Goal: Task Accomplishment & Management: Use online tool/utility

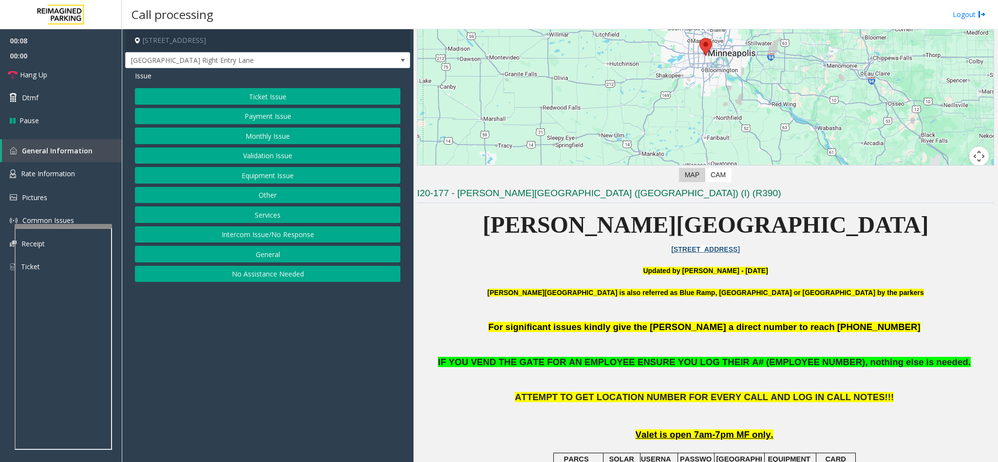
scroll to position [146, 0]
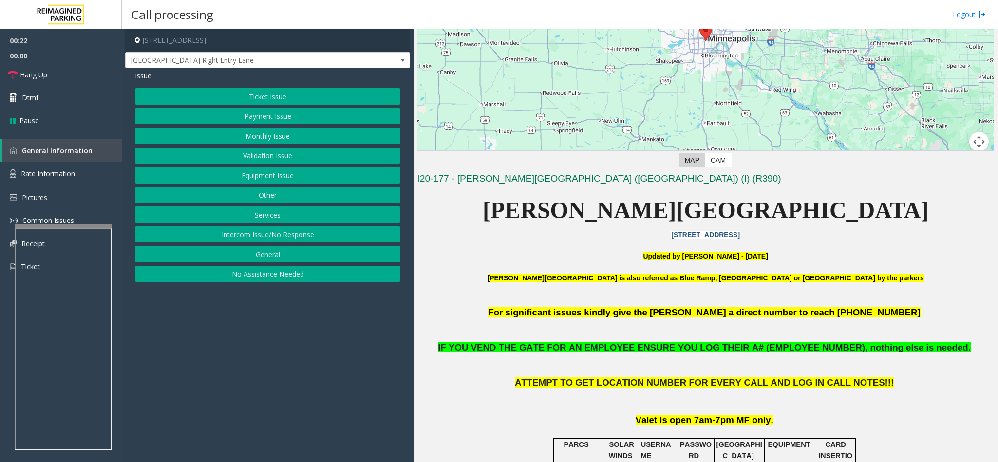
click at [259, 177] on button "Equipment Issue" at bounding box center [267, 175] width 265 height 17
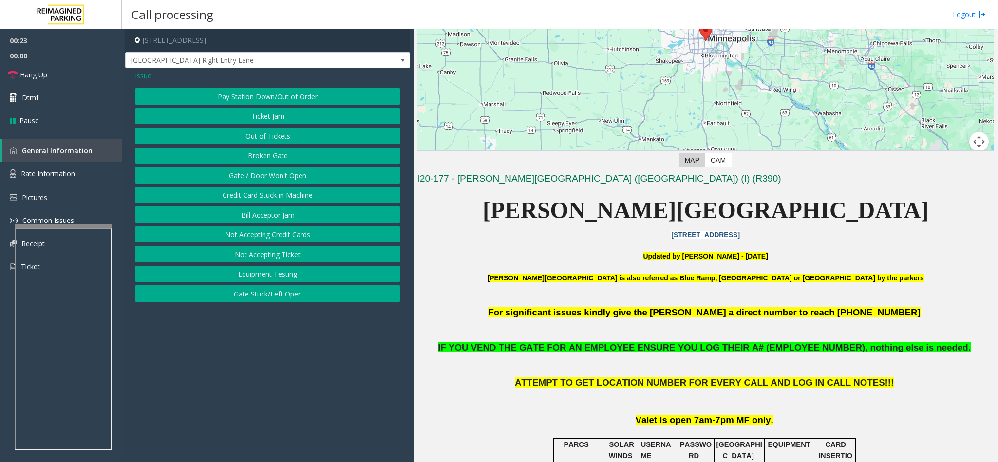
click at [259, 175] on button "Gate / Door Won't Open" at bounding box center [267, 175] width 265 height 17
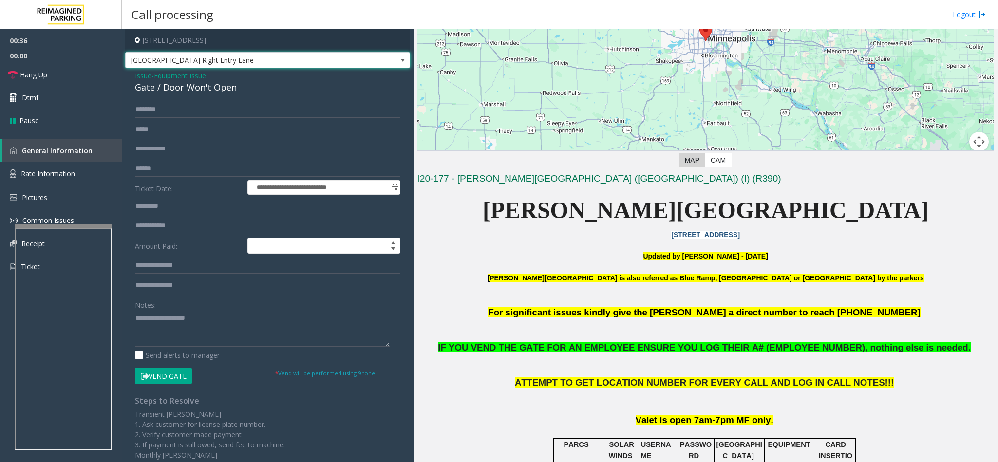
click at [269, 63] on span "[GEOGRAPHIC_DATA] Right Entry Lane" at bounding box center [239, 61] width 227 height 16
click at [475, 282] on p "Abbott Hospital is also referred as Blue Ramp, Children's Hospital or Piper Bui…" at bounding box center [705, 284] width 577 height 22
click at [177, 374] on button "Vend Gate" at bounding box center [163, 376] width 57 height 17
click at [92, 72] on link "Hang Up" at bounding box center [61, 74] width 122 height 23
click at [177, 334] on textarea at bounding box center [262, 328] width 255 height 37
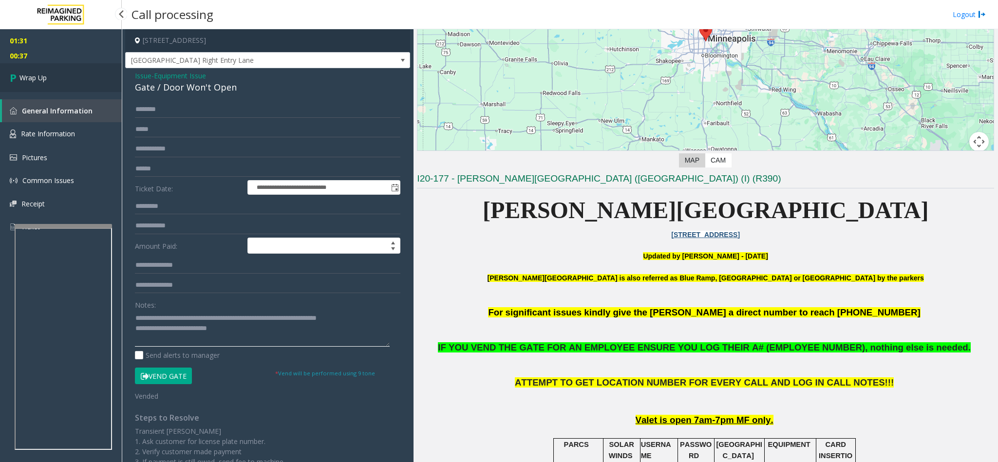
type textarea "**********"
click at [61, 69] on link "Wrap Up" at bounding box center [61, 77] width 122 height 29
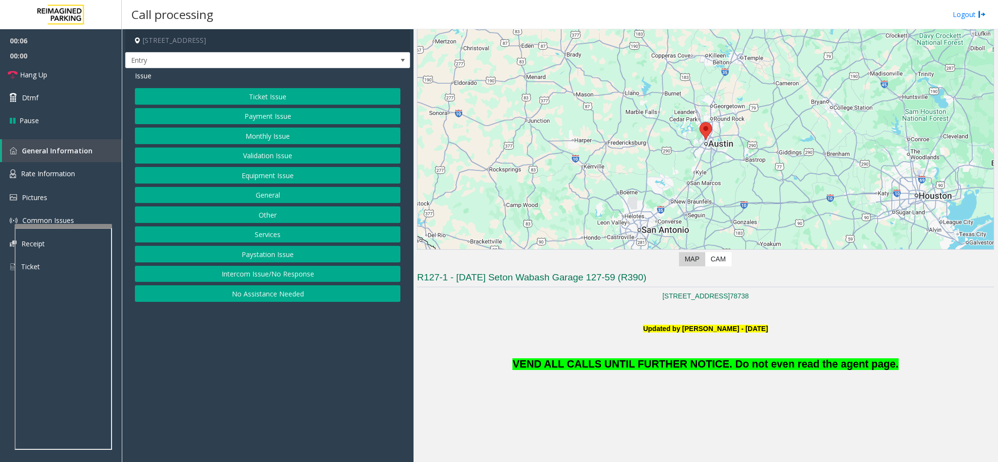
scroll to position [73, 0]
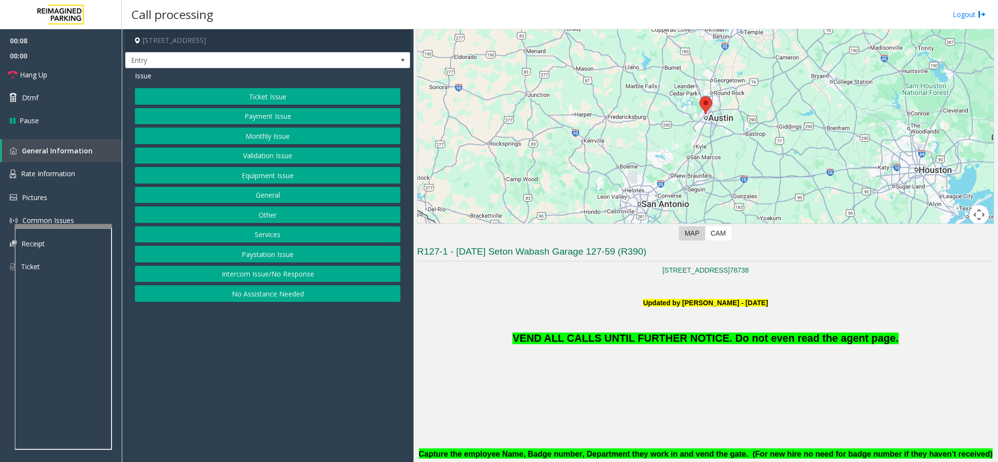
click at [269, 129] on button "Monthly Issue" at bounding box center [267, 136] width 265 height 17
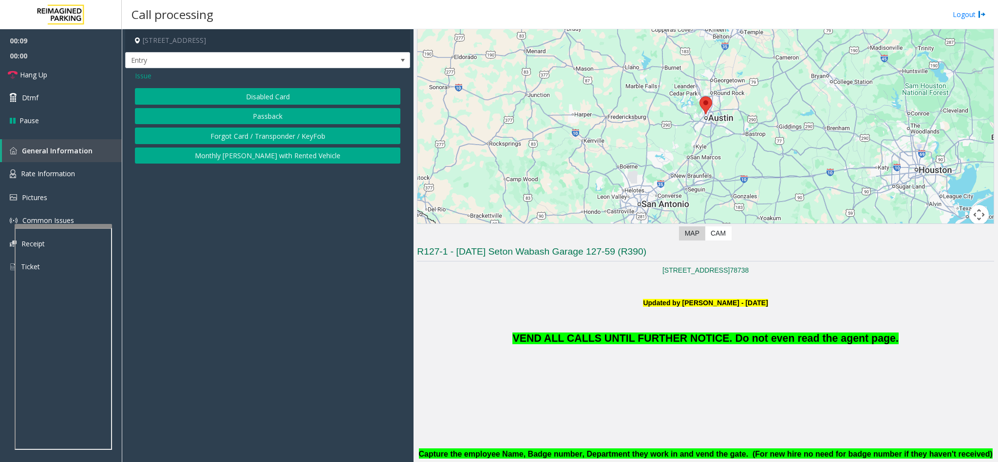
click at [264, 97] on button "Disabled Card" at bounding box center [267, 96] width 265 height 17
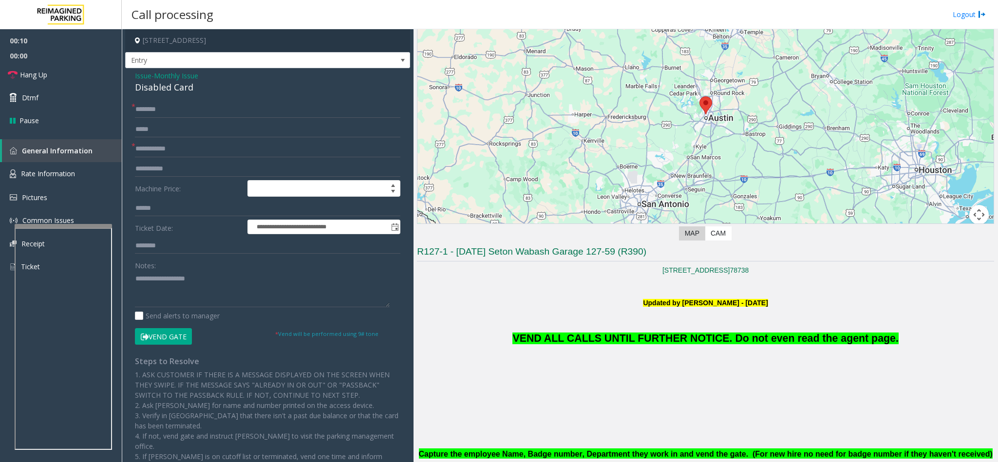
click at [176, 335] on button "Vend Gate" at bounding box center [163, 336] width 57 height 17
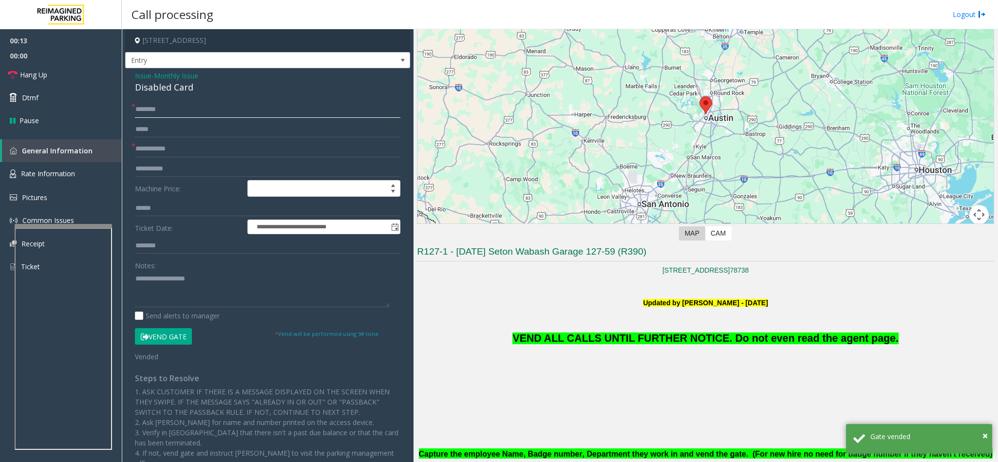
click at [171, 111] on input "text" at bounding box center [267, 109] width 265 height 17
type input "**"
click at [172, 280] on textarea at bounding box center [262, 289] width 255 height 37
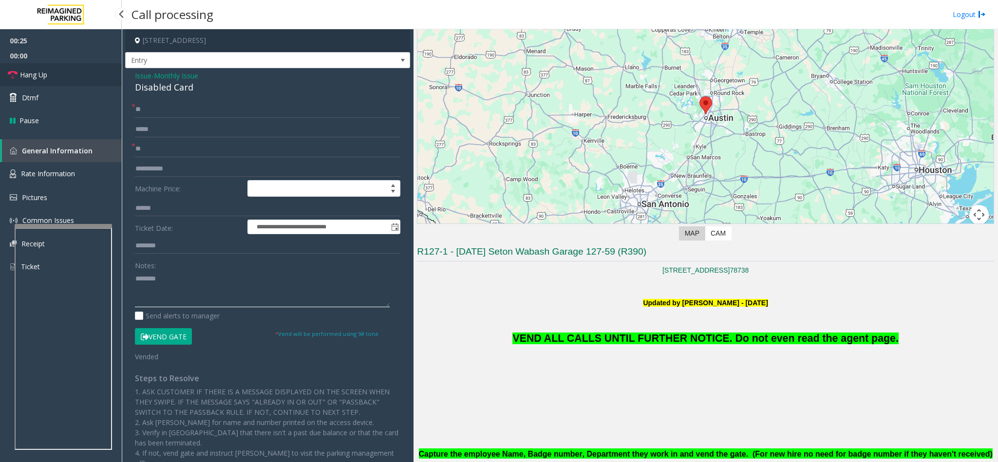
type textarea "*******"
click at [65, 68] on link "Hang Up" at bounding box center [61, 74] width 122 height 23
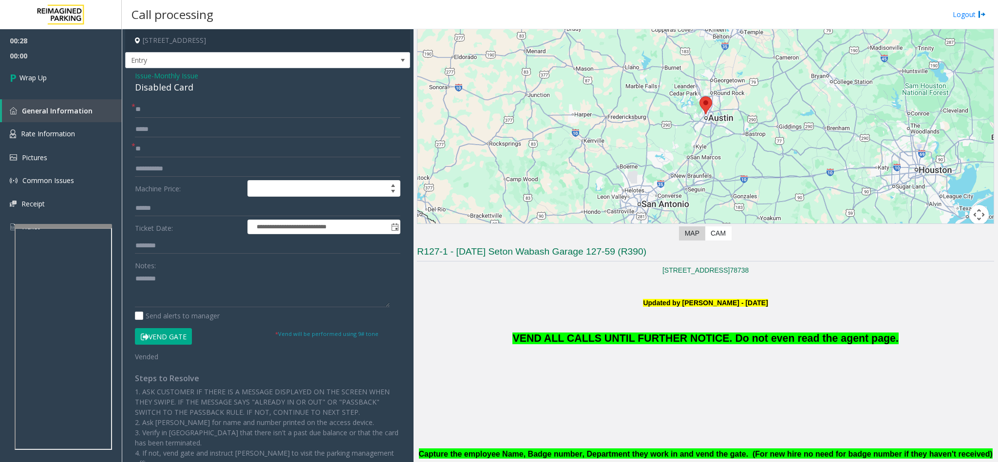
click at [141, 76] on span "Issue" at bounding box center [143, 76] width 17 height 10
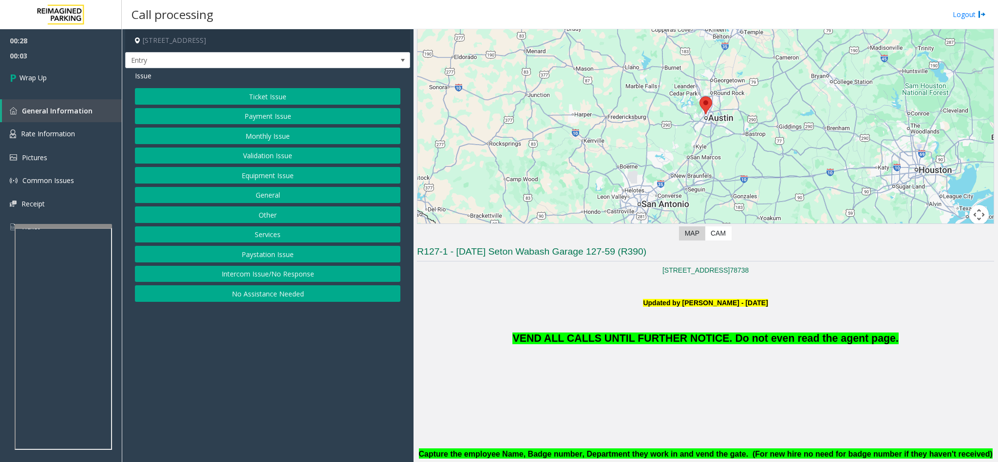
click at [240, 141] on button "Monthly Issue" at bounding box center [267, 136] width 265 height 17
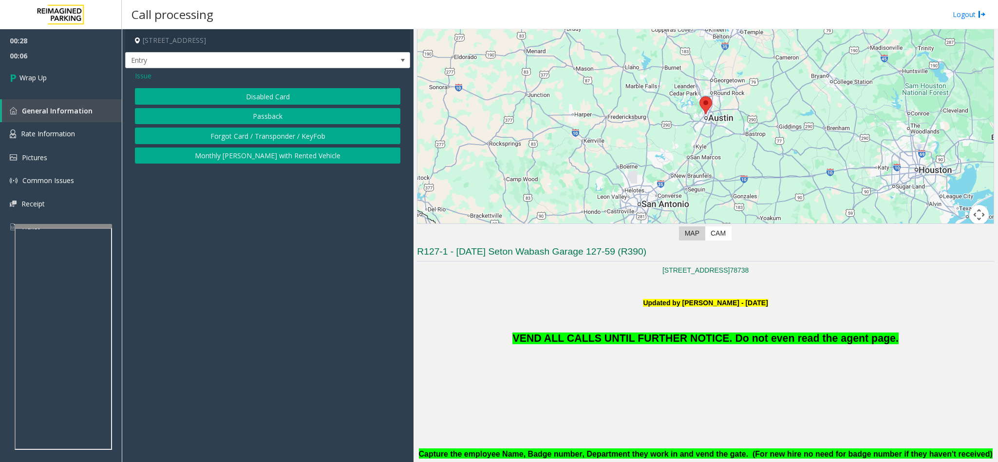
click at [241, 138] on button "Forgot Card / Transponder / KeyFob" at bounding box center [267, 136] width 265 height 17
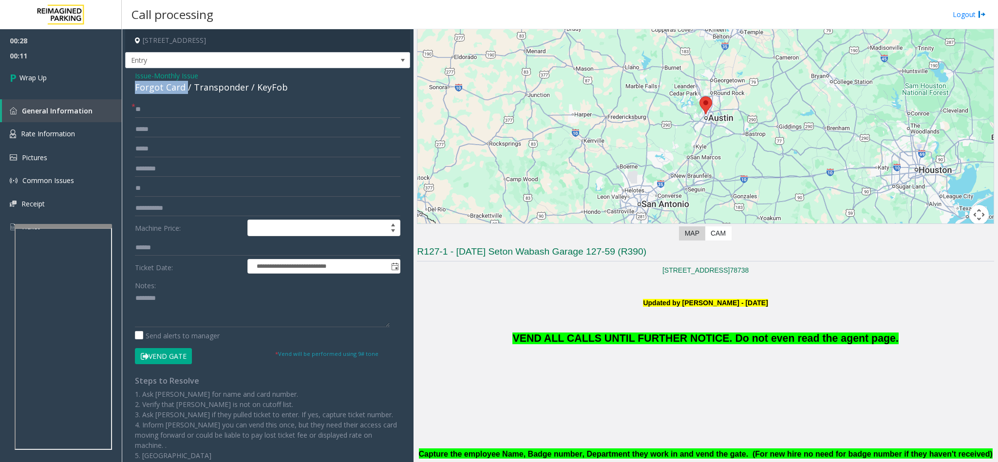
drag, startPoint x: 185, startPoint y: 86, endPoint x: 134, endPoint y: 91, distance: 50.4
click at [135, 91] on div "Forgot Card / Transponder / KeyFob" at bounding box center [267, 87] width 265 height 13
click at [141, 78] on span "Issue" at bounding box center [143, 76] width 17 height 10
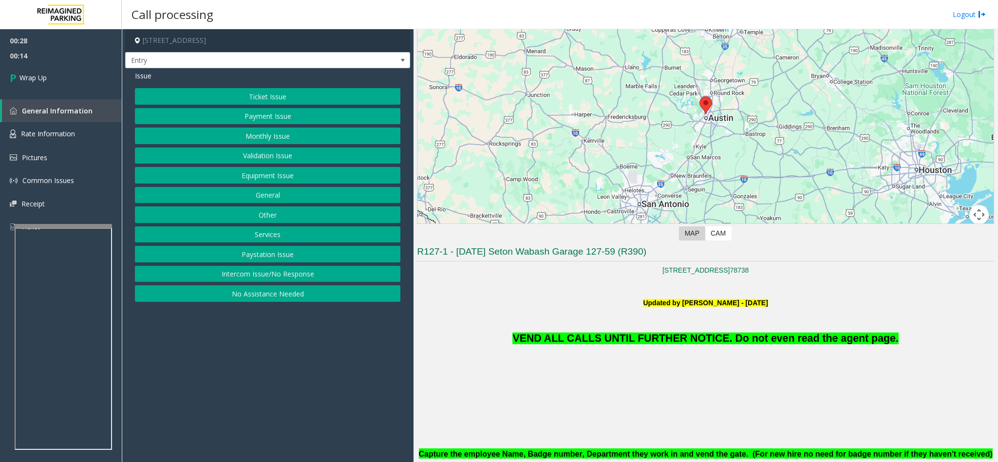
click at [269, 184] on button "Equipment Issue" at bounding box center [267, 175] width 265 height 17
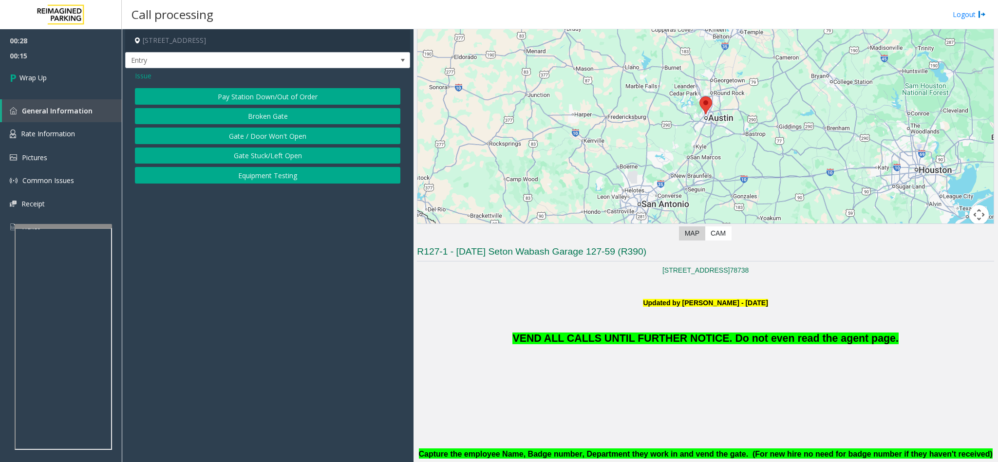
click at [249, 142] on button "Gate / Door Won't Open" at bounding box center [267, 136] width 265 height 17
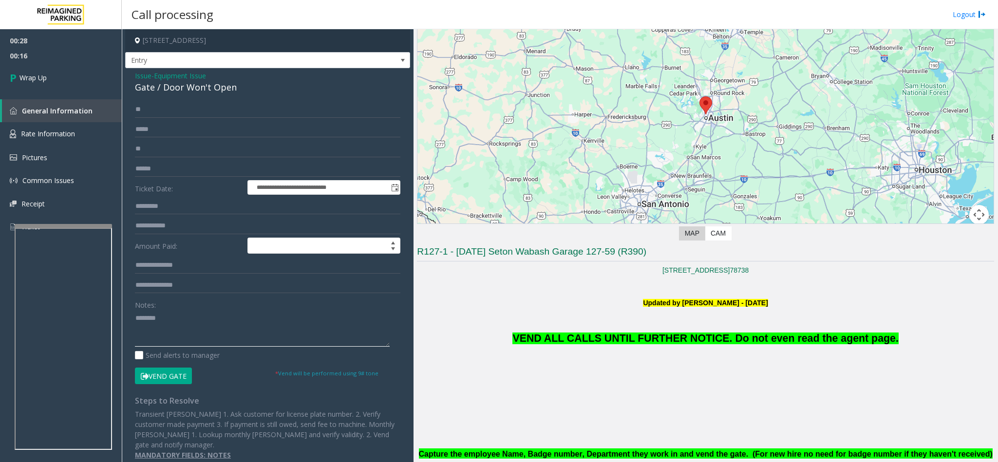
click at [164, 312] on textarea at bounding box center [262, 328] width 255 height 37
click at [578, 343] on span "VEND ALL CALLS UNTIL FURTHER NOTICE. Do not even read the agent page." at bounding box center [705, 339] width 386 height 12
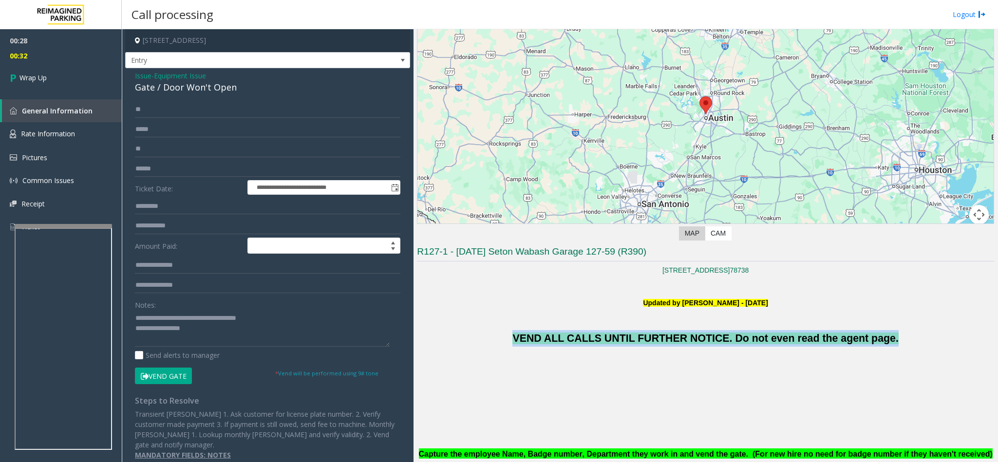
click at [578, 343] on span "VEND ALL CALLS UNTIL FURTHER NOTICE. Do not even read the agent page." at bounding box center [705, 339] width 386 height 12
copy span "VEND ALL CALLS UNTIL FURTHER NOTICE. Do not even read the agent page."
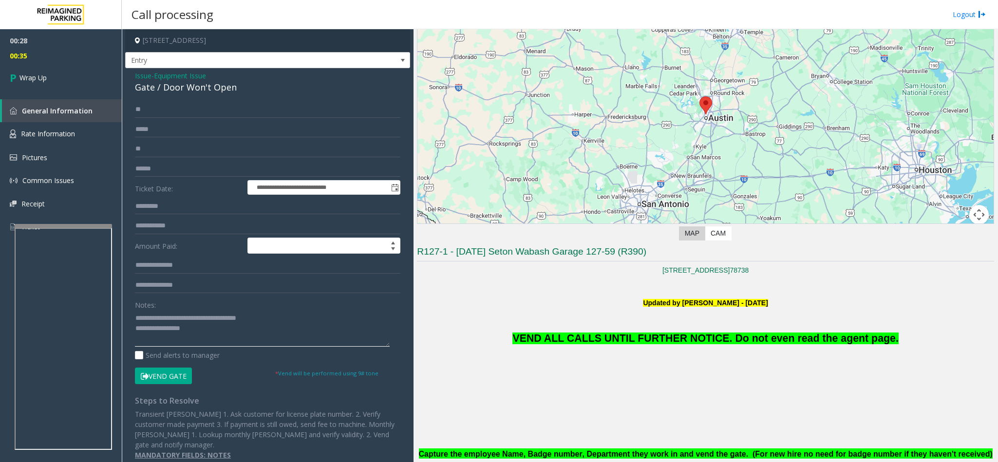
paste textarea "**********"
drag, startPoint x: 196, startPoint y: 332, endPoint x: 200, endPoint y: 326, distance: 6.6
click at [196, 331] on textarea at bounding box center [262, 328] width 255 height 37
type textarea "**********"
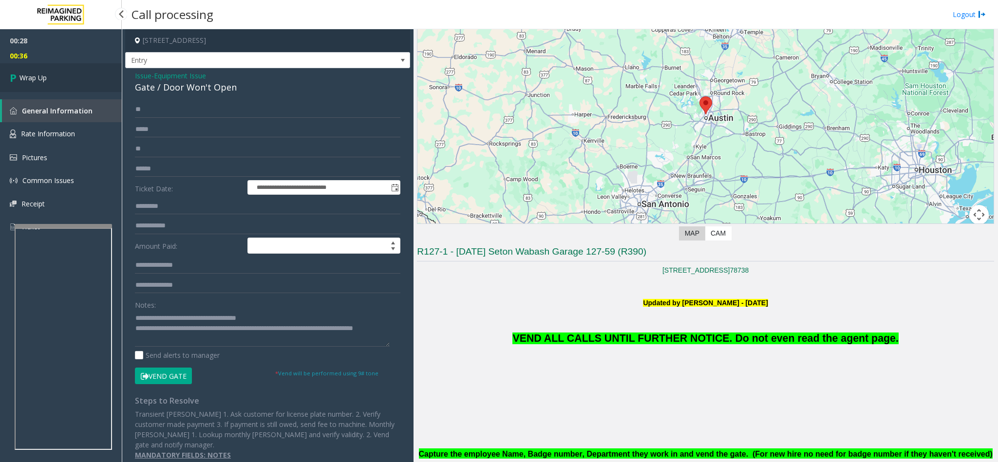
click at [91, 75] on link "Wrap Up" at bounding box center [61, 77] width 122 height 29
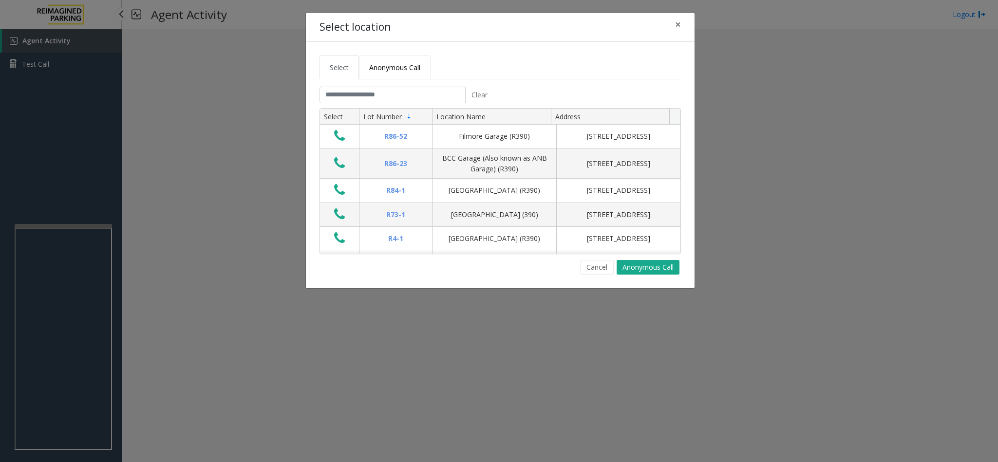
click at [392, 65] on span "Anonymous Call" at bounding box center [394, 67] width 51 height 9
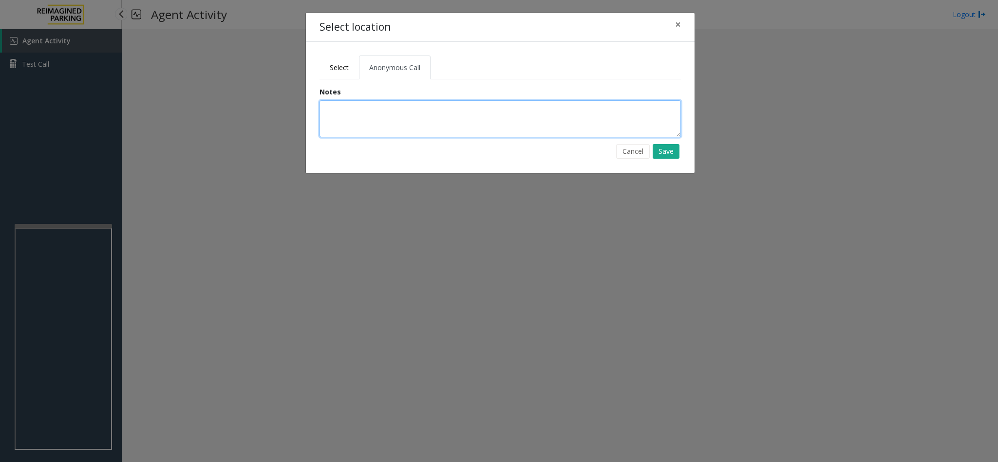
click at [358, 113] on textarea at bounding box center [499, 118] width 361 height 37
type textarea "**********"
click at [672, 150] on button "Save" at bounding box center [666, 151] width 27 height 15
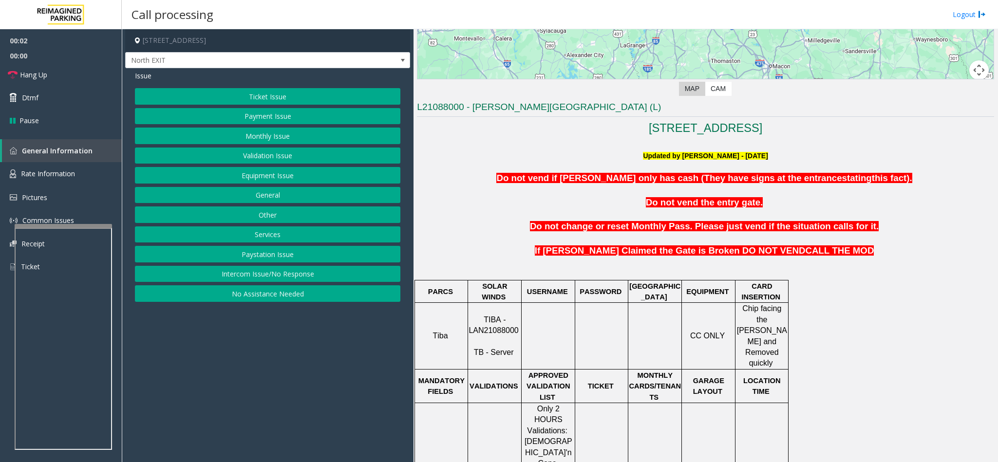
scroll to position [219, 0]
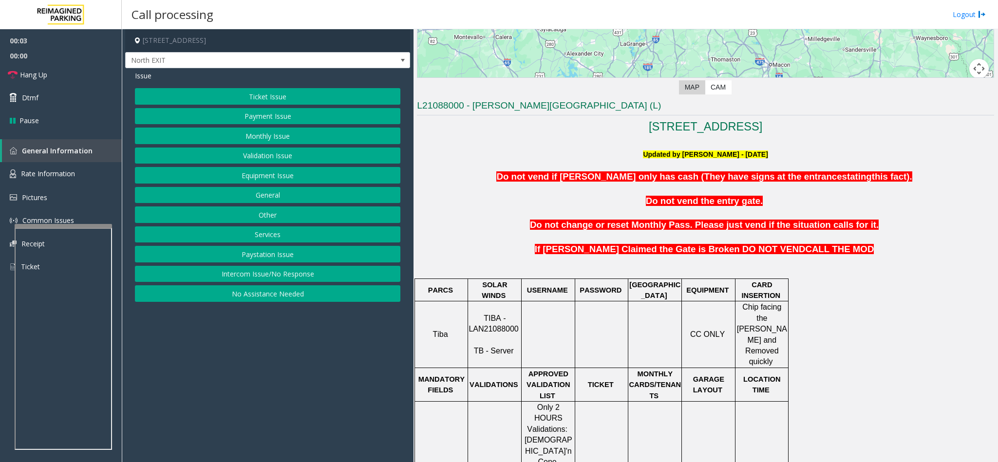
click at [474, 321] on span "TIBA - LAN21088000" at bounding box center [494, 323] width 50 height 19
copy p "LAN21088000"
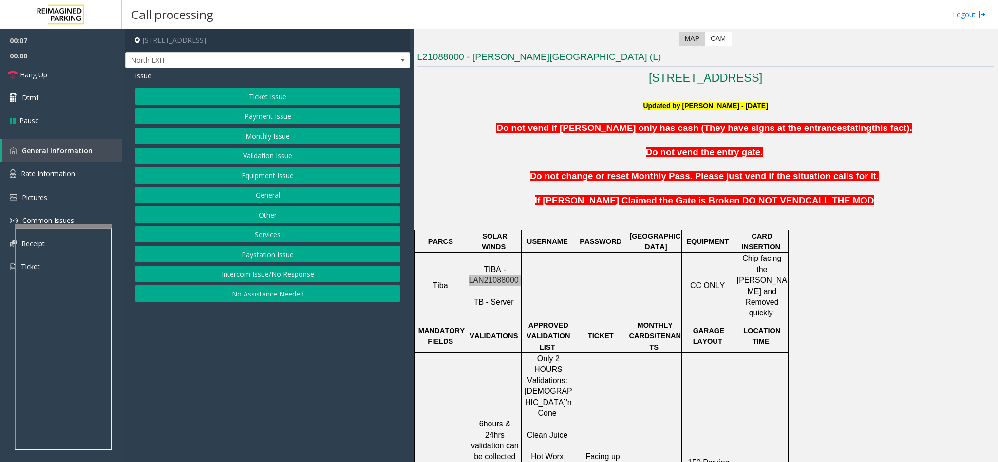
scroll to position [365, 0]
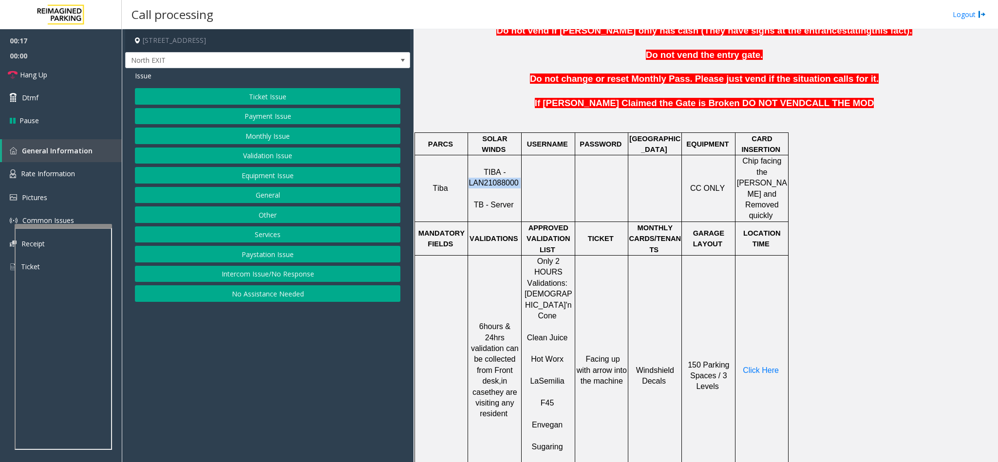
click at [273, 90] on button "Ticket Issue" at bounding box center [267, 96] width 265 height 17
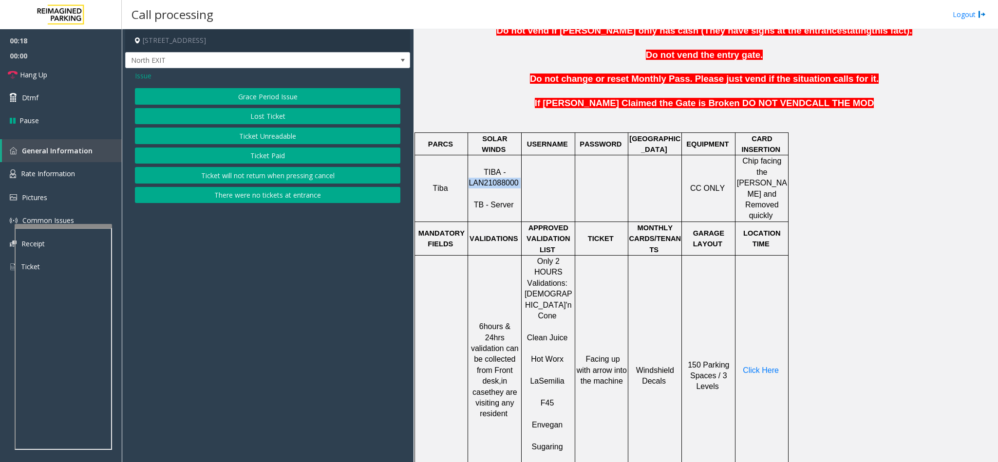
click at [272, 138] on button "Ticket Unreadable" at bounding box center [267, 136] width 265 height 17
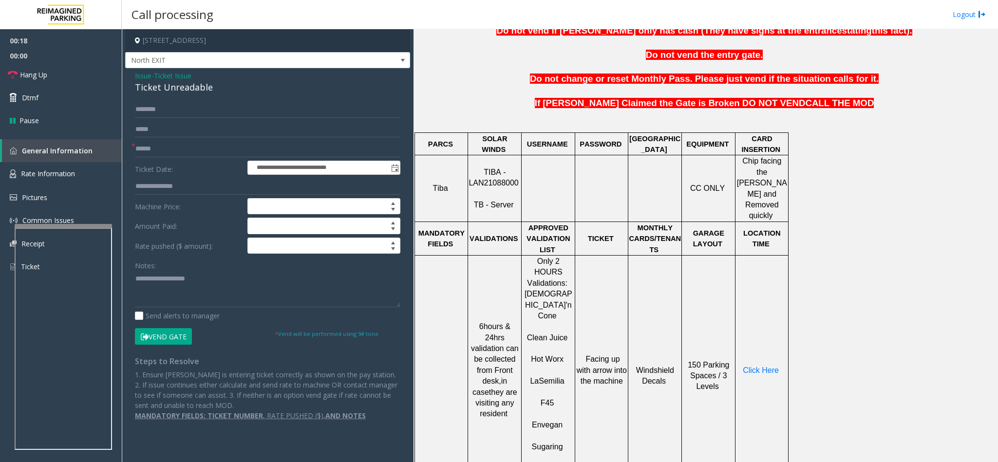
click at [169, 87] on div "Ticket Unreadable" at bounding box center [267, 87] width 265 height 13
click at [133, 278] on div "**********" at bounding box center [268, 260] width 280 height 319
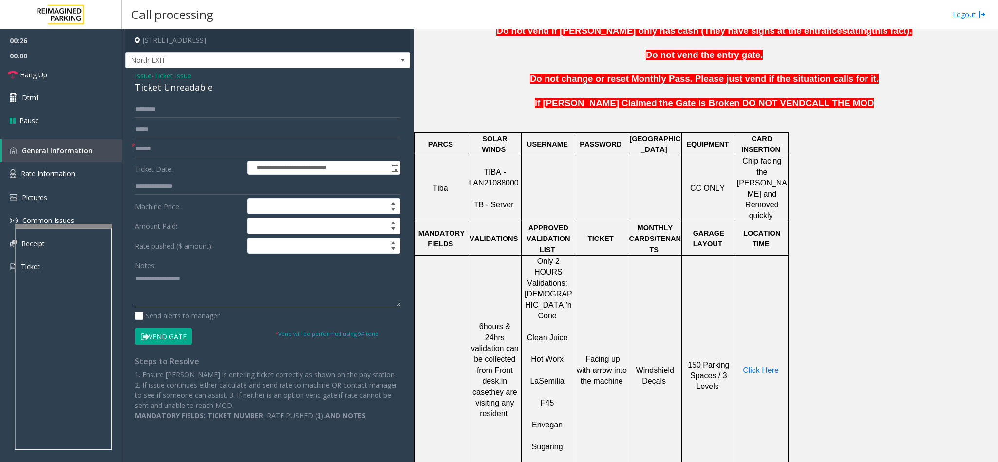
click at [135, 278] on textarea at bounding box center [267, 289] width 265 height 37
type textarea "**********"
click at [157, 150] on input "text" at bounding box center [267, 149] width 265 height 17
type input "*******"
click at [278, 294] on textarea at bounding box center [267, 289] width 265 height 37
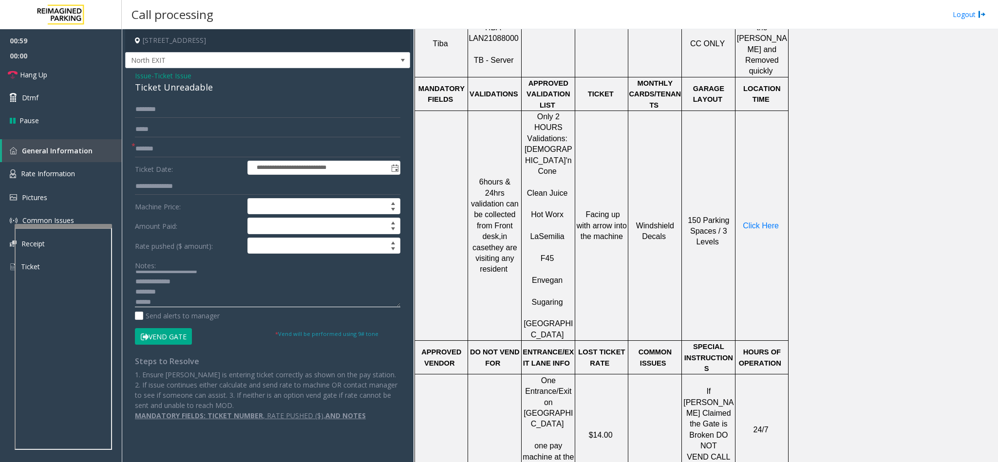
scroll to position [511, 0]
click at [762, 220] on span "Click Here" at bounding box center [761, 224] width 36 height 8
click at [166, 297] on textarea at bounding box center [267, 289] width 265 height 37
click at [171, 307] on textarea at bounding box center [267, 289] width 265 height 37
type textarea "**********"
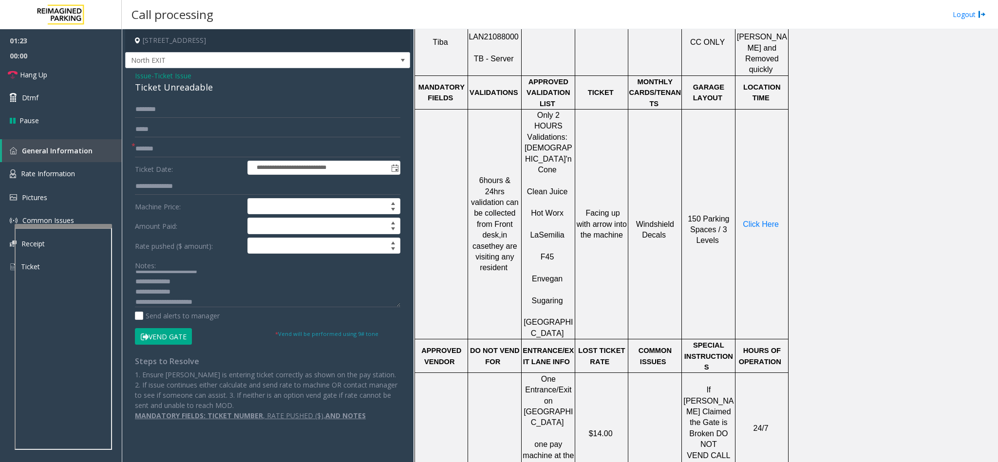
click at [179, 335] on button "Vend Gate" at bounding box center [163, 336] width 57 height 17
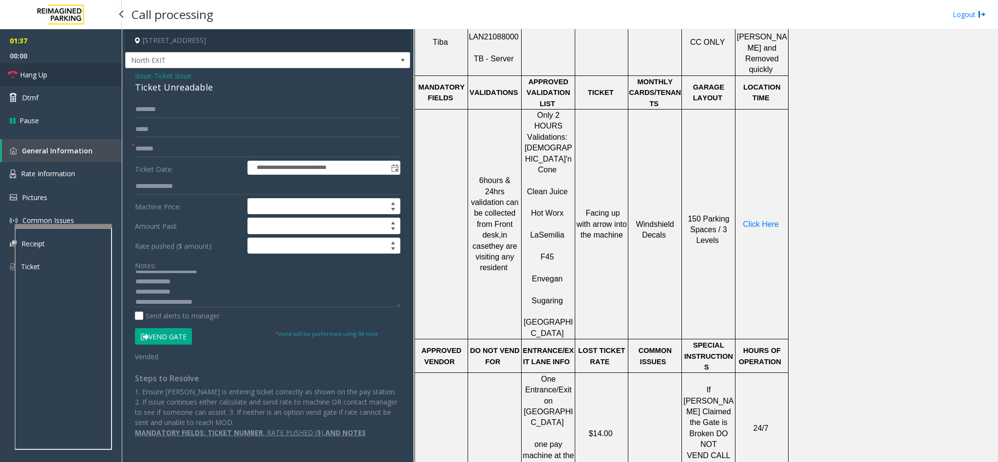
click at [104, 75] on link "Hang Up" at bounding box center [61, 74] width 122 height 23
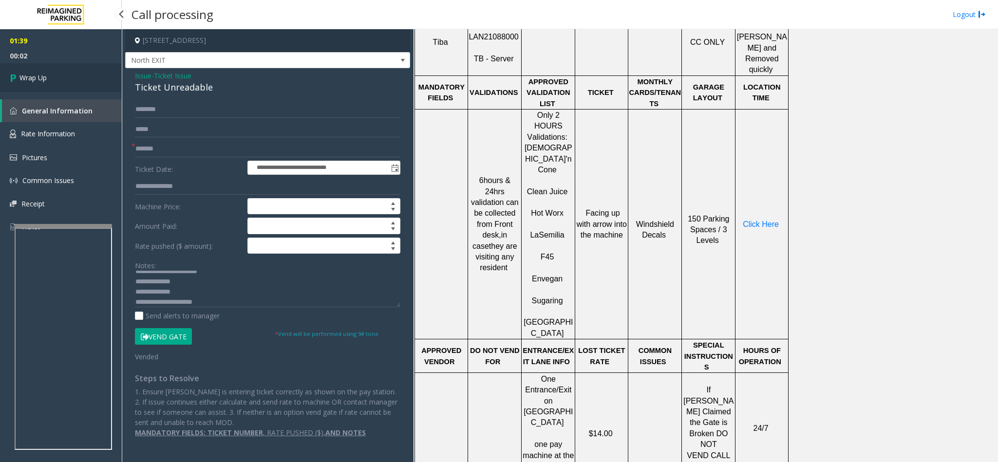
click at [104, 75] on link "Wrap Up" at bounding box center [61, 77] width 122 height 29
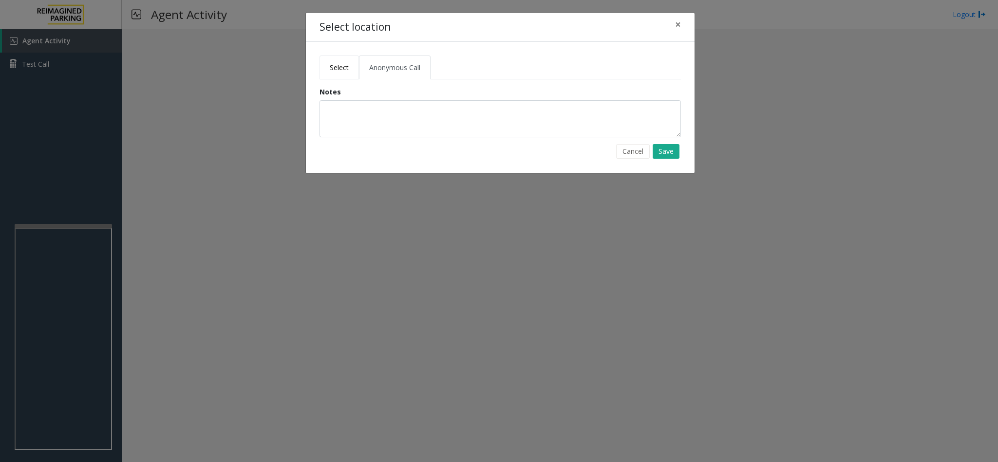
click at [337, 63] on span "Select" at bounding box center [339, 67] width 19 height 9
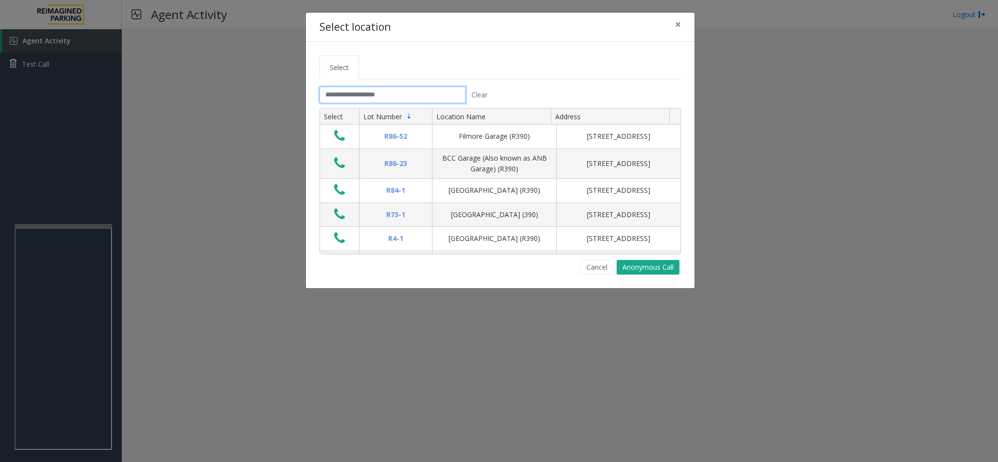
click at [345, 94] on input "text" at bounding box center [392, 95] width 146 height 17
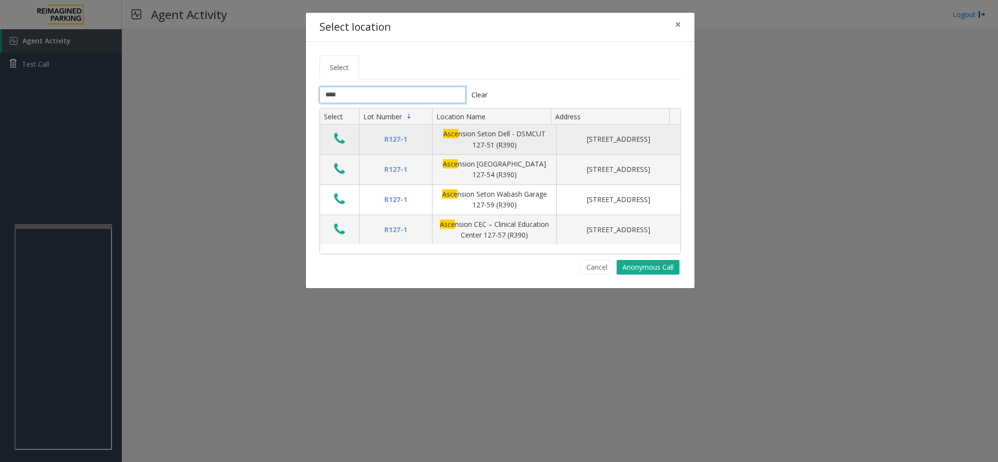
type input "****"
click at [339, 141] on icon "Data table" at bounding box center [339, 139] width 11 height 14
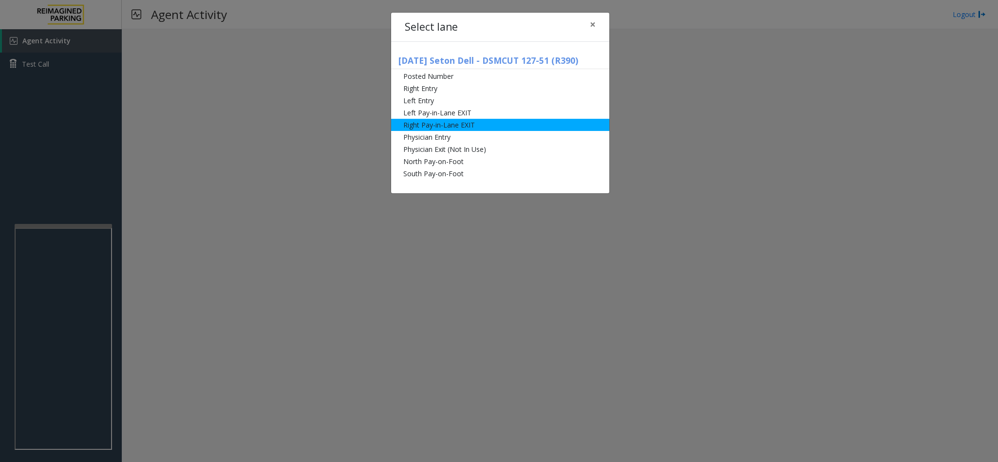
click at [425, 120] on li "Right Pay-in-Lane EXIT" at bounding box center [500, 125] width 218 height 12
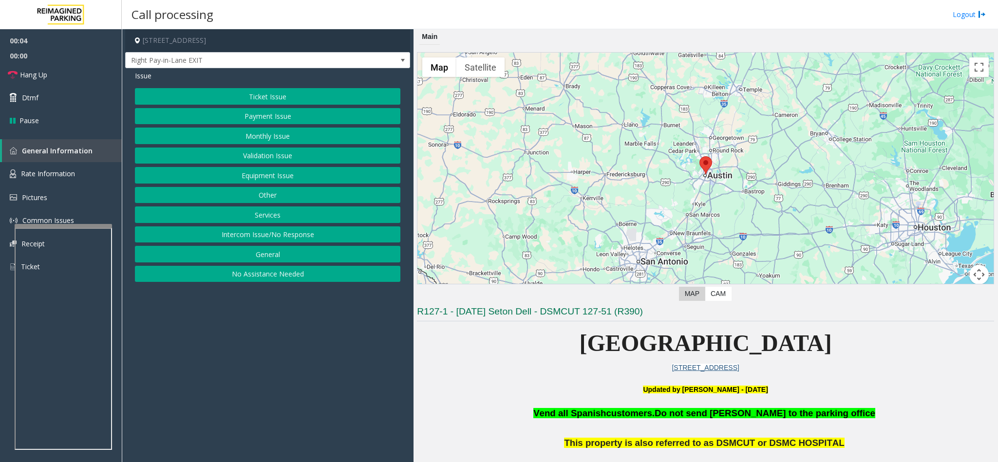
click at [278, 130] on button "Monthly Issue" at bounding box center [267, 136] width 265 height 17
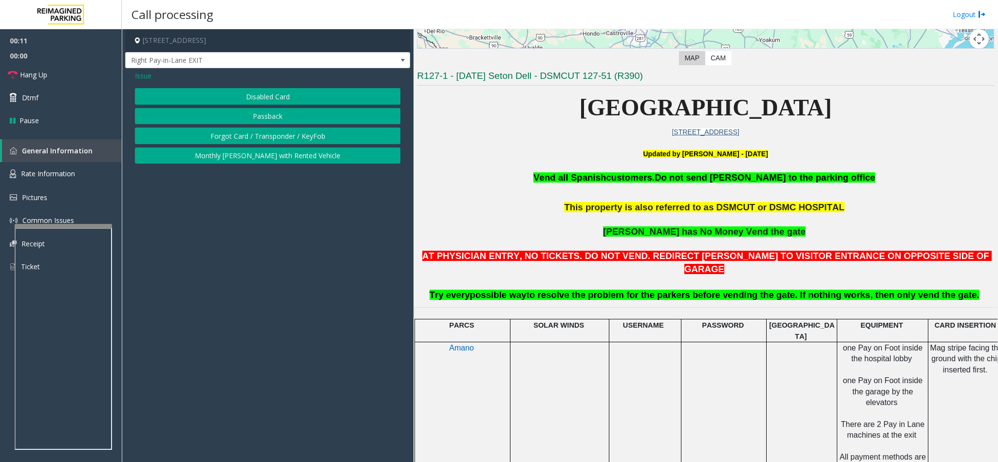
scroll to position [219, 0]
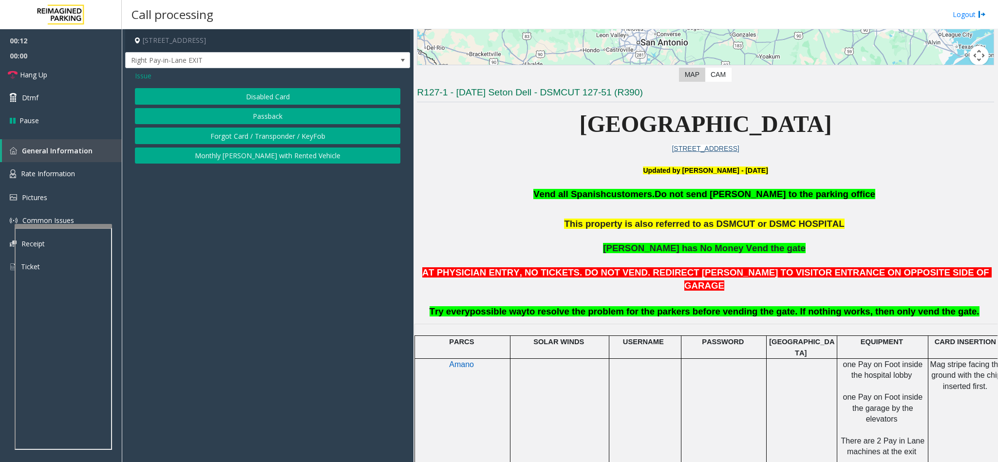
click at [266, 90] on button "Disabled Card" at bounding box center [267, 96] width 265 height 17
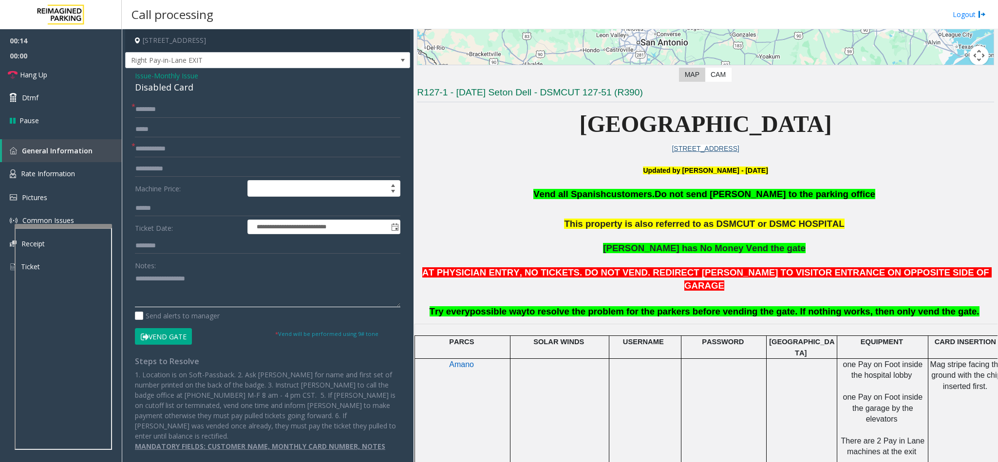
click at [154, 288] on textarea at bounding box center [267, 289] width 265 height 37
type textarea "**********"
click at [161, 114] on input "text" at bounding box center [267, 109] width 265 height 17
type input "**********"
click at [181, 145] on input "text" at bounding box center [267, 149] width 265 height 17
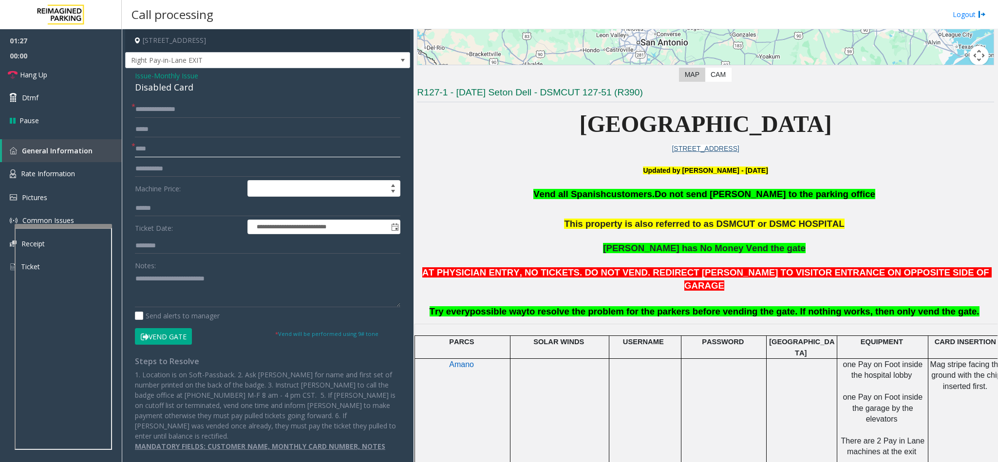
type input "****"
click at [233, 274] on textarea at bounding box center [267, 289] width 265 height 37
click at [161, 332] on button "Vend Gate" at bounding box center [163, 336] width 57 height 17
click at [164, 292] on textarea at bounding box center [267, 289] width 265 height 37
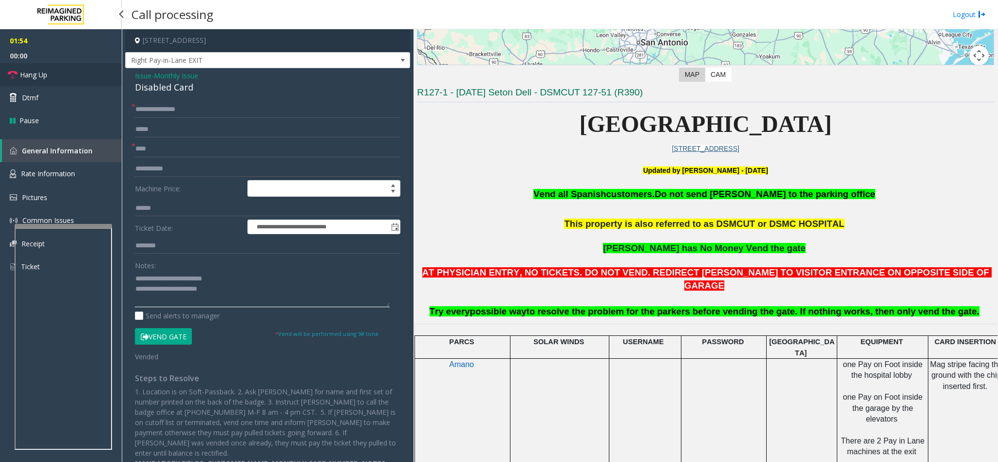
type textarea "**********"
click at [69, 71] on link "Hang Up" at bounding box center [61, 74] width 122 height 23
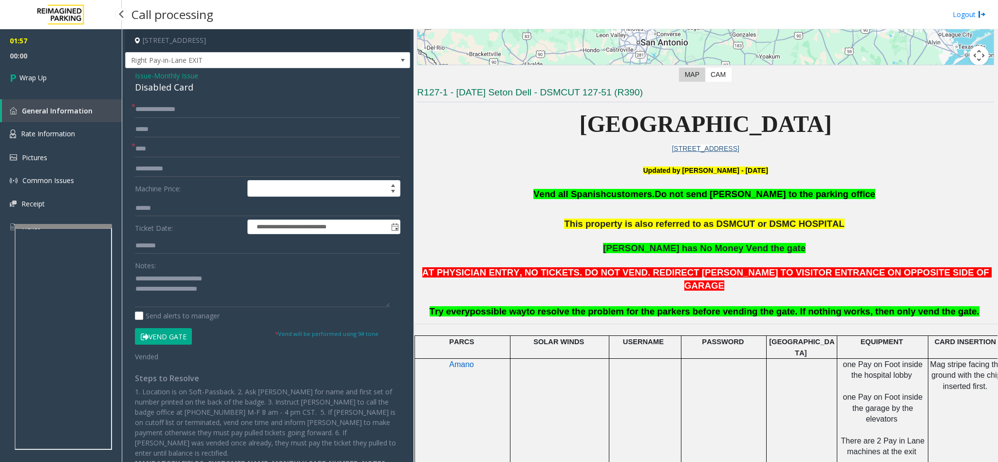
click at [69, 74] on link "Wrap Up" at bounding box center [61, 77] width 122 height 29
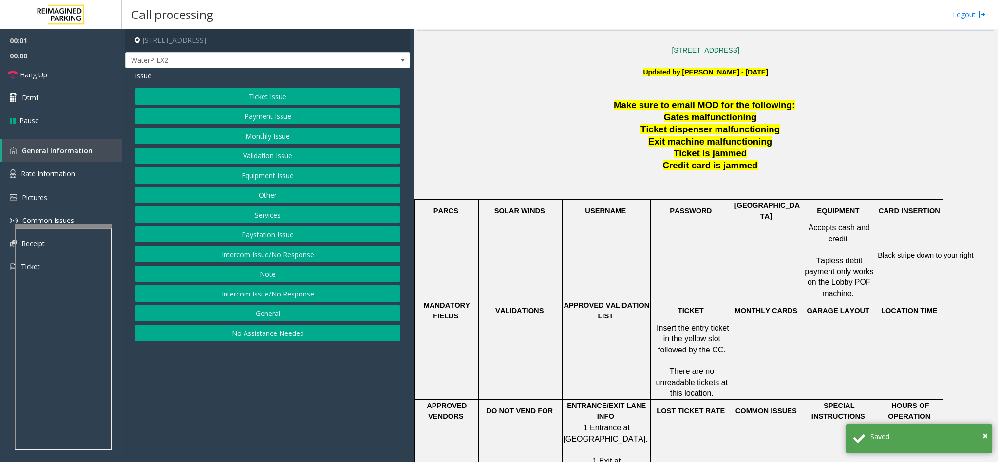
scroll to position [365, 0]
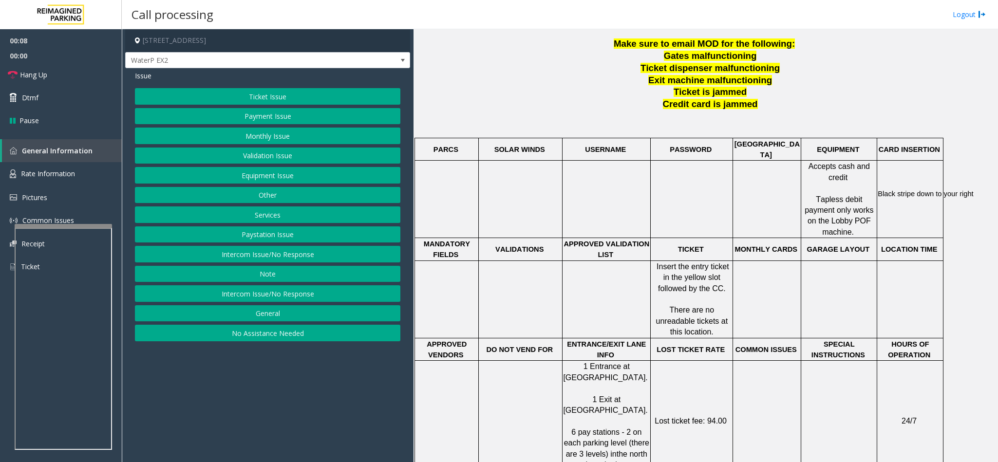
click at [277, 294] on button "Intercom Issue/No Response" at bounding box center [267, 293] width 265 height 17
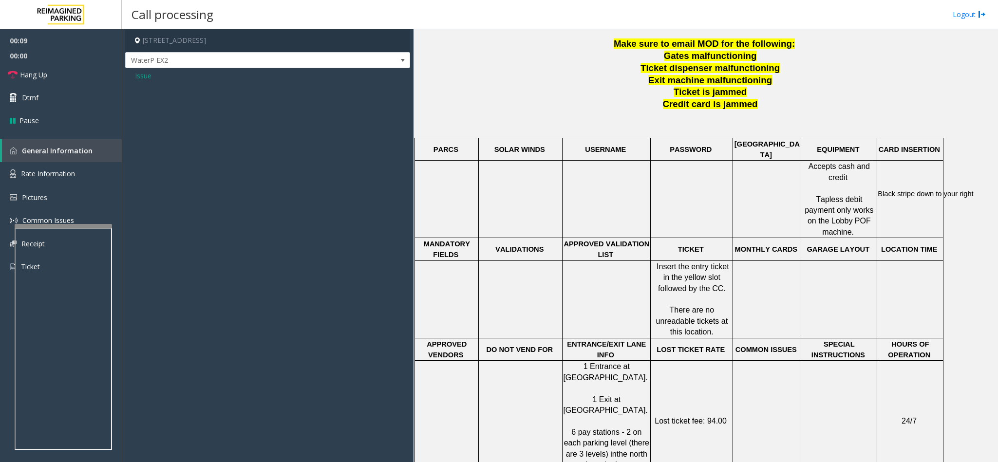
click at [141, 75] on span "Issue" at bounding box center [143, 76] width 17 height 10
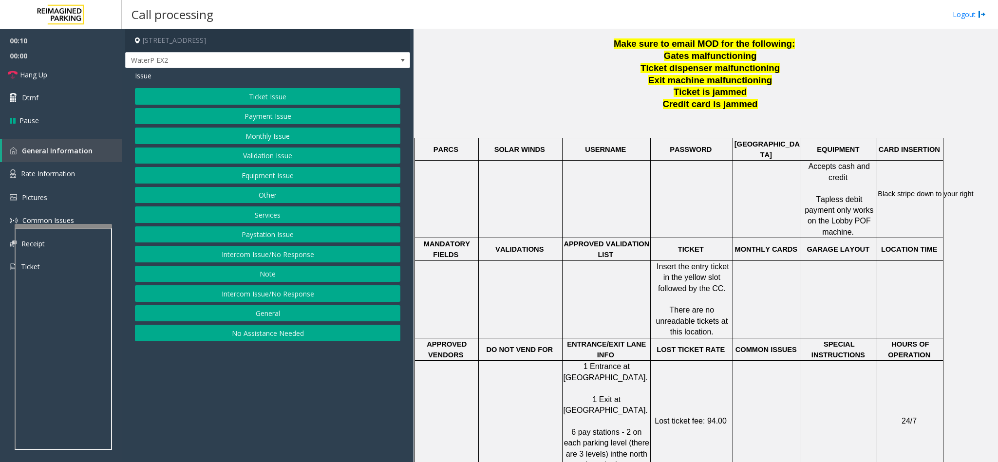
click at [259, 256] on button "Intercom Issue/No Response" at bounding box center [267, 254] width 265 height 17
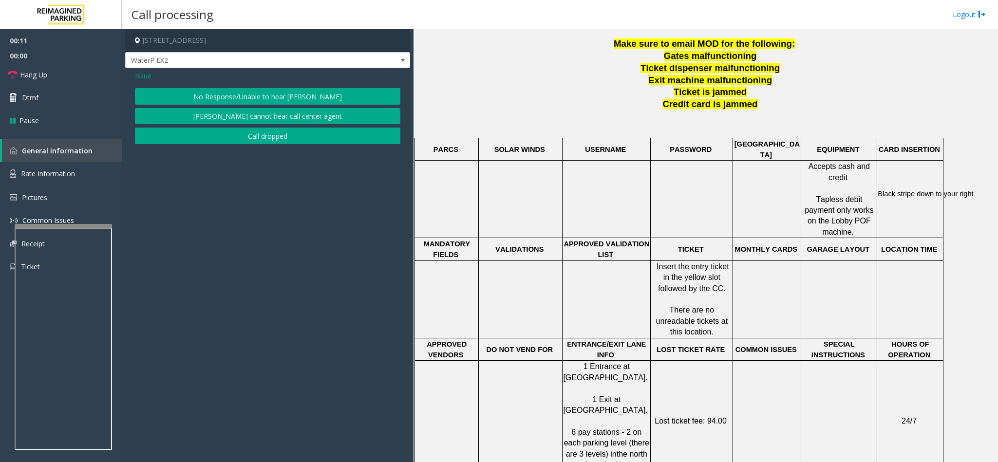
click at [233, 98] on button "No Response/Unable to hear [PERSON_NAME]" at bounding box center [267, 96] width 265 height 17
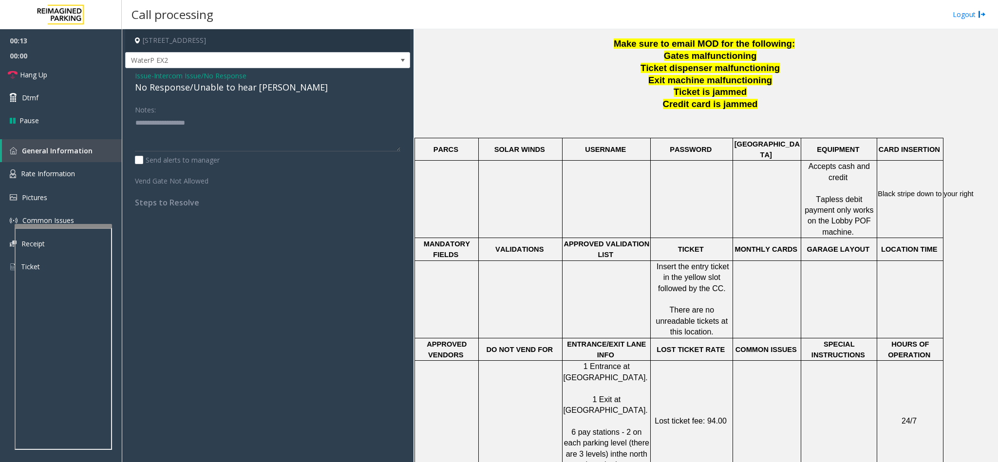
click at [160, 85] on div "No Response/Unable to hear [PERSON_NAME]" at bounding box center [267, 87] width 265 height 13
type textarea "**********"
click at [28, 76] on span "Hang Up" at bounding box center [33, 75] width 27 height 10
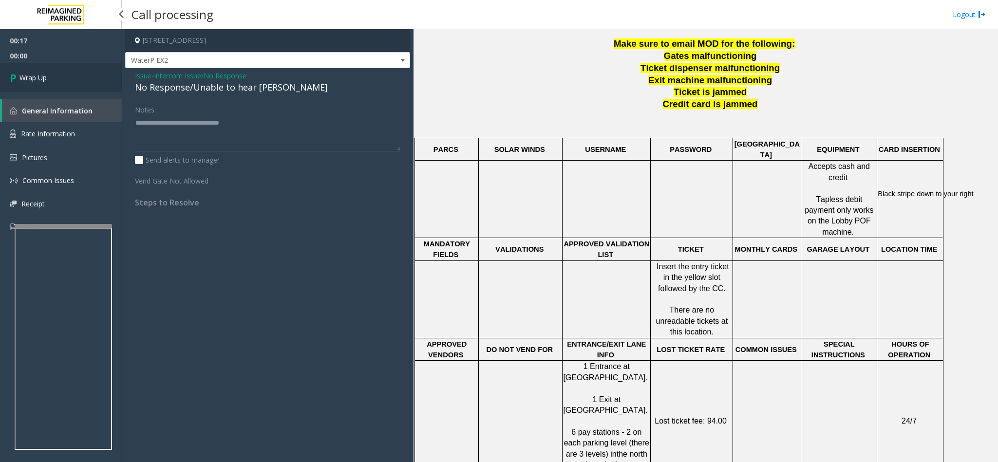
click at [47, 75] on span "Wrap Up" at bounding box center [32, 78] width 27 height 10
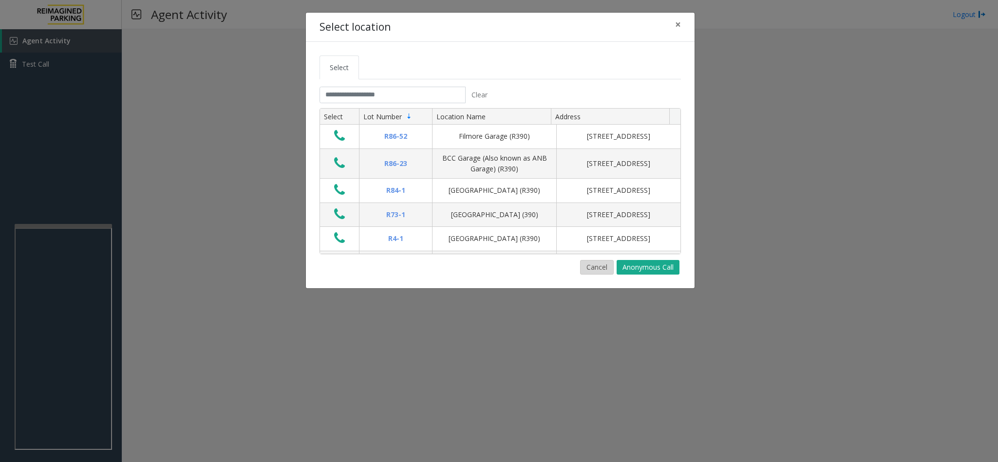
click at [589, 270] on button "Cancel" at bounding box center [597, 267] width 34 height 15
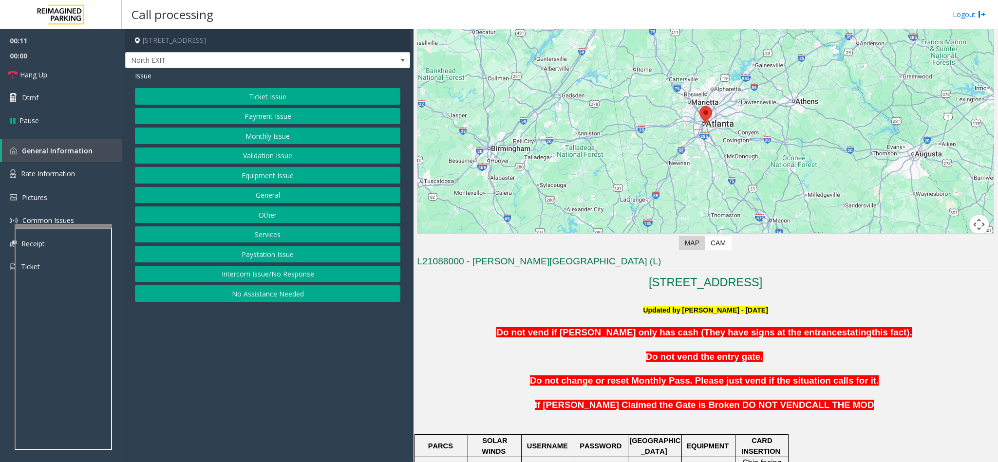
scroll to position [292, 0]
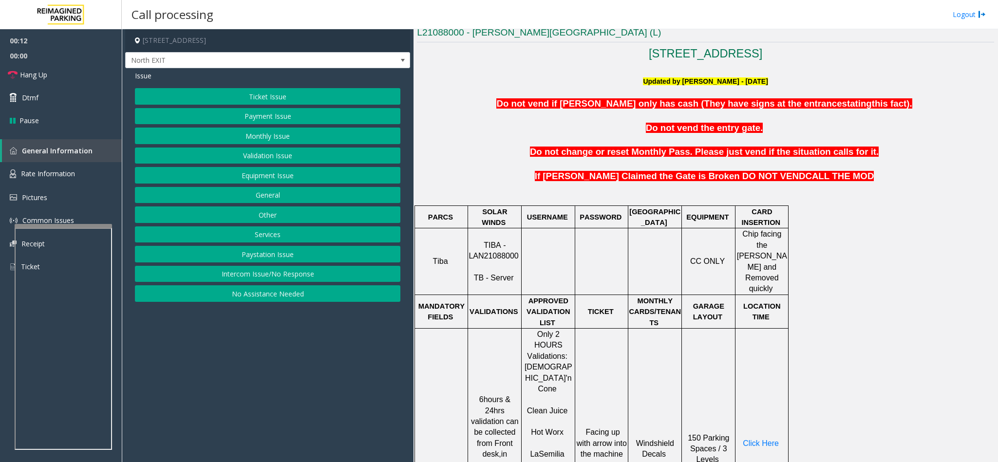
click at [481, 246] on span "TIBA - LAN21088000" at bounding box center [494, 250] width 50 height 19
copy p "LAN21088000"
click at [269, 91] on button "Ticket Issue" at bounding box center [267, 96] width 265 height 17
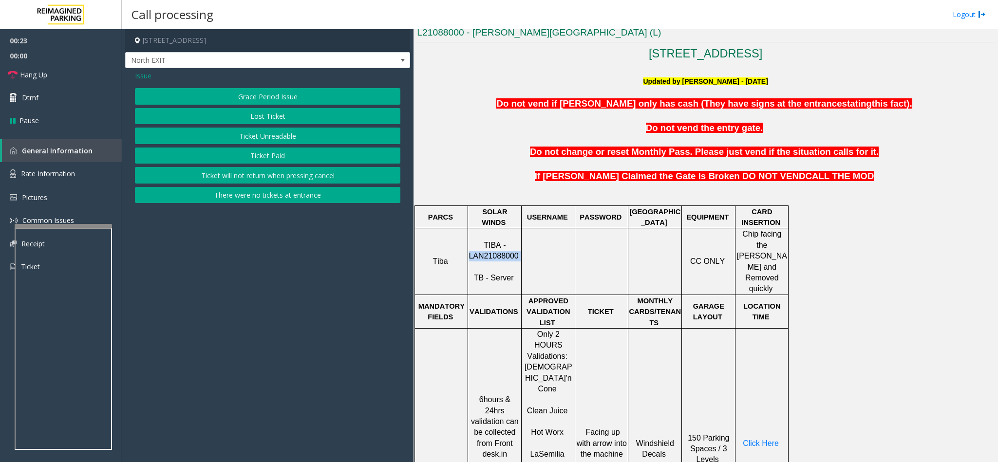
click at [225, 132] on button "Ticket Unreadable" at bounding box center [267, 136] width 265 height 17
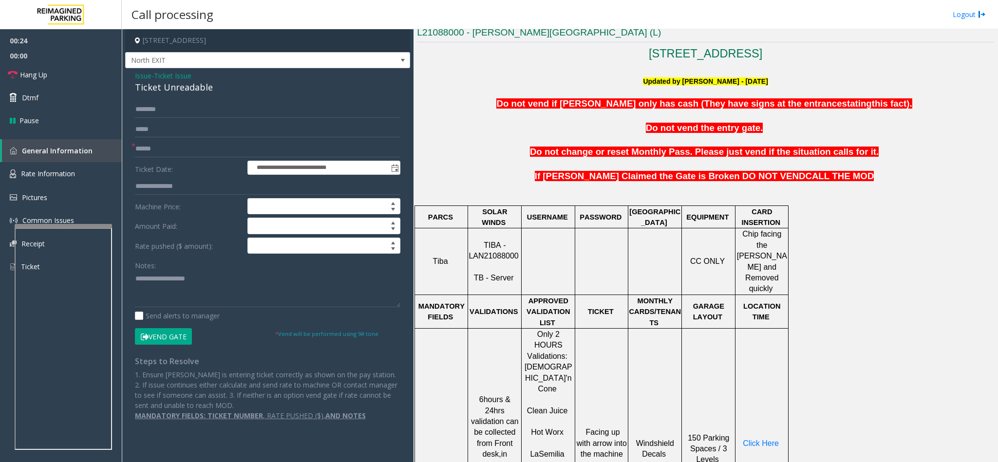
drag, startPoint x: 167, startPoint y: 90, endPoint x: 169, endPoint y: 85, distance: 5.0
click at [169, 85] on div "Ticket Unreadable" at bounding box center [267, 87] width 265 height 13
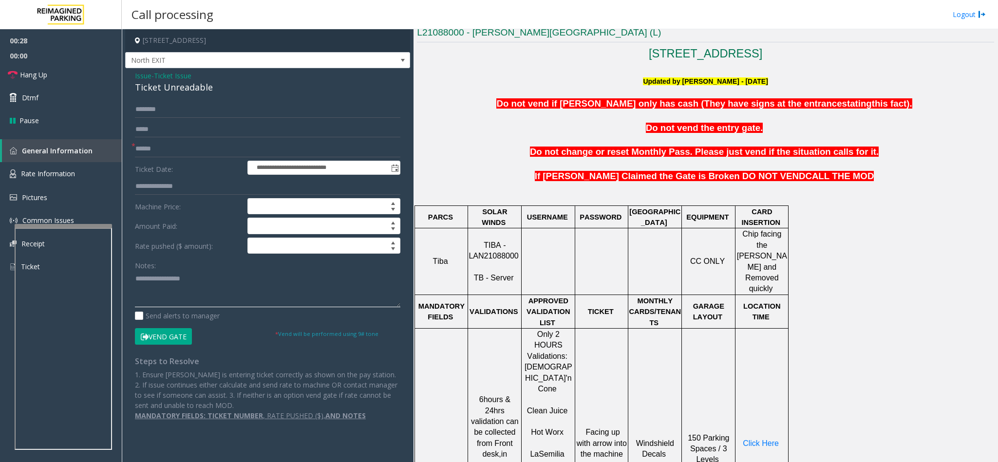
click at [136, 281] on textarea at bounding box center [267, 289] width 265 height 37
click at [79, 76] on link "Hang Up" at bounding box center [61, 74] width 122 height 23
click at [237, 291] on textarea at bounding box center [267, 289] width 265 height 37
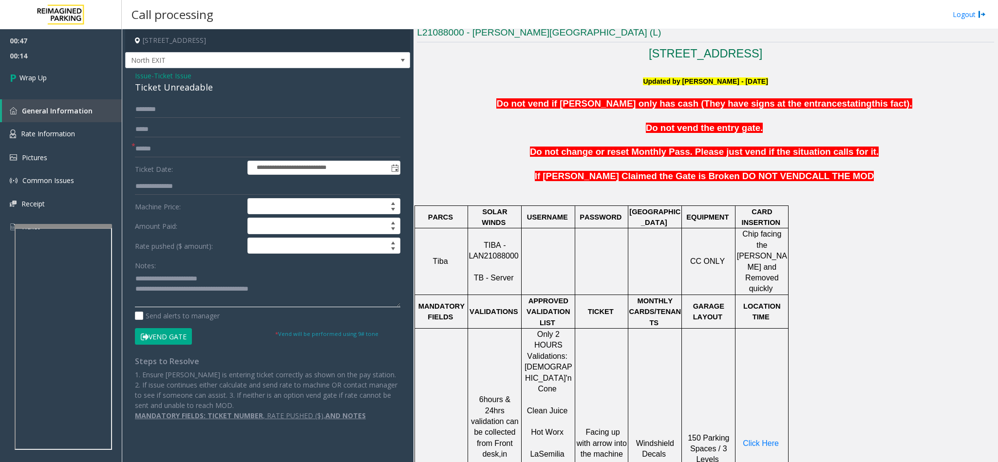
type textarea "**********"
click at [151, 152] on input "text" at bounding box center [267, 149] width 265 height 17
type input "**"
click at [51, 69] on link "Wrap Up" at bounding box center [61, 77] width 122 height 29
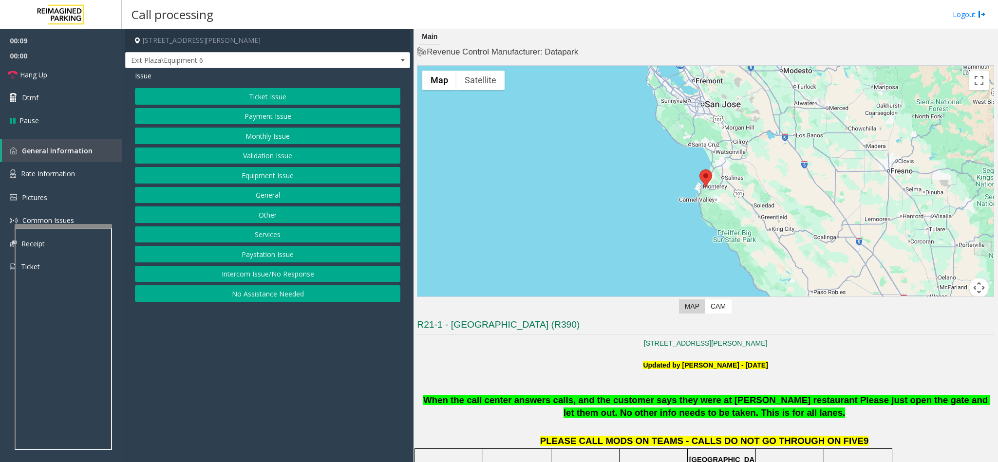
drag, startPoint x: 259, startPoint y: 278, endPoint x: 239, endPoint y: 147, distance: 132.5
click at [257, 276] on button "Intercom Issue/No Response" at bounding box center [267, 274] width 265 height 17
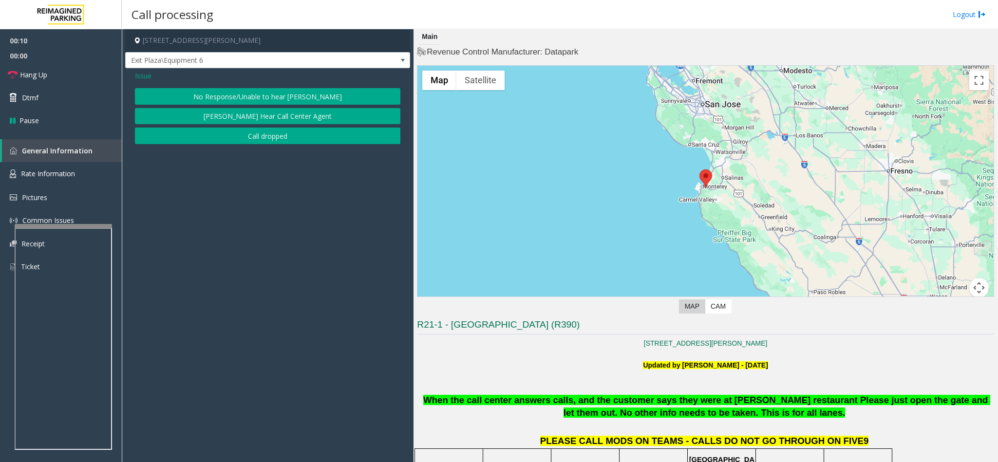
click at [240, 98] on button "No Response/Unable to hear [PERSON_NAME]" at bounding box center [267, 96] width 265 height 17
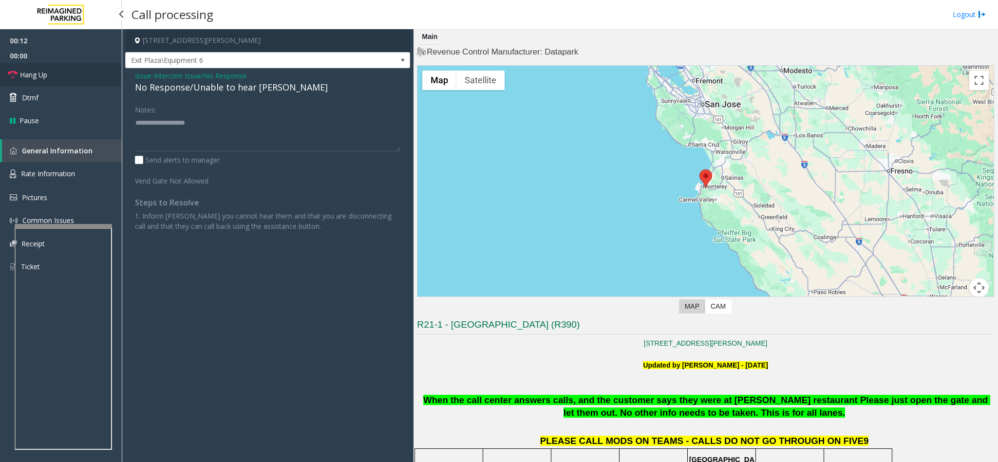
click at [55, 78] on link "Hang Up" at bounding box center [61, 74] width 122 height 23
click at [232, 83] on div "No Response/Unable to hear [PERSON_NAME]" at bounding box center [267, 87] width 265 height 13
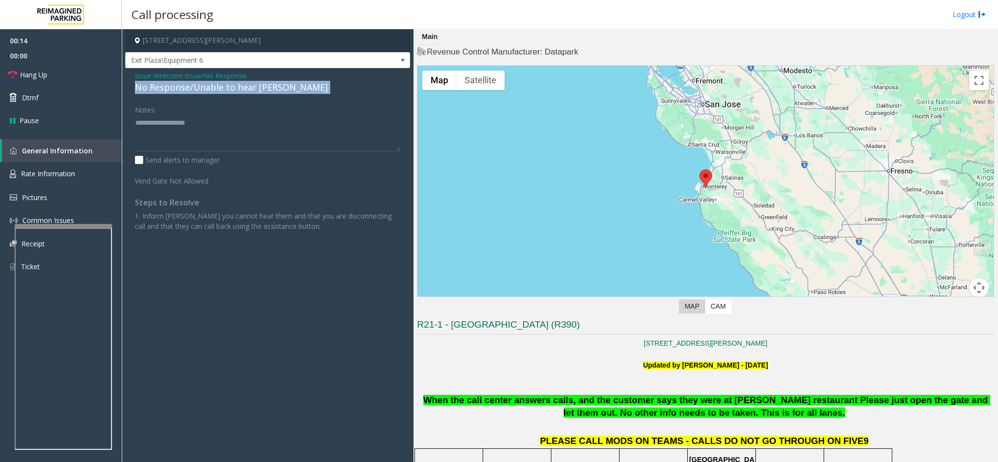
click at [232, 83] on div "No Response/Unable to hear [PERSON_NAME]" at bounding box center [267, 87] width 265 height 13
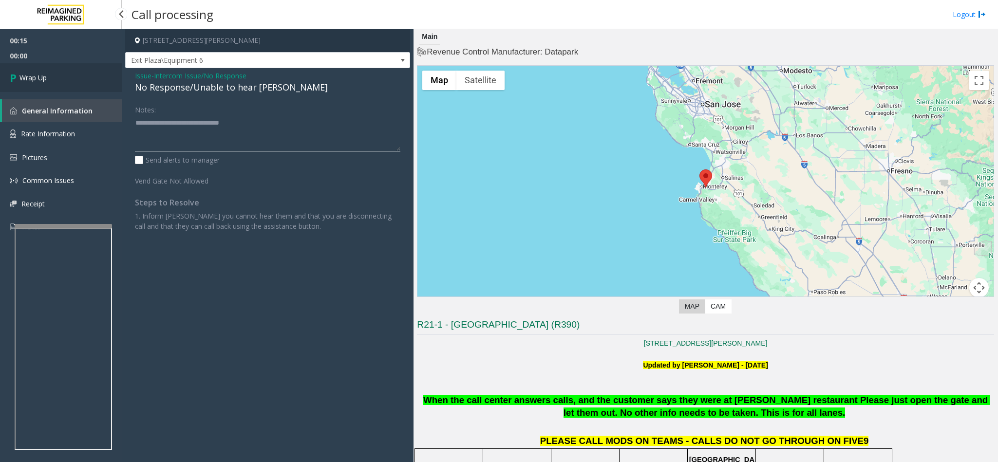
type textarea "**********"
click at [95, 86] on link "Wrap Up" at bounding box center [61, 77] width 122 height 29
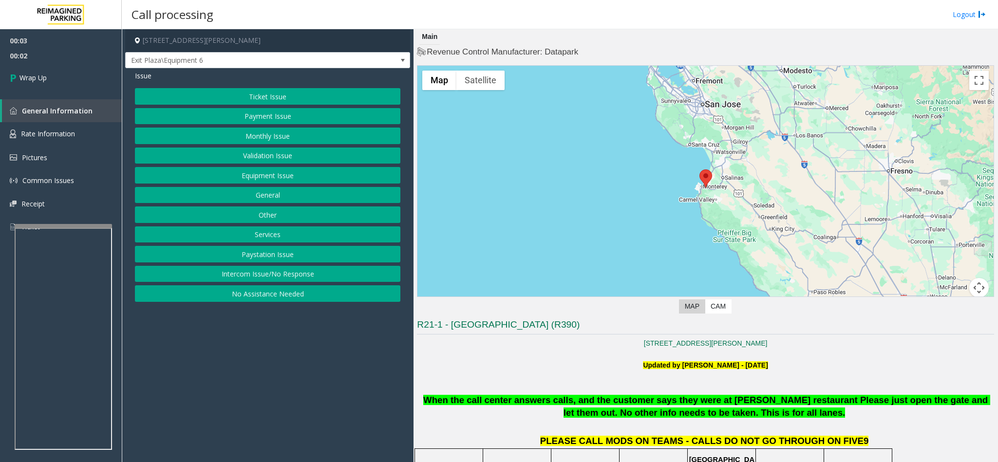
drag, startPoint x: 226, startPoint y: 282, endPoint x: 227, endPoint y: 263, distance: 19.0
click at [226, 282] on button "Intercom Issue/No Response" at bounding box center [267, 274] width 265 height 17
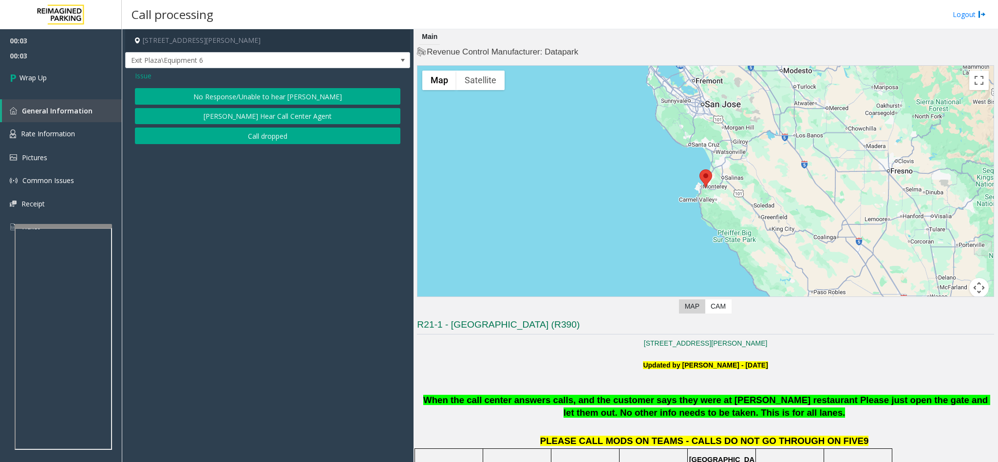
click at [221, 137] on button "Call dropped" at bounding box center [267, 136] width 265 height 17
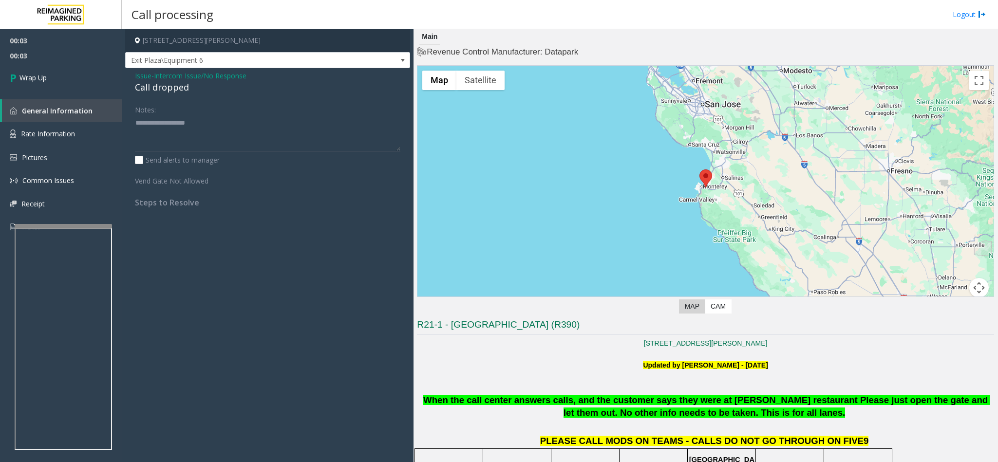
click at [152, 88] on div "Call dropped" at bounding box center [267, 87] width 265 height 13
type textarea "**********"
click at [74, 89] on link "Wrap Up" at bounding box center [61, 77] width 122 height 29
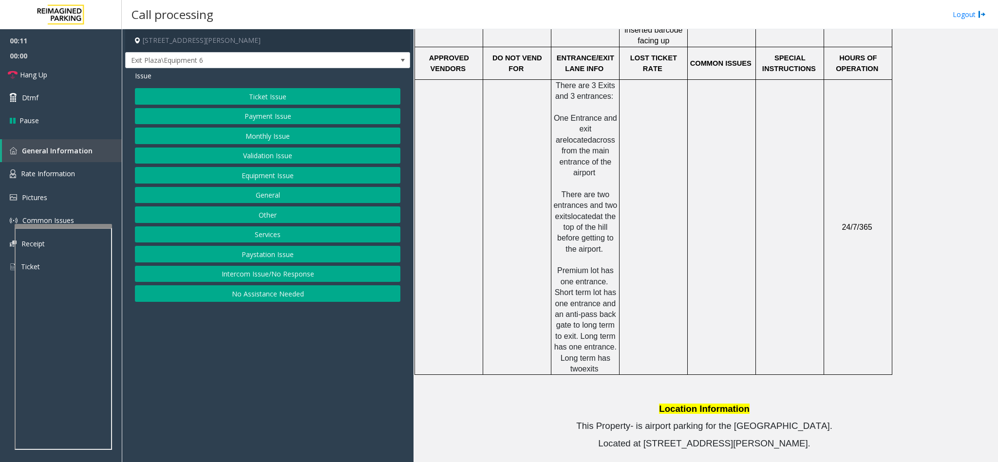
scroll to position [657, 0]
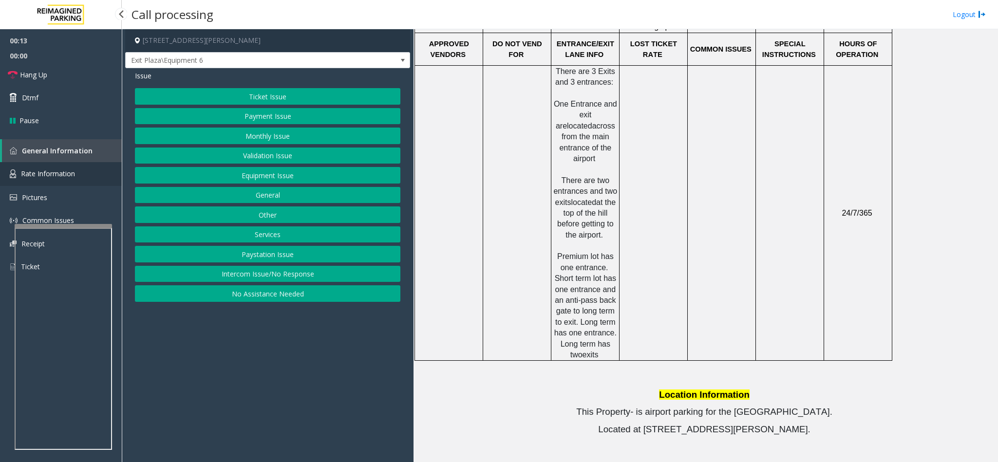
click at [78, 180] on link "Rate Information" at bounding box center [61, 174] width 122 height 24
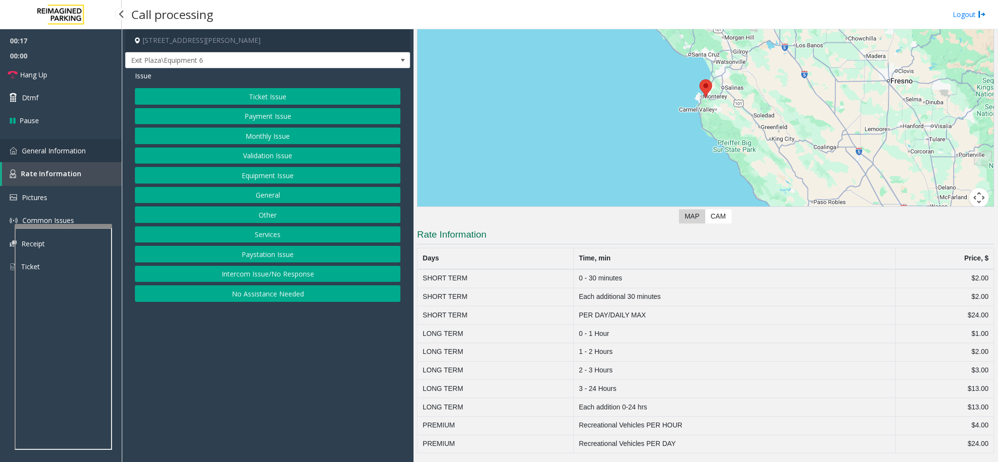
click at [74, 146] on span "General Information" at bounding box center [54, 150] width 64 height 9
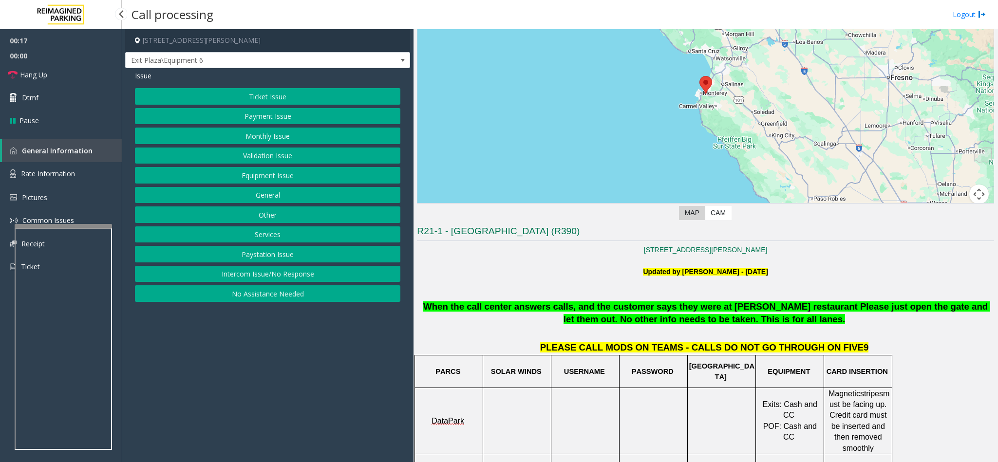
scroll to position [657, 0]
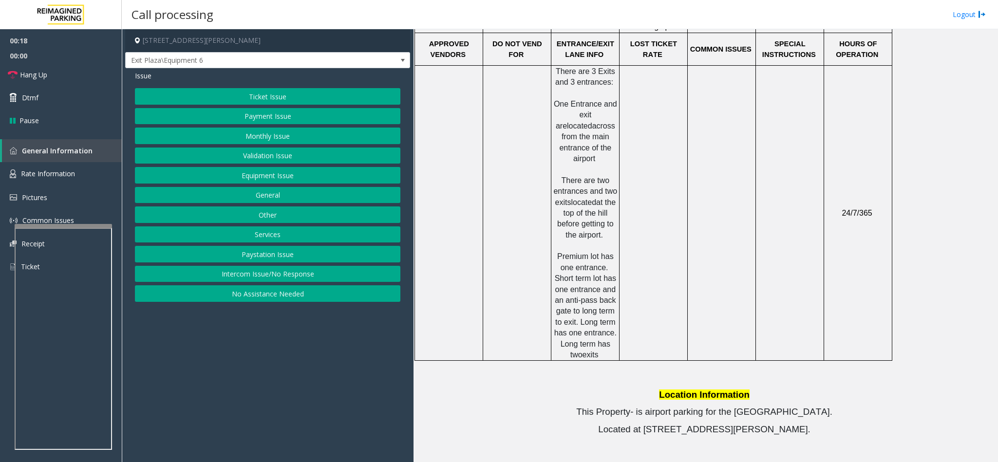
click at [242, 91] on button "Ticket Issue" at bounding box center [267, 96] width 265 height 17
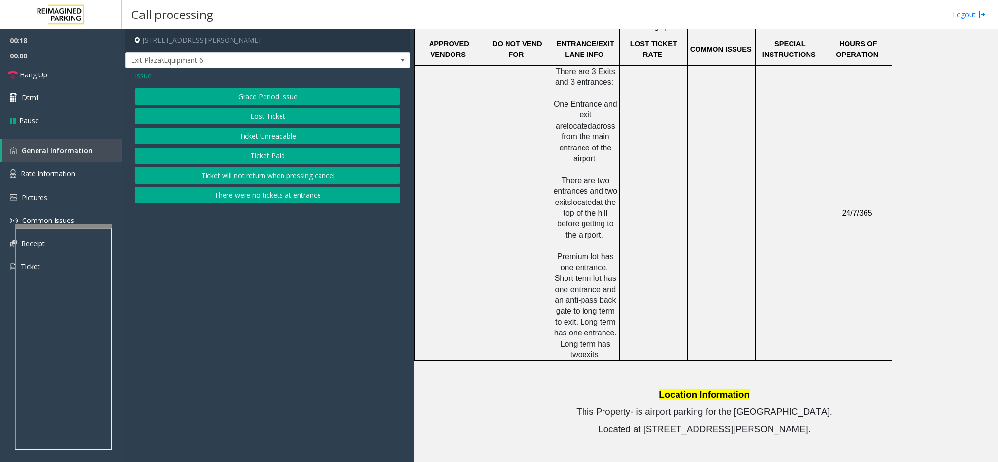
click at [242, 120] on button "Lost Ticket" at bounding box center [267, 116] width 265 height 17
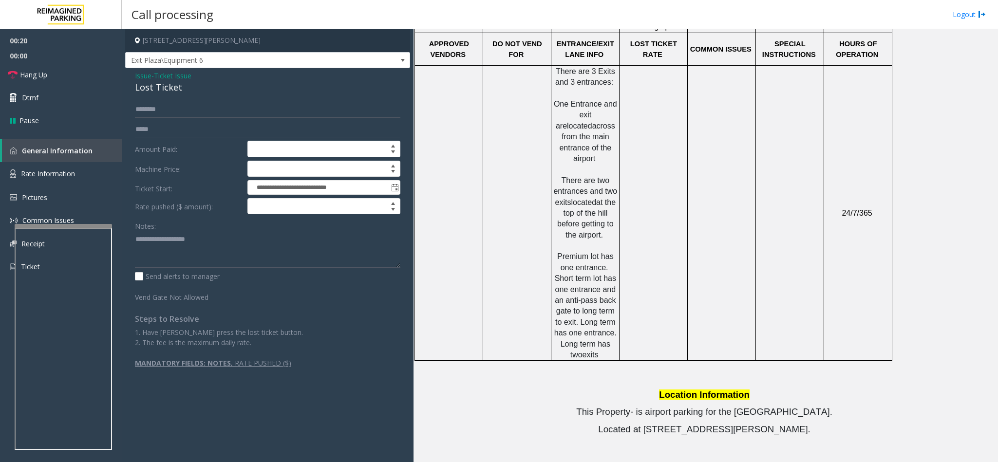
click at [149, 88] on div "Lost Ticket" at bounding box center [267, 87] width 265 height 13
click at [135, 237] on textarea at bounding box center [267, 249] width 265 height 37
click at [213, 240] on textarea at bounding box center [267, 249] width 265 height 37
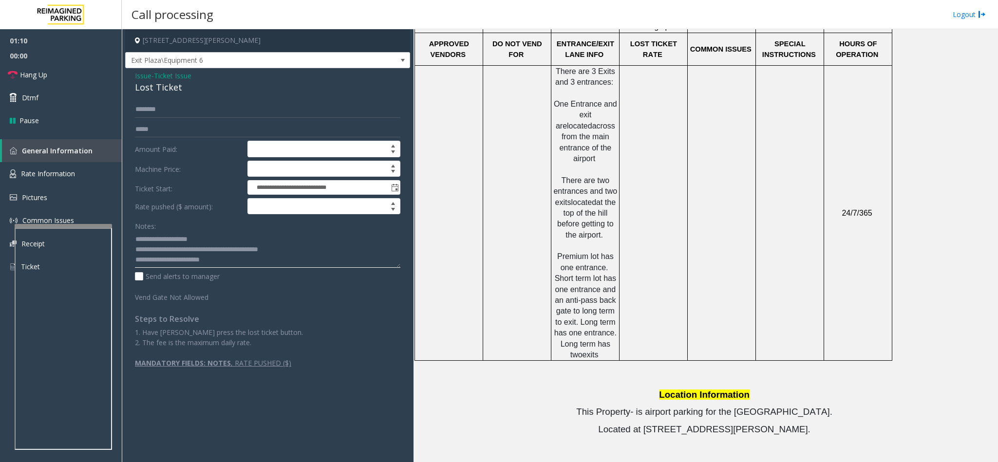
type textarea "**********"
click at [144, 107] on input "text" at bounding box center [267, 109] width 265 height 17
type input "****"
click at [139, 76] on span "Issue" at bounding box center [143, 76] width 17 height 10
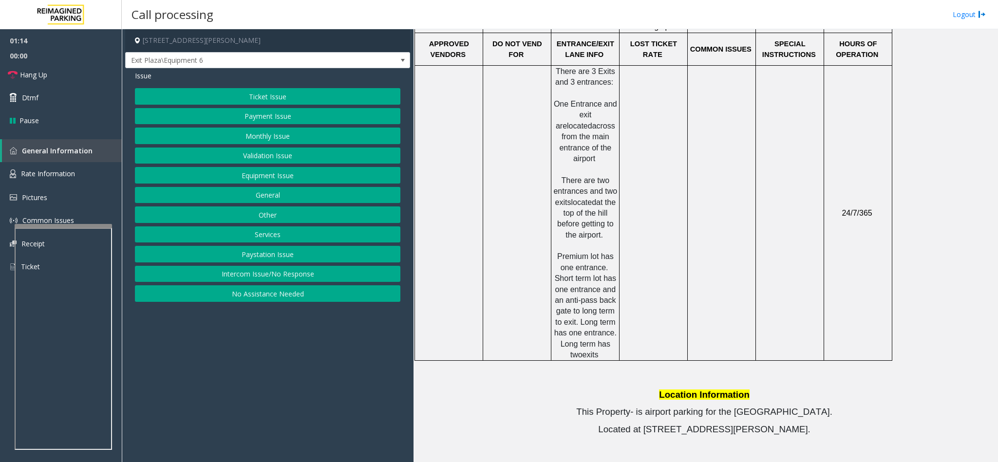
click at [272, 196] on button "General" at bounding box center [267, 195] width 265 height 17
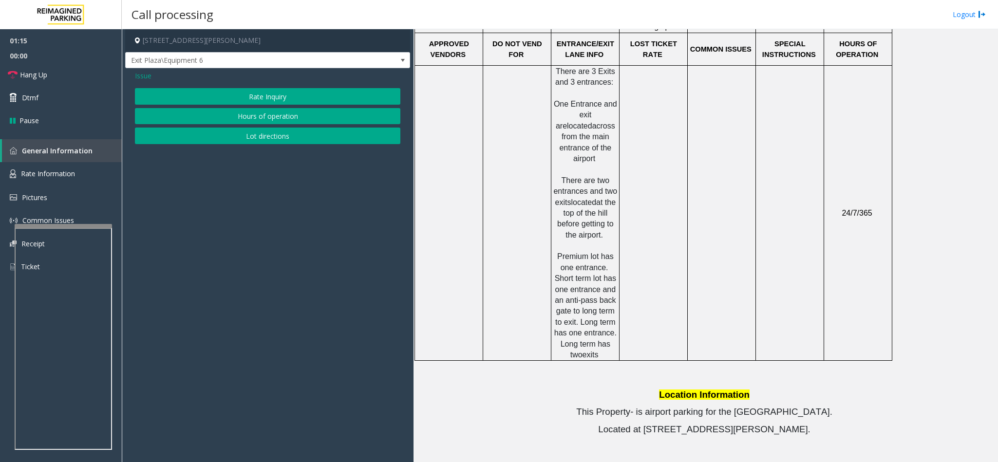
click at [240, 117] on button "Hours of operation" at bounding box center [267, 116] width 265 height 17
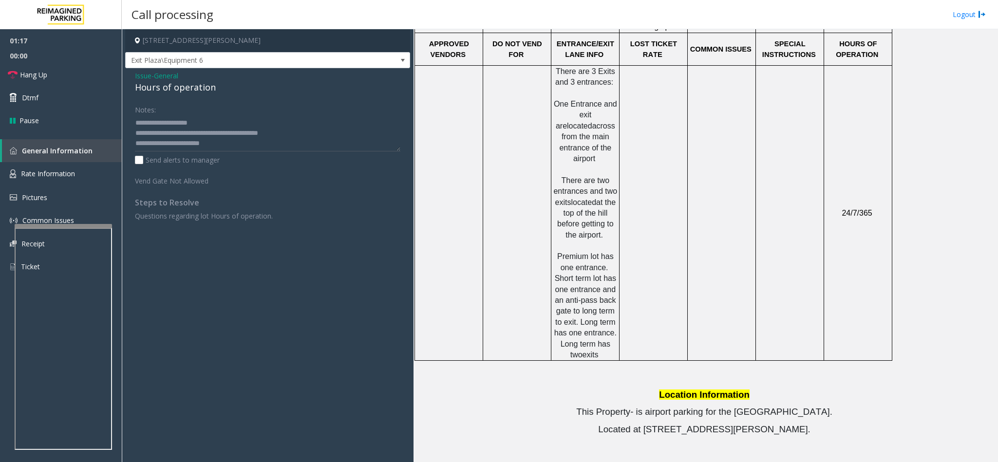
click at [150, 74] on span "Issue" at bounding box center [143, 76] width 17 height 10
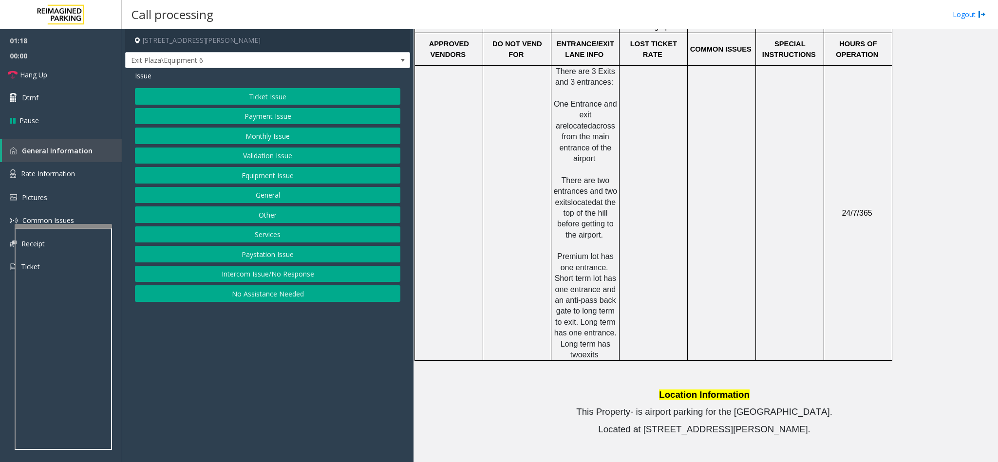
click at [278, 176] on button "Equipment Issue" at bounding box center [267, 175] width 265 height 17
click at [275, 172] on button "Gate / Door Won't Open" at bounding box center [267, 175] width 265 height 17
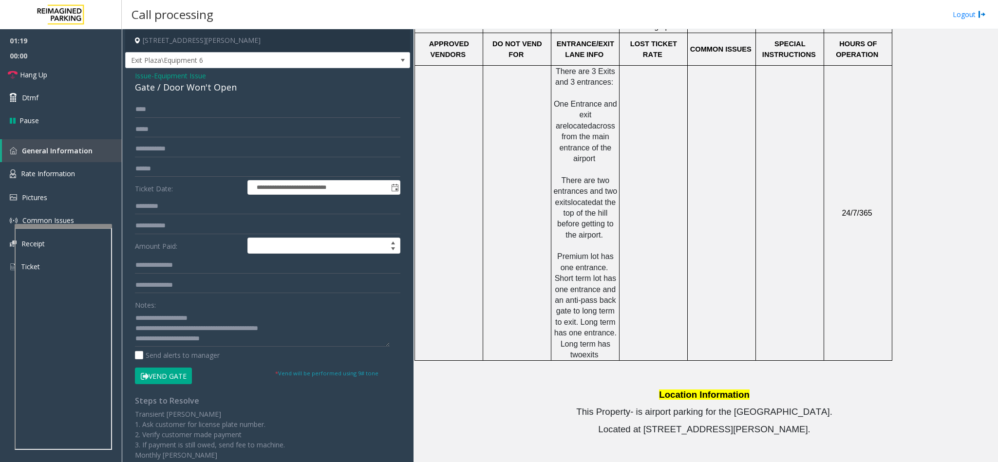
click at [151, 370] on button "Vend Gate" at bounding box center [163, 376] width 57 height 17
click at [147, 72] on span "Issue" at bounding box center [143, 76] width 17 height 10
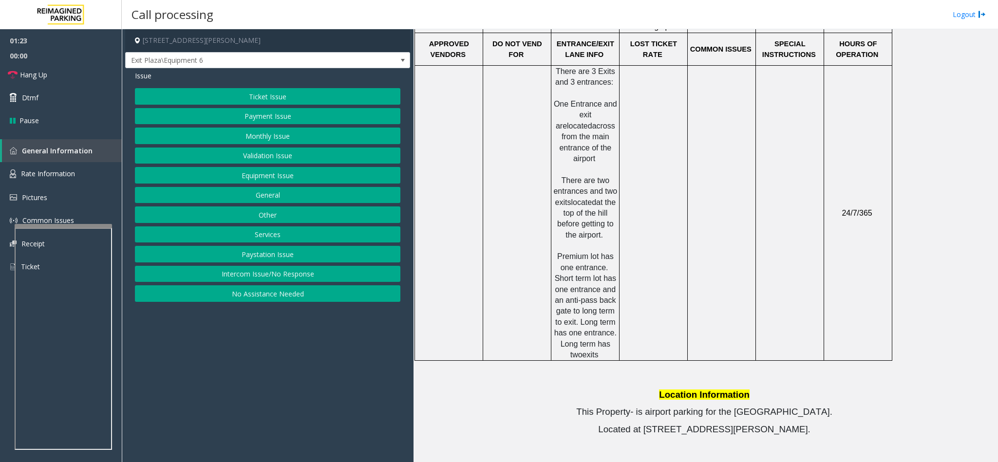
click at [282, 94] on button "Ticket Issue" at bounding box center [267, 96] width 265 height 17
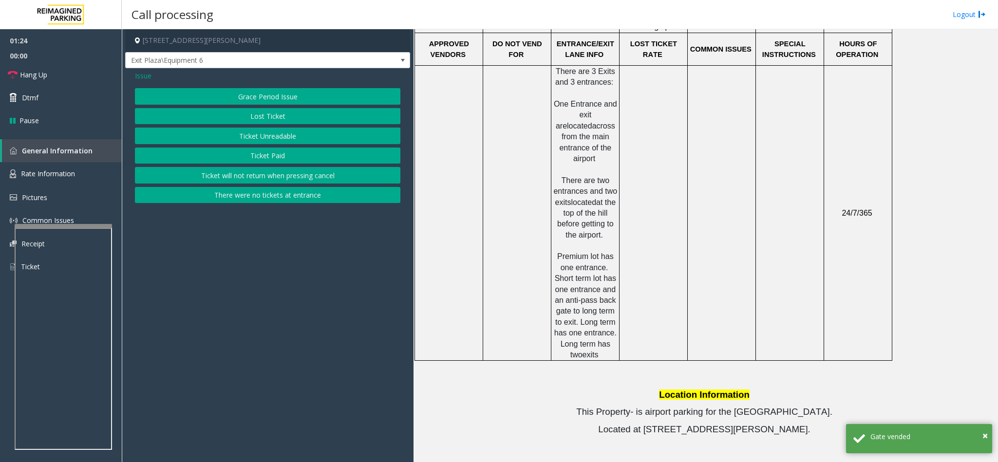
click at [274, 117] on button "Lost Ticket" at bounding box center [267, 116] width 265 height 17
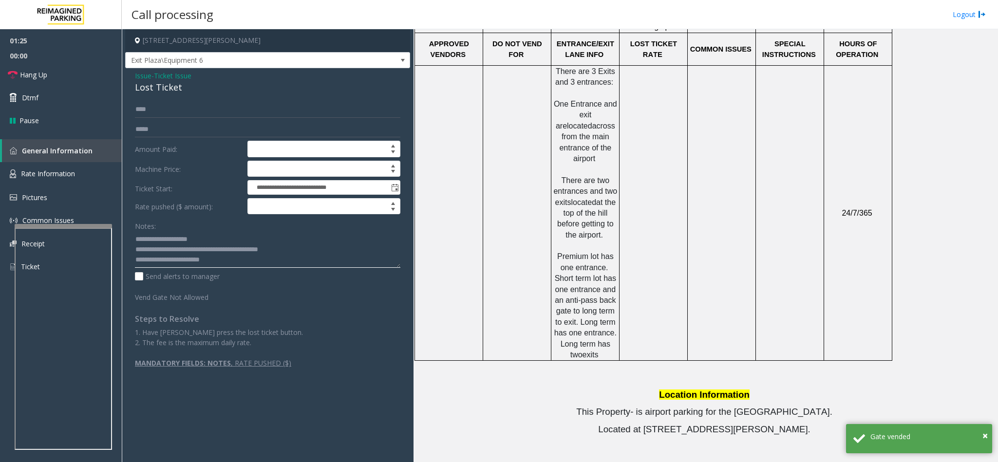
click at [224, 267] on textarea at bounding box center [267, 249] width 265 height 37
click at [224, 260] on textarea at bounding box center [267, 249] width 265 height 37
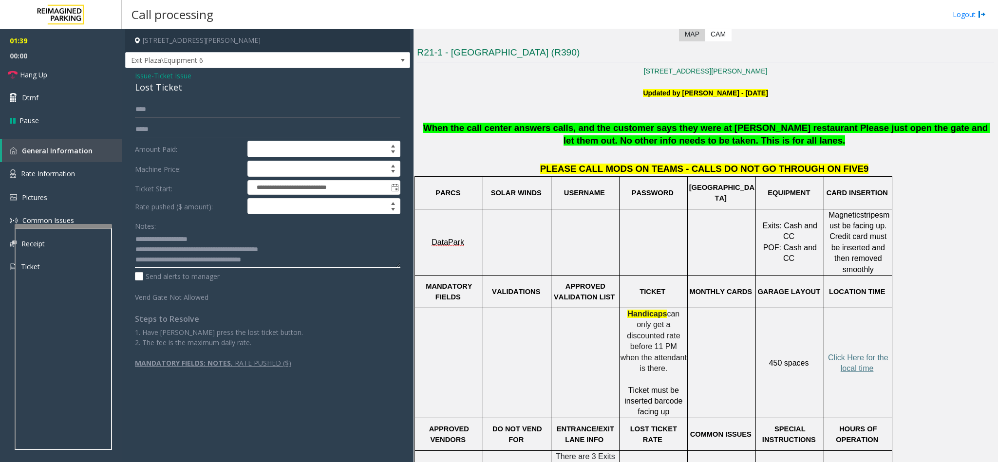
scroll to position [219, 0]
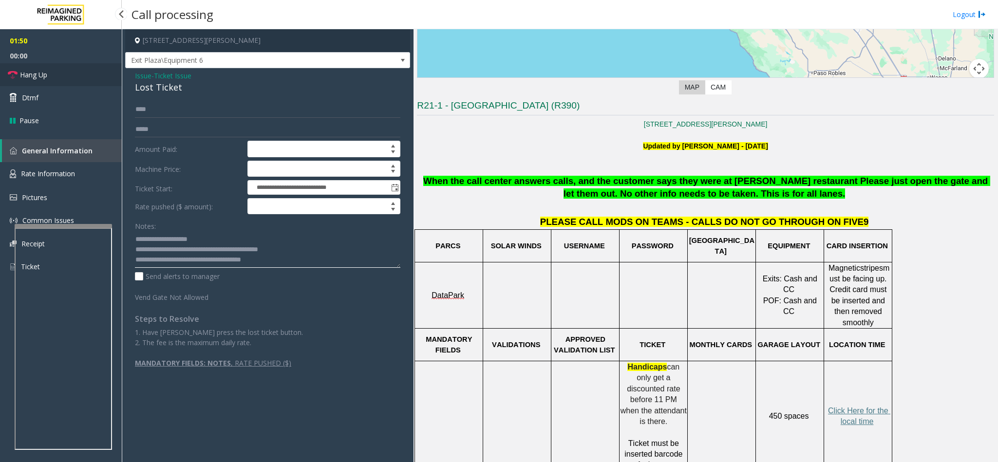
type textarea "**********"
click at [94, 77] on link "Hang Up" at bounding box center [61, 74] width 122 height 23
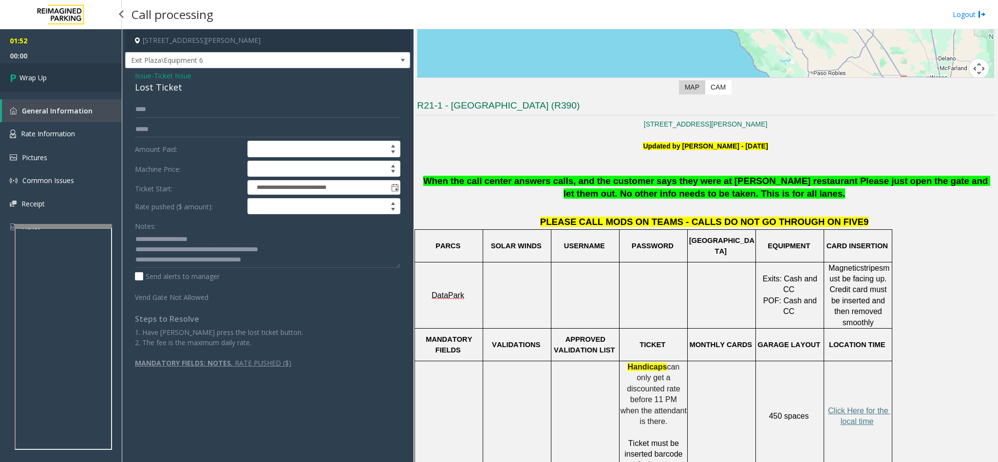
click at [94, 77] on link "Wrap Up" at bounding box center [61, 77] width 122 height 29
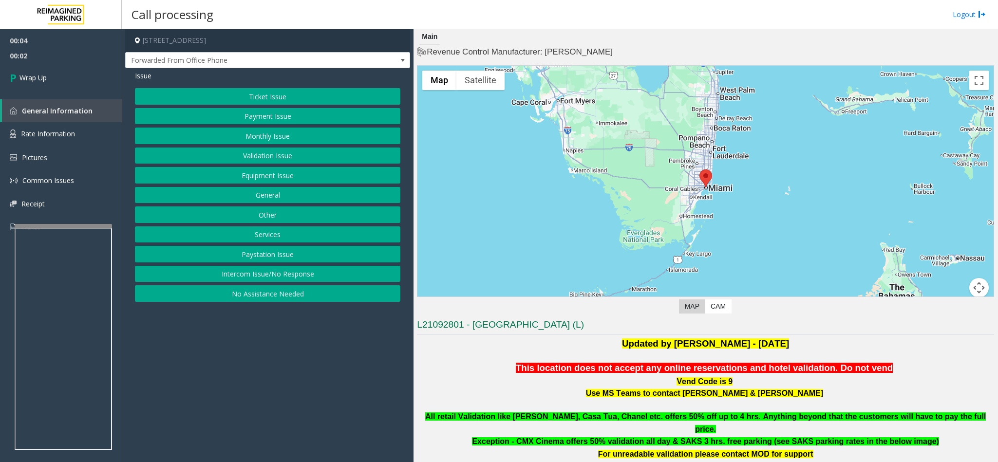
drag, startPoint x: 244, startPoint y: 274, endPoint x: 250, endPoint y: 262, distance: 13.3
click at [248, 269] on div "Ticket Issue Payment Issue Monthly Issue Validation Issue Equipment Issue Gener…" at bounding box center [267, 195] width 265 height 214
drag, startPoint x: 217, startPoint y: 276, endPoint x: 236, endPoint y: 161, distance: 117.0
click at [218, 276] on button "Intercom Issue/No Response" at bounding box center [267, 274] width 265 height 17
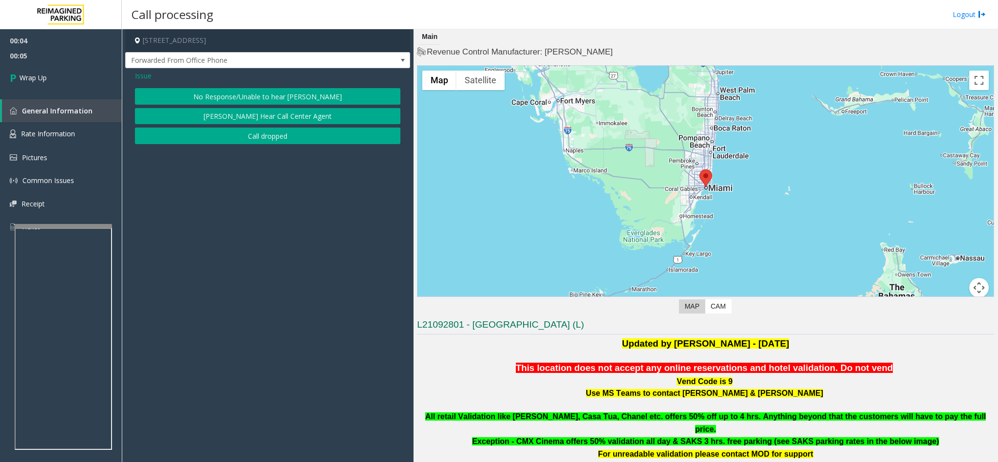
click at [248, 139] on button "Call dropped" at bounding box center [267, 136] width 265 height 17
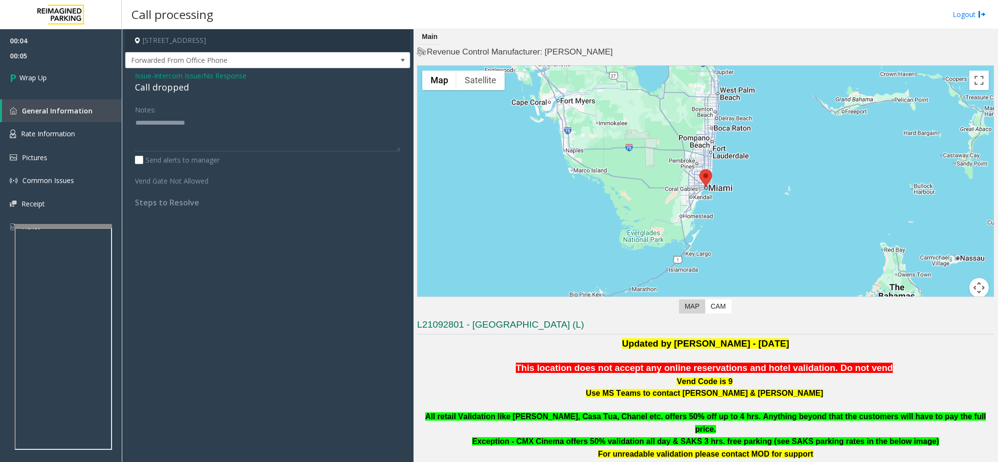
click at [148, 88] on div "Call dropped" at bounding box center [267, 87] width 265 height 13
type textarea "**********"
click at [80, 72] on link "Wrap Up" at bounding box center [61, 77] width 122 height 29
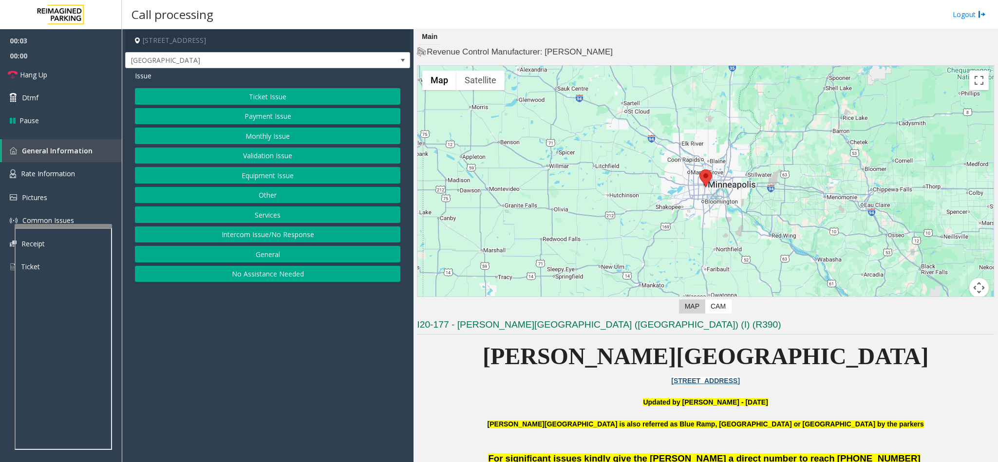
scroll to position [73, 0]
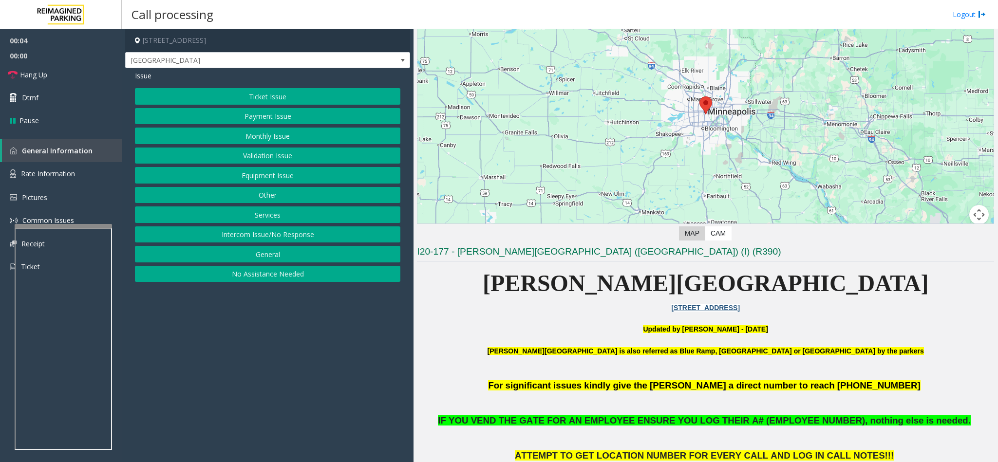
click at [289, 232] on button "Intercom Issue/No Response" at bounding box center [267, 234] width 265 height 17
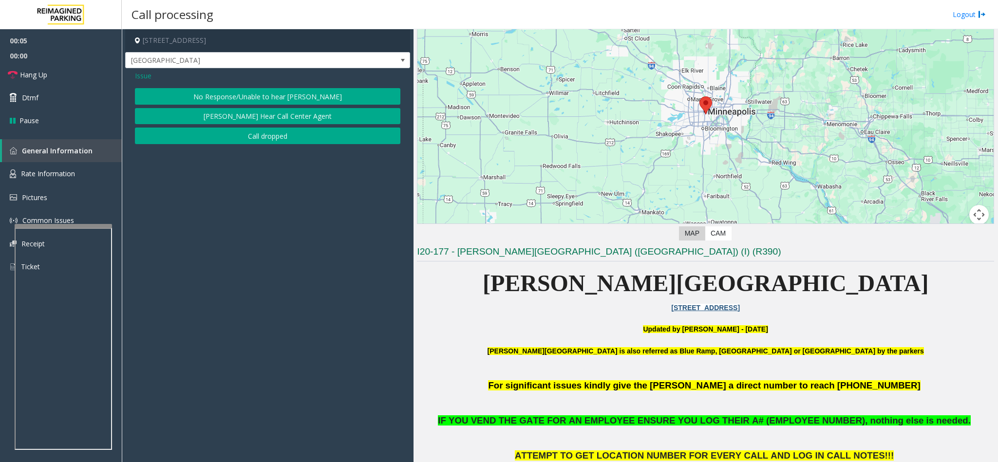
click at [231, 100] on button "No Response/Unable to hear [PERSON_NAME]" at bounding box center [267, 96] width 265 height 17
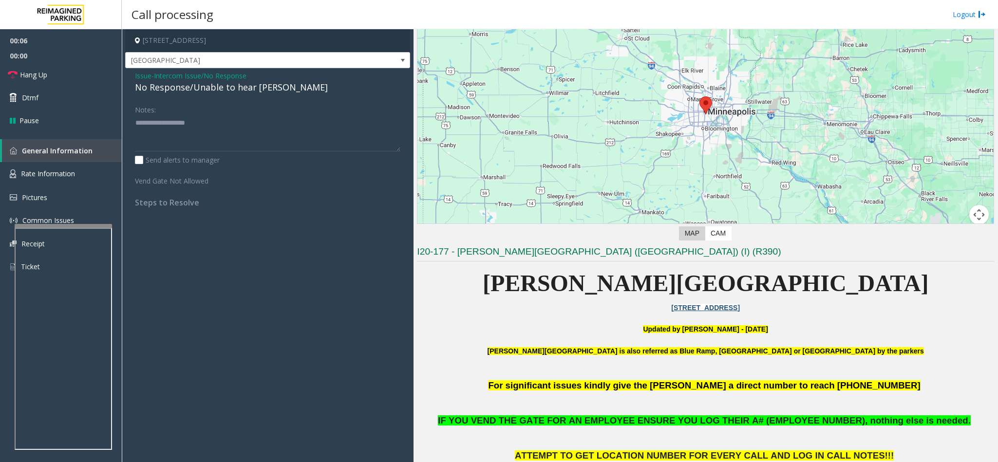
click at [164, 87] on div "No Response/Unable to hear [PERSON_NAME]" at bounding box center [267, 87] width 265 height 13
click at [262, 120] on textarea at bounding box center [267, 133] width 265 height 37
type textarea "**********"
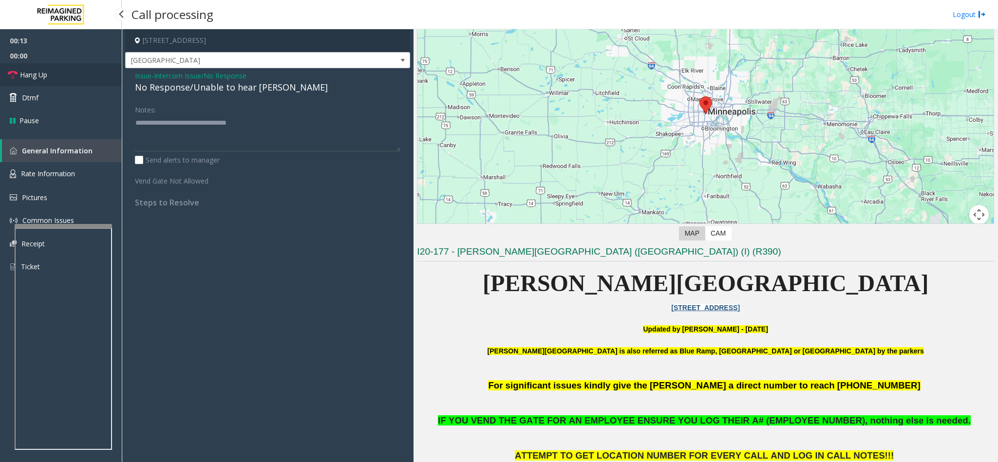
click at [64, 71] on link "Hang Up" at bounding box center [61, 74] width 122 height 23
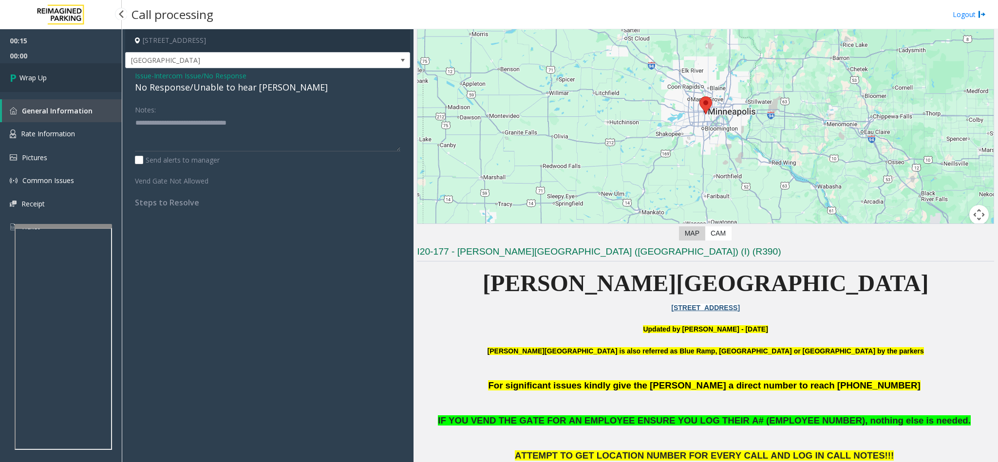
click at [64, 71] on link "Wrap Up" at bounding box center [61, 77] width 122 height 29
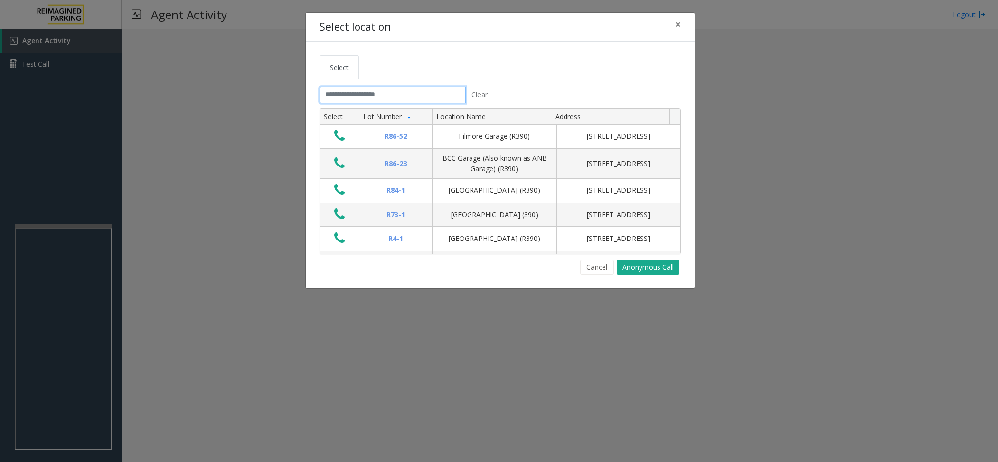
click at [364, 92] on input "text" at bounding box center [392, 95] width 146 height 17
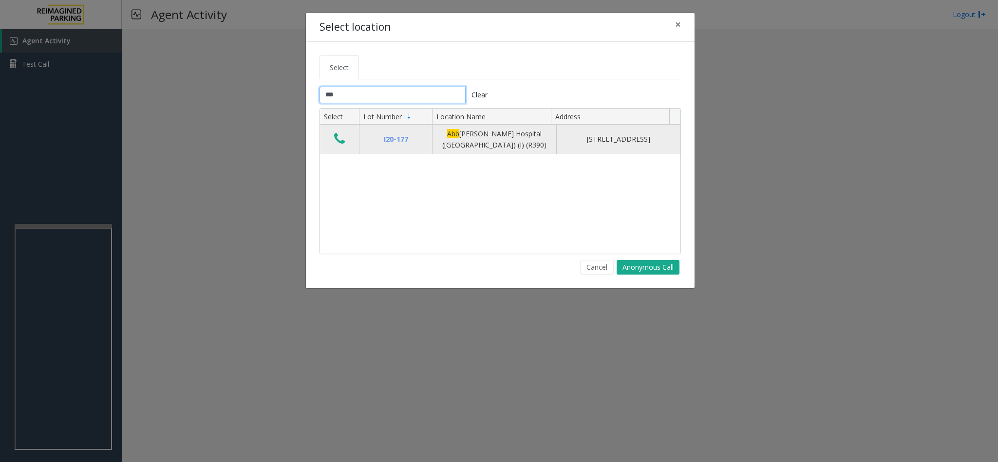
type input "***"
click at [338, 145] on icon "Data table" at bounding box center [339, 139] width 11 height 14
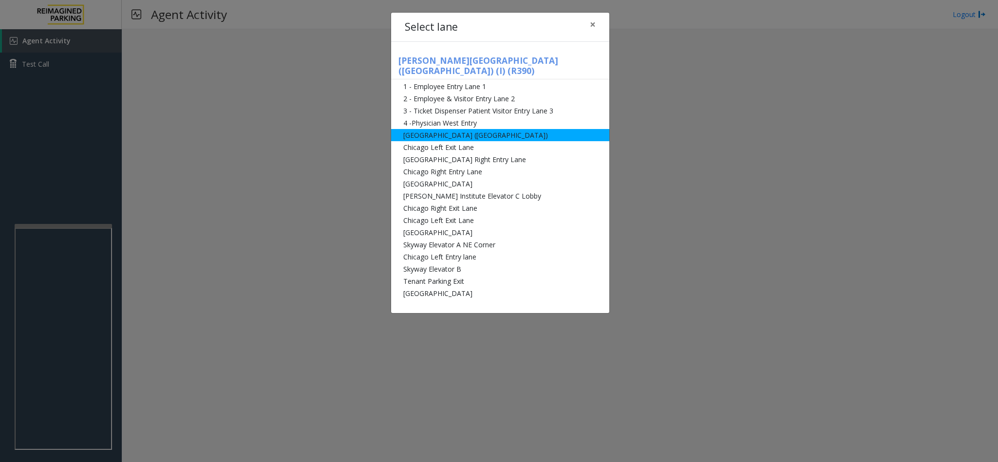
click at [451, 129] on li "[GEOGRAPHIC_DATA] ([GEOGRAPHIC_DATA])" at bounding box center [500, 135] width 218 height 12
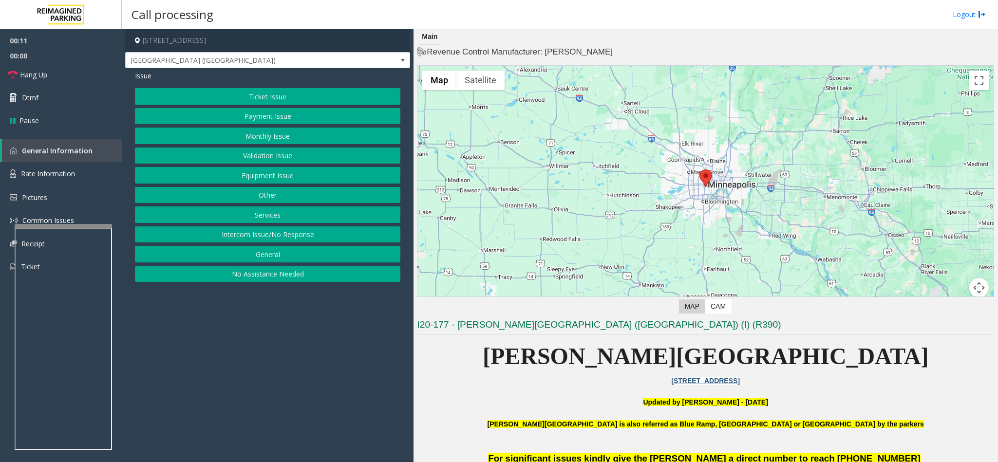
click at [277, 144] on button "Monthly Issue" at bounding box center [267, 136] width 265 height 17
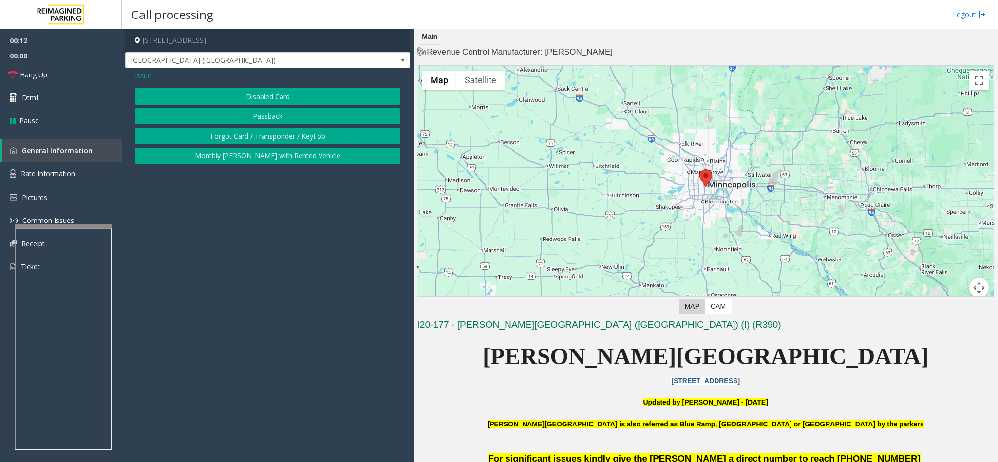
click at [274, 100] on button "Disabled Card" at bounding box center [267, 96] width 265 height 17
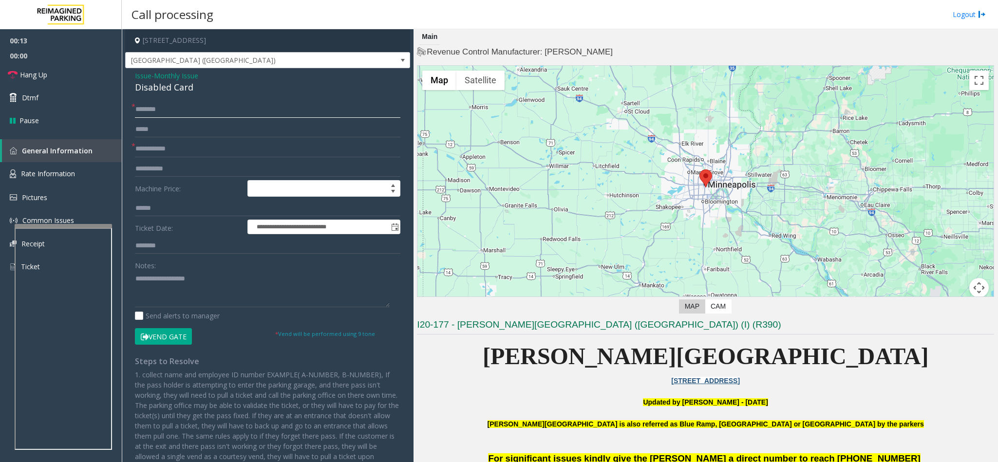
click at [197, 114] on input "text" at bounding box center [267, 109] width 265 height 17
type input "**"
click at [150, 295] on textarea at bounding box center [262, 289] width 255 height 37
type textarea "**********"
click at [151, 139] on form "**********" at bounding box center [267, 222] width 265 height 243
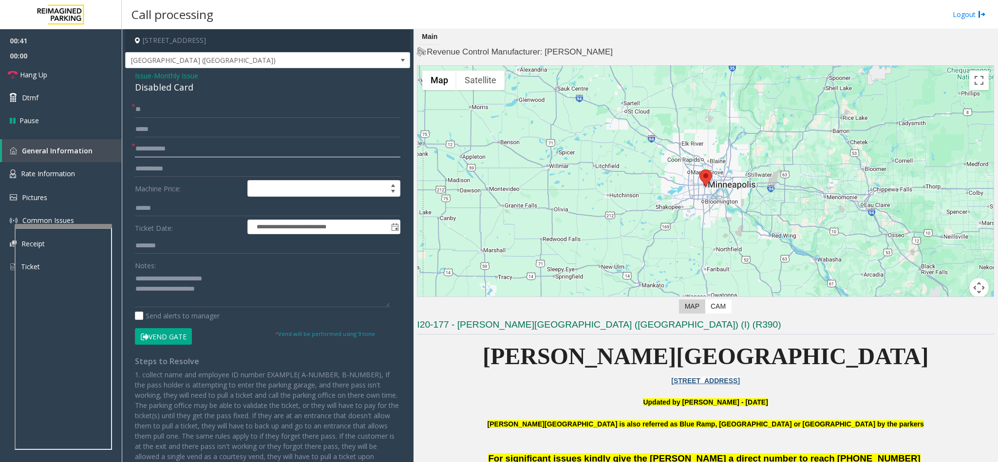
click at [155, 150] on input "text" at bounding box center [267, 149] width 265 height 17
type input "**"
click at [158, 340] on button "Vend Gate" at bounding box center [163, 336] width 57 height 17
click at [244, 288] on textarea at bounding box center [262, 289] width 255 height 37
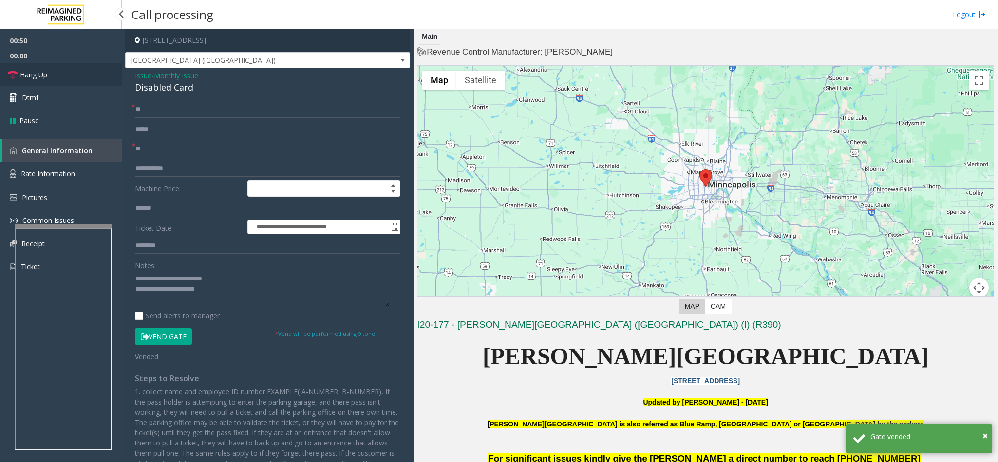
click at [37, 71] on span "Hang Up" at bounding box center [33, 75] width 27 height 10
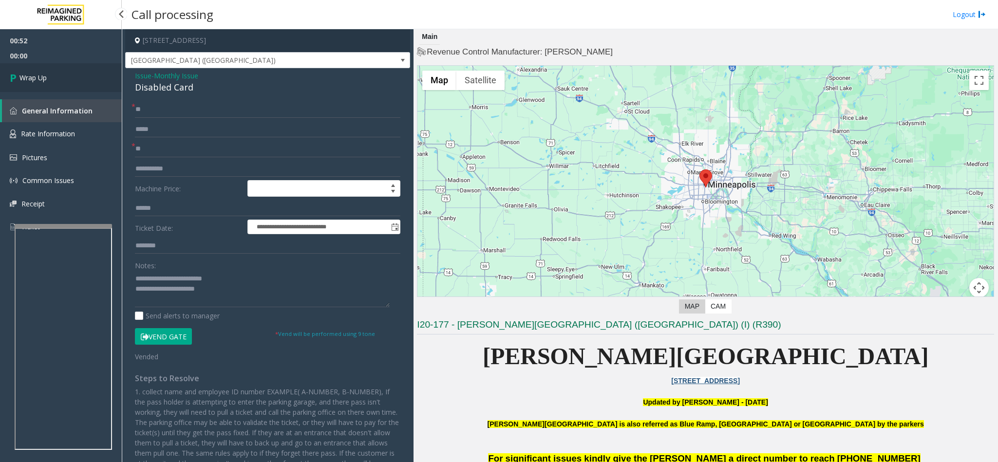
click at [47, 76] on span "Wrap Up" at bounding box center [32, 78] width 27 height 10
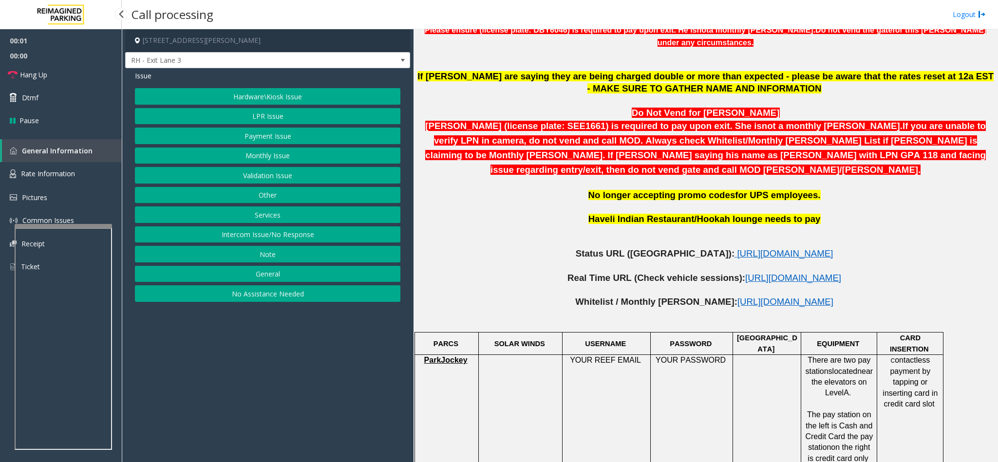
scroll to position [438, 0]
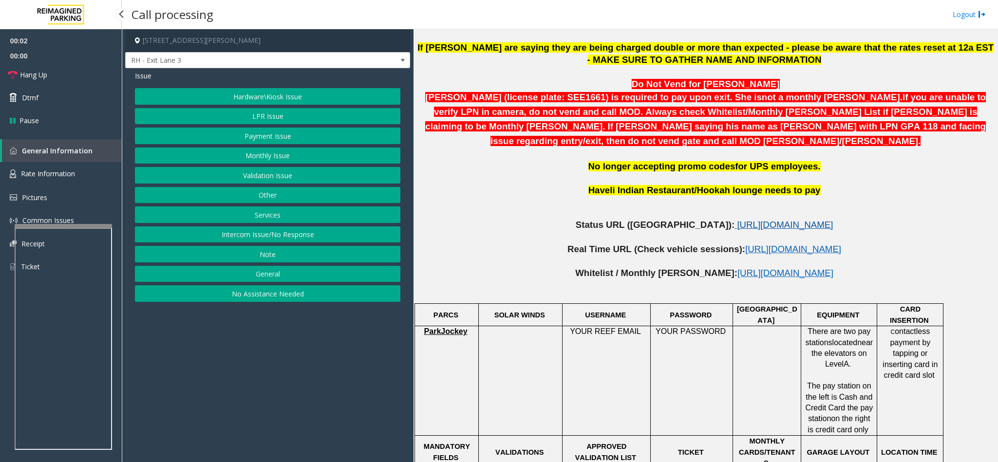
click at [737, 220] on span "[URL][DOMAIN_NAME]" at bounding box center [785, 225] width 96 height 10
click at [268, 220] on button "Services" at bounding box center [267, 215] width 265 height 17
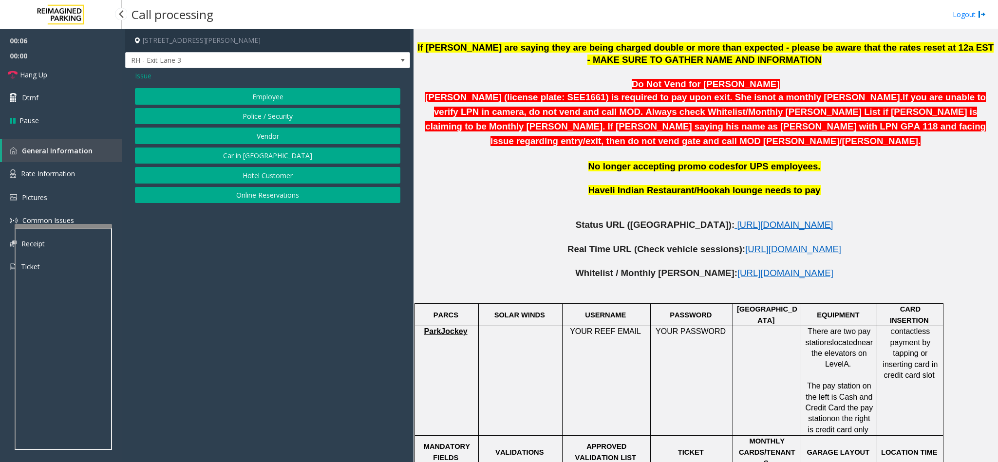
click at [267, 91] on button "Employee" at bounding box center [267, 96] width 265 height 17
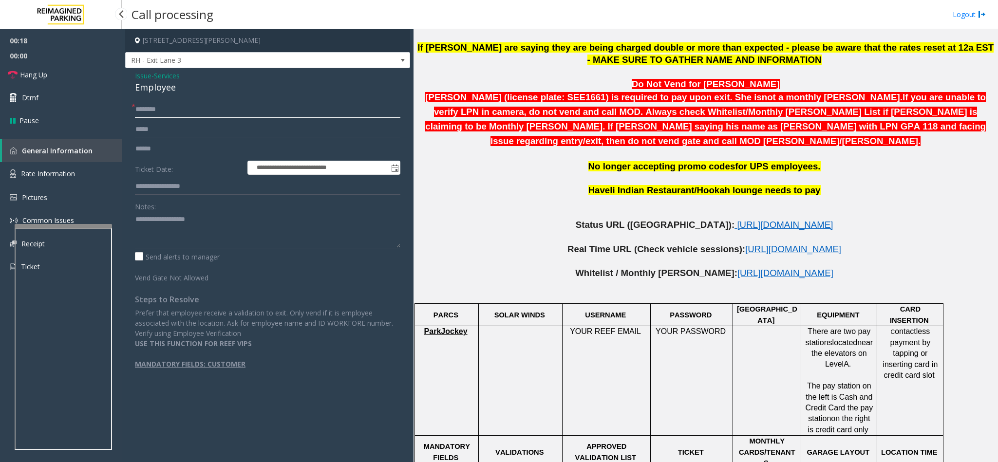
click at [161, 113] on input "text" at bounding box center [267, 109] width 265 height 17
type input "*******"
click at [158, 237] on textarea at bounding box center [267, 230] width 265 height 37
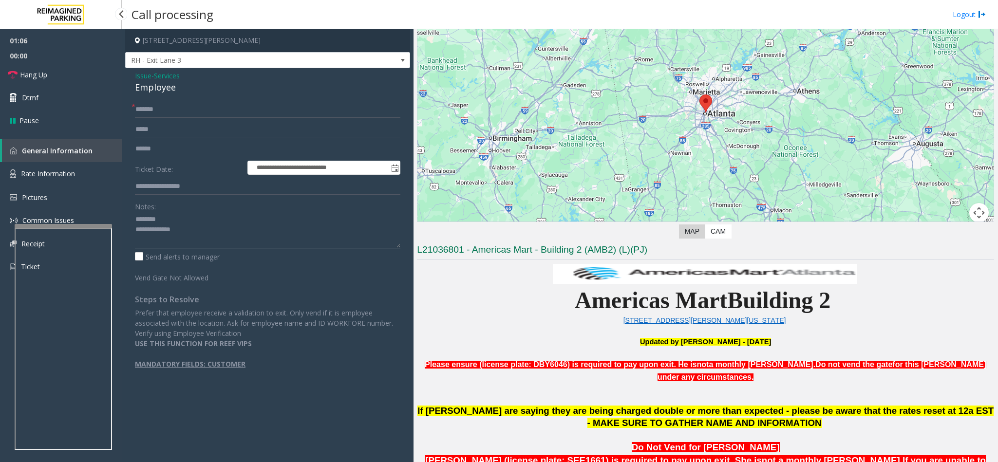
scroll to position [0, 0]
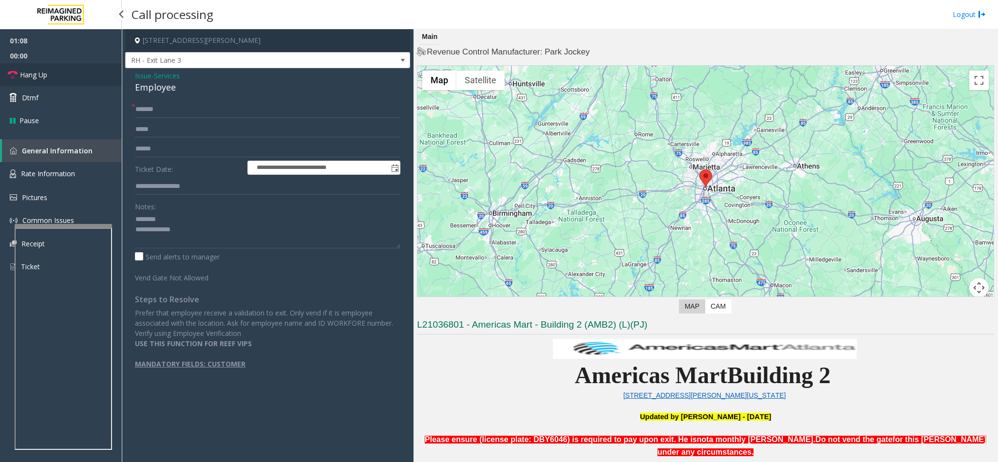
click at [85, 77] on link "Hang Up" at bounding box center [61, 74] width 122 height 23
click at [231, 233] on textarea at bounding box center [267, 230] width 265 height 37
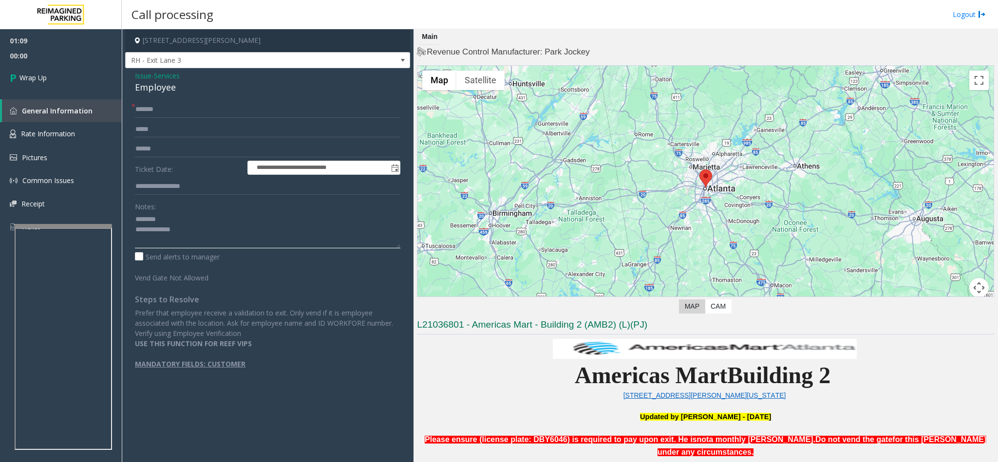
click at [167, 218] on textarea at bounding box center [267, 230] width 265 height 37
click at [196, 242] on textarea at bounding box center [267, 230] width 265 height 37
type textarea "**********"
click at [202, 180] on input "text" at bounding box center [267, 186] width 265 height 17
type input "**********"
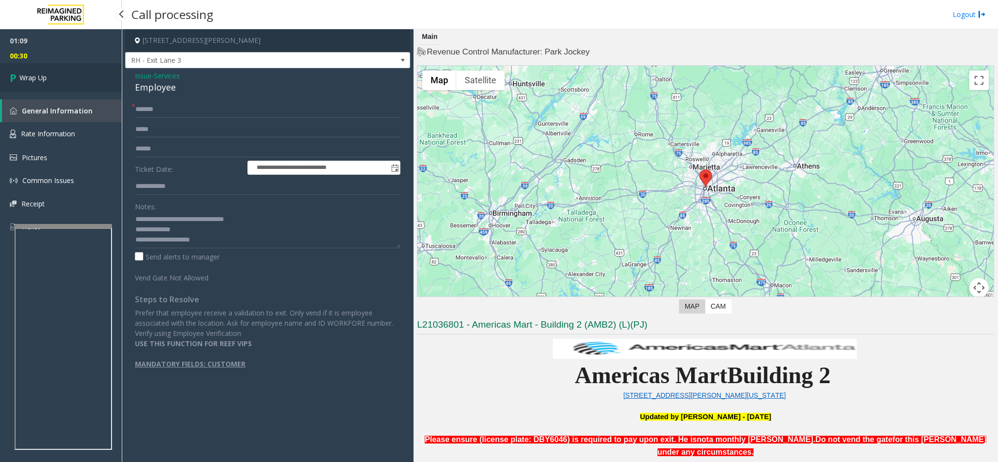
click at [50, 76] on link "Wrap Up" at bounding box center [61, 77] width 122 height 29
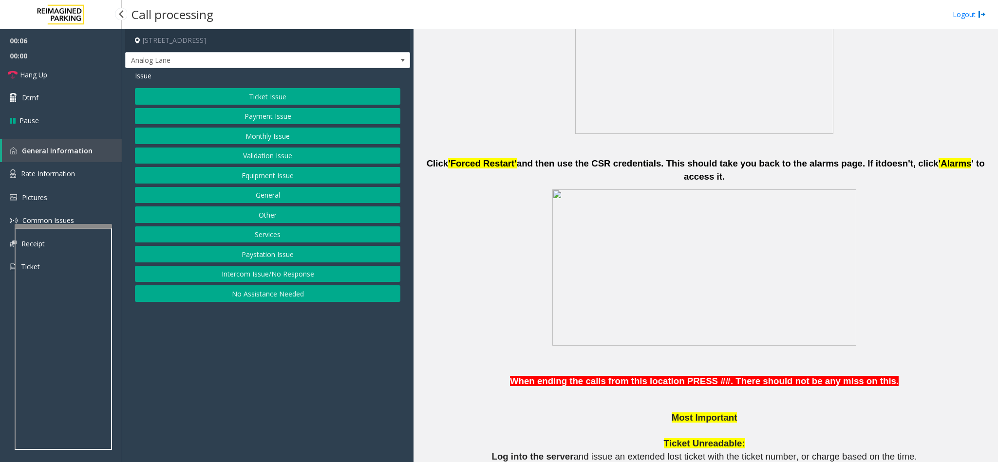
scroll to position [657, 0]
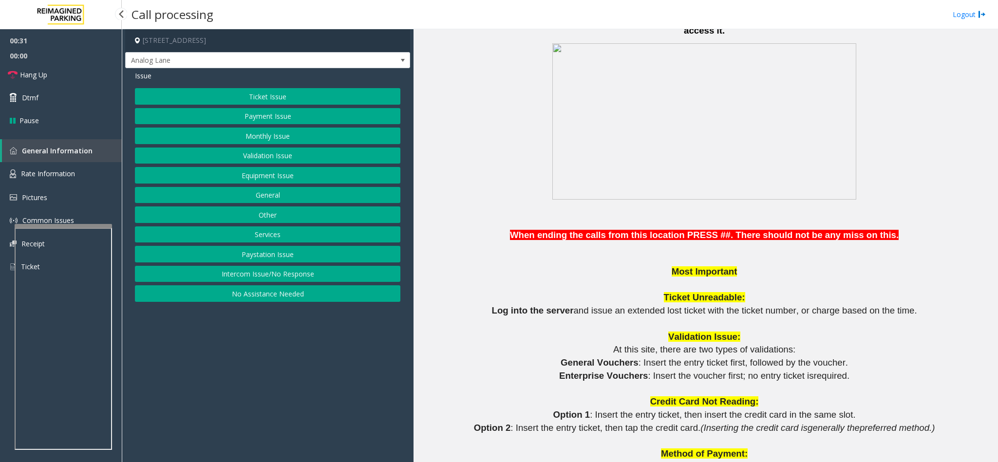
click at [277, 173] on button "Equipment Issue" at bounding box center [267, 175] width 265 height 17
click at [273, 183] on button "Gate / Door Won't Open" at bounding box center [267, 175] width 265 height 17
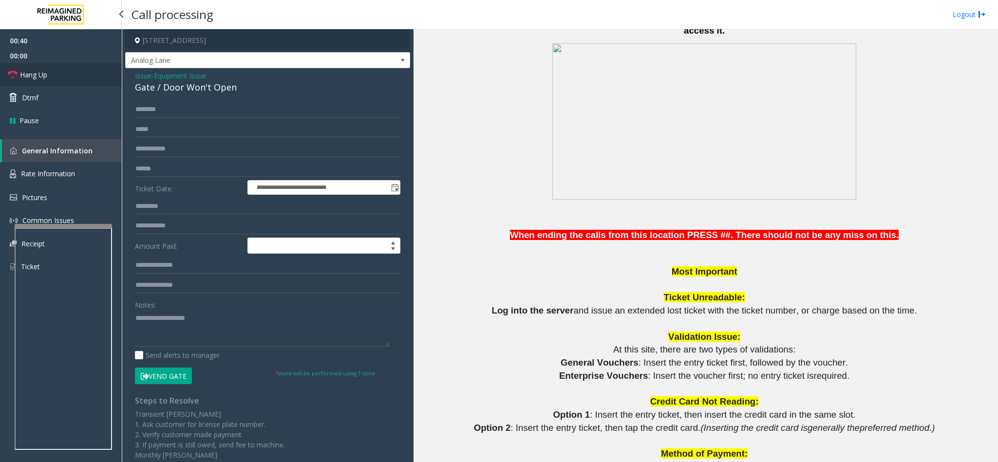
click at [79, 82] on link "Hang Up" at bounding box center [61, 74] width 122 height 23
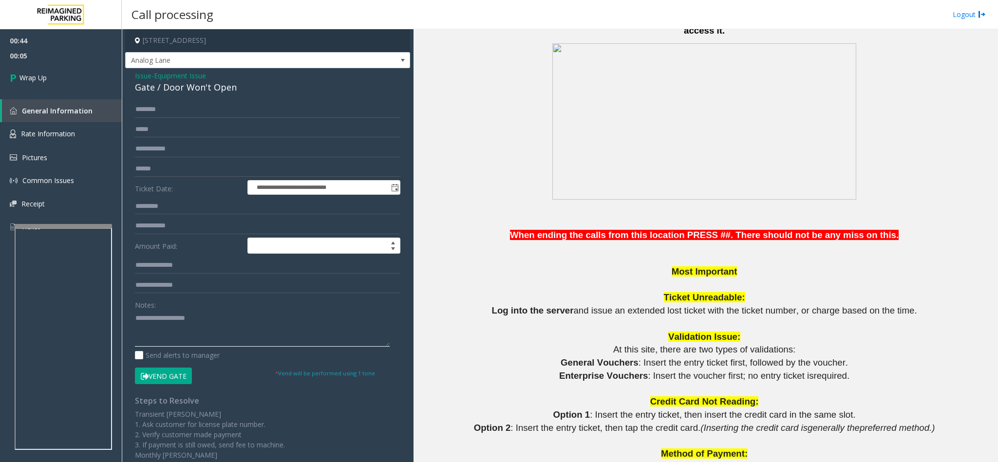
click at [175, 342] on textarea at bounding box center [262, 328] width 255 height 37
type textarea "**********"
click at [47, 79] on link "Wrap Up" at bounding box center [61, 77] width 122 height 29
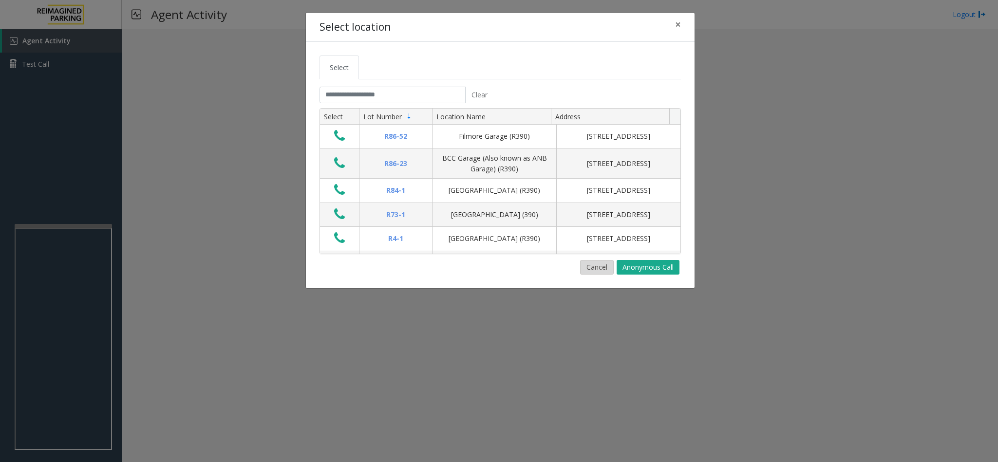
click at [592, 262] on button "Cancel" at bounding box center [597, 267] width 34 height 15
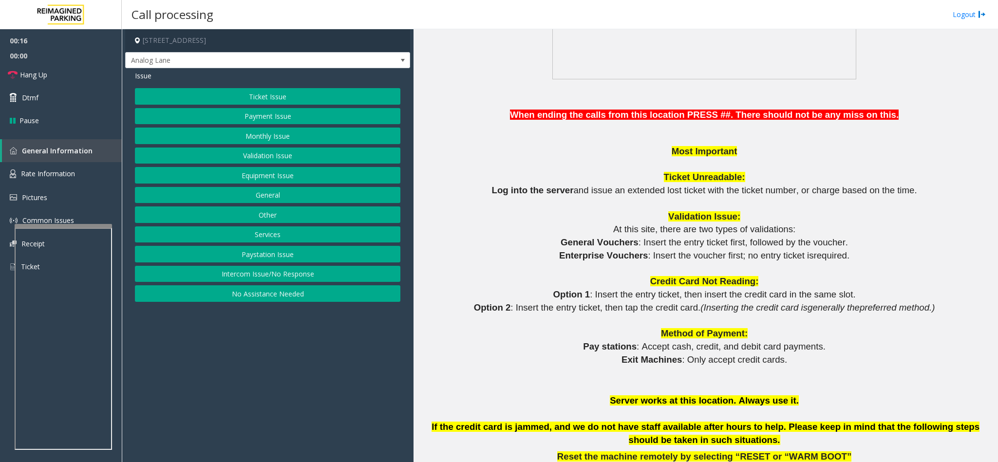
scroll to position [804, 0]
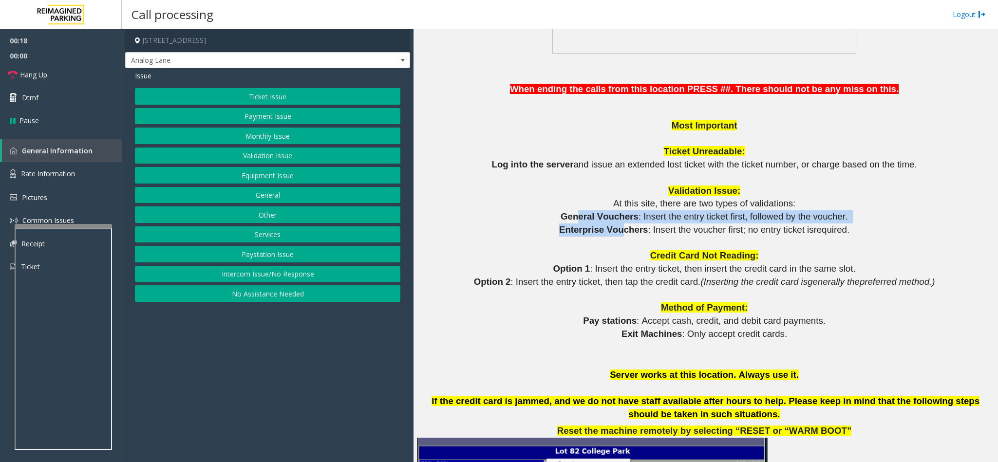
drag, startPoint x: 582, startPoint y: 209, endPoint x: 625, endPoint y: 212, distance: 43.4
click at [648, 237] on p at bounding box center [705, 243] width 577 height 13
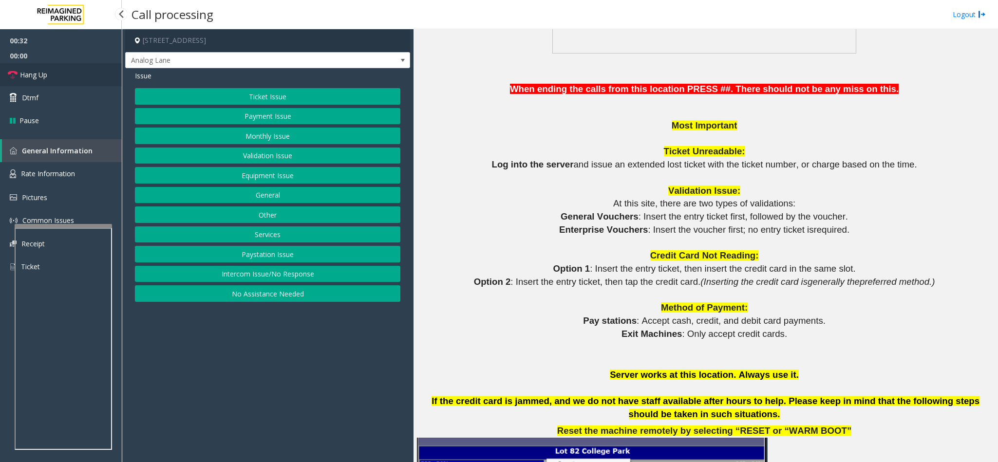
click at [57, 76] on link "Hang Up" at bounding box center [61, 74] width 122 height 23
click at [263, 158] on button "Validation Issue" at bounding box center [267, 156] width 265 height 17
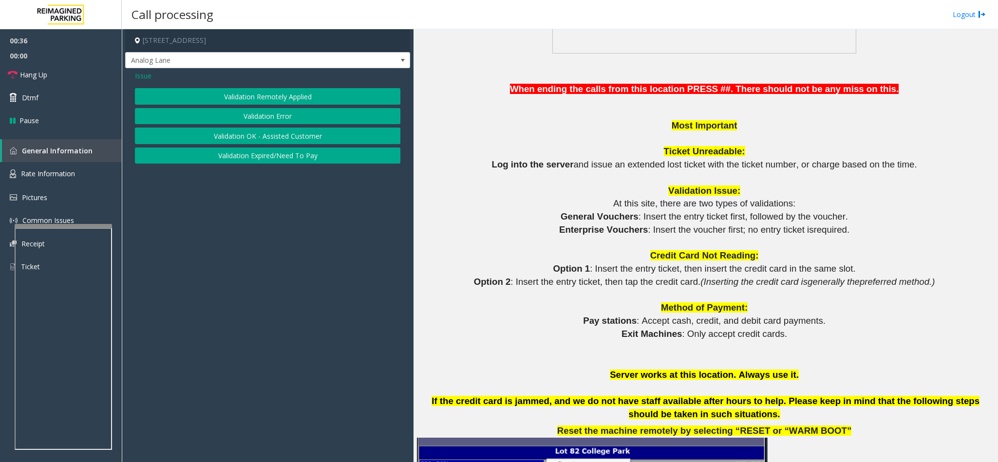
click at [259, 112] on button "Validation Error" at bounding box center [267, 116] width 265 height 17
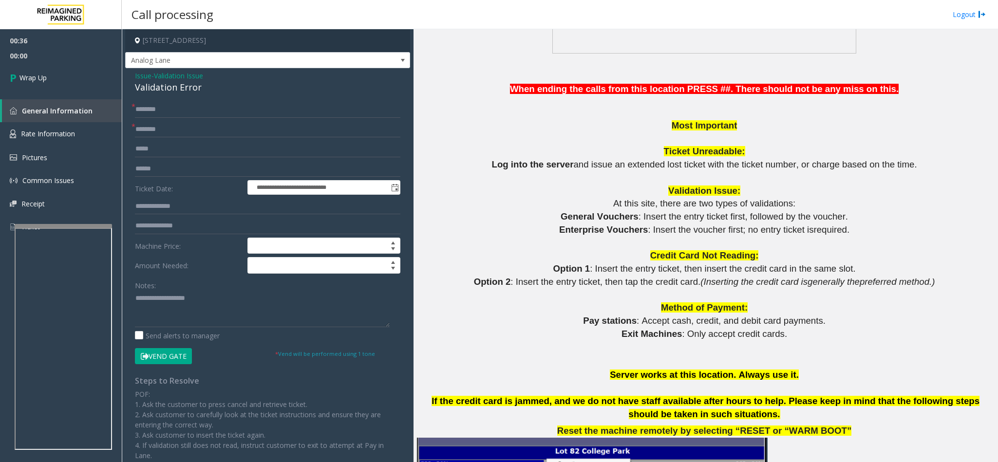
click at [159, 86] on div "Validation Error" at bounding box center [267, 87] width 265 height 13
click at [136, 297] on textarea at bounding box center [262, 309] width 255 height 37
click at [212, 302] on textarea at bounding box center [262, 309] width 255 height 37
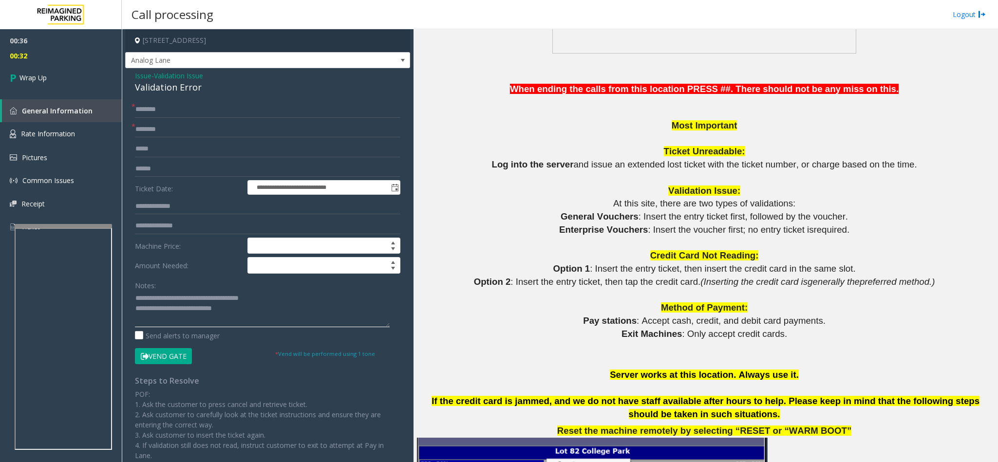
type textarea "**********"
click at [152, 109] on input "text" at bounding box center [267, 109] width 265 height 17
type input "****"
type input "**"
click at [148, 113] on input "****" at bounding box center [267, 109] width 265 height 17
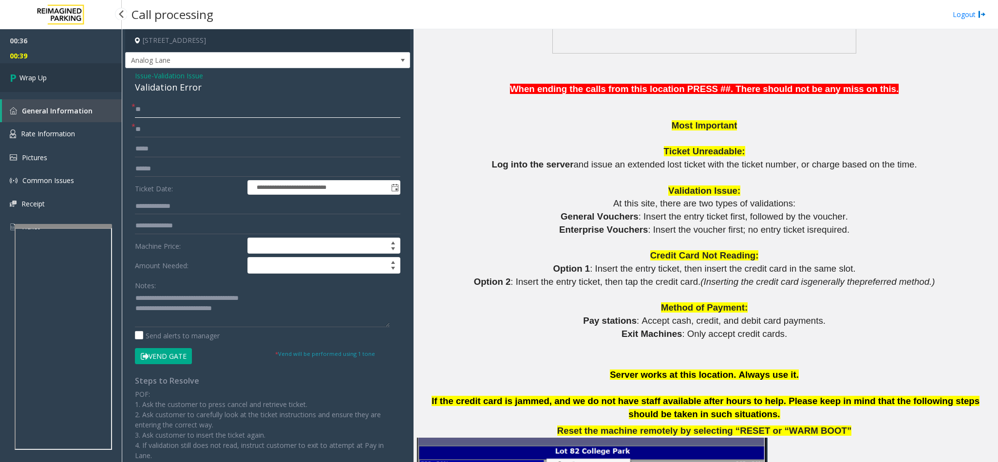
type input "**"
click at [105, 74] on link "Wrap Up" at bounding box center [61, 77] width 122 height 29
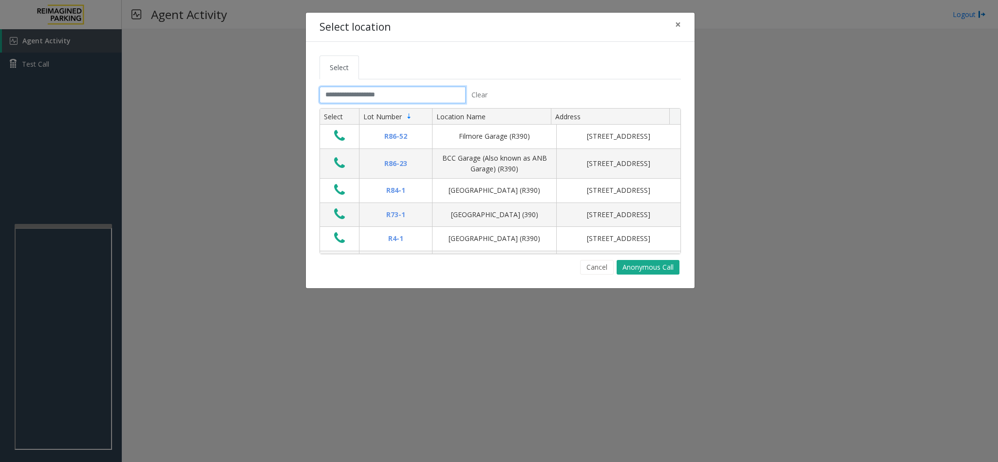
click at [403, 96] on input "text" at bounding box center [392, 95] width 146 height 17
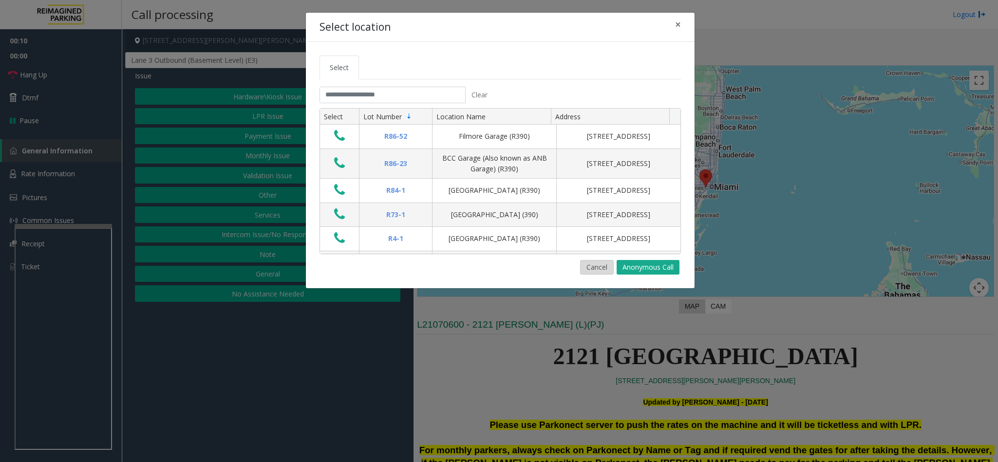
click at [584, 266] on button "Cancel" at bounding box center [597, 267] width 34 height 15
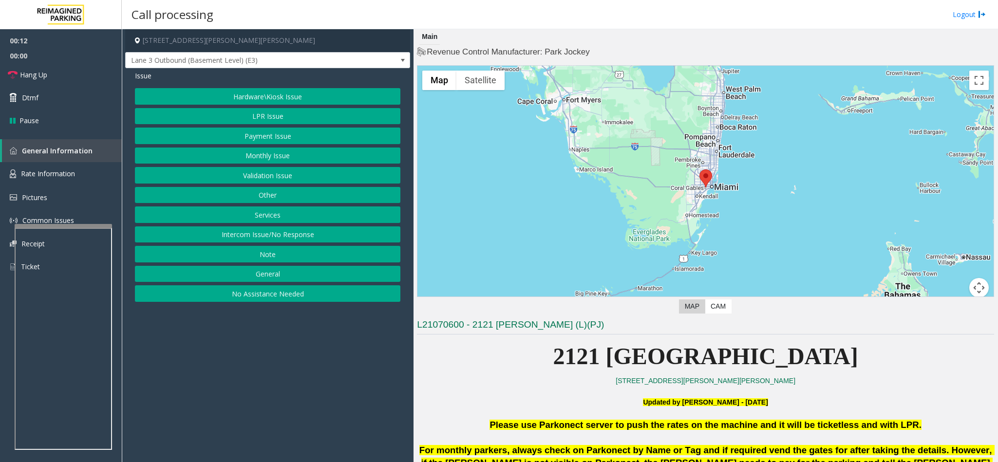
click at [217, 238] on button "Intercom Issue/No Response" at bounding box center [267, 234] width 265 height 17
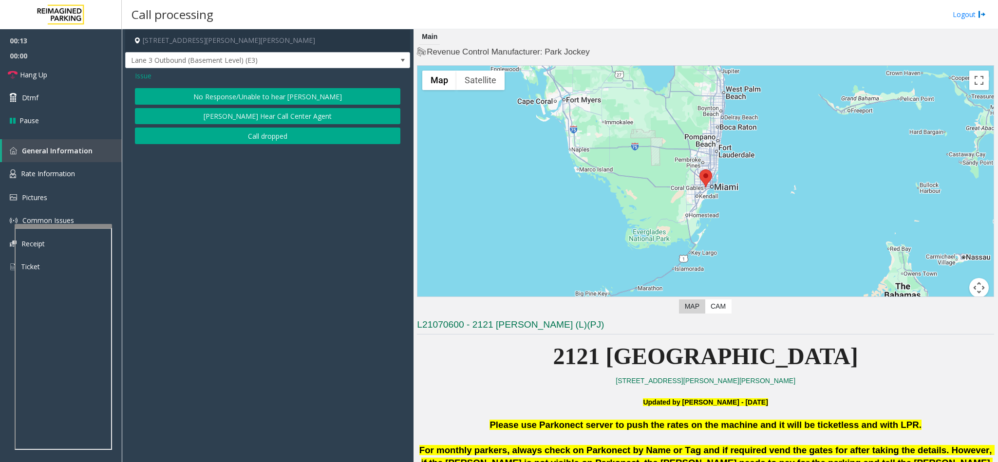
click at [215, 96] on button "No Response/Unable to hear [PERSON_NAME]" at bounding box center [267, 96] width 265 height 17
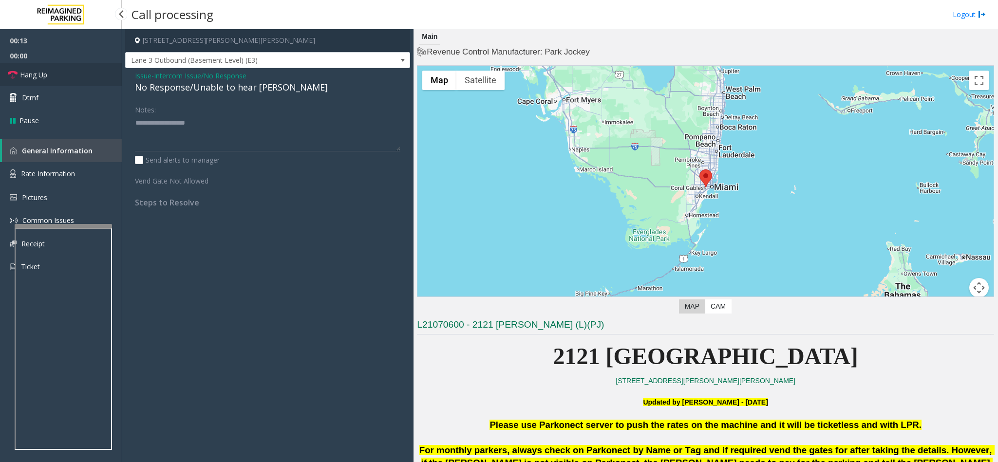
click at [98, 69] on link "Hang Up" at bounding box center [61, 74] width 122 height 23
click at [159, 85] on div "No Response/Unable to hear [PERSON_NAME]" at bounding box center [267, 87] width 265 height 13
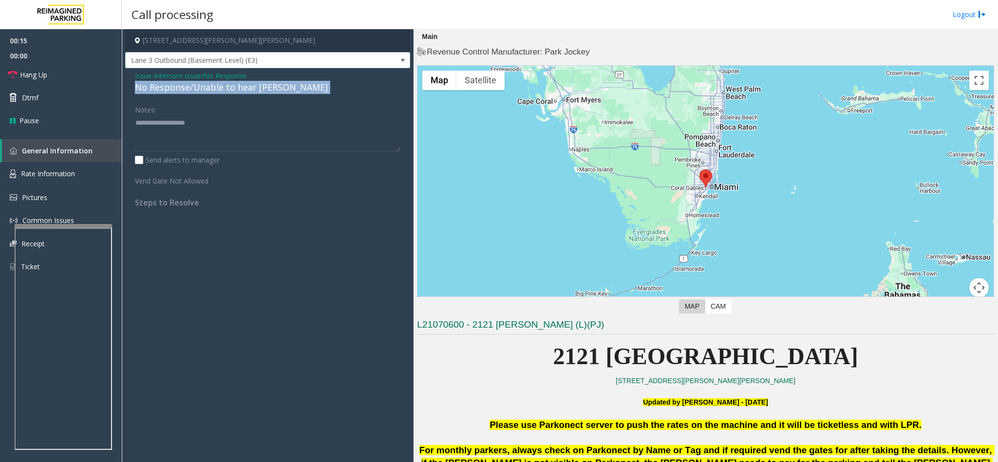
click at [159, 85] on div "No Response/Unable to hear [PERSON_NAME]" at bounding box center [267, 87] width 265 height 13
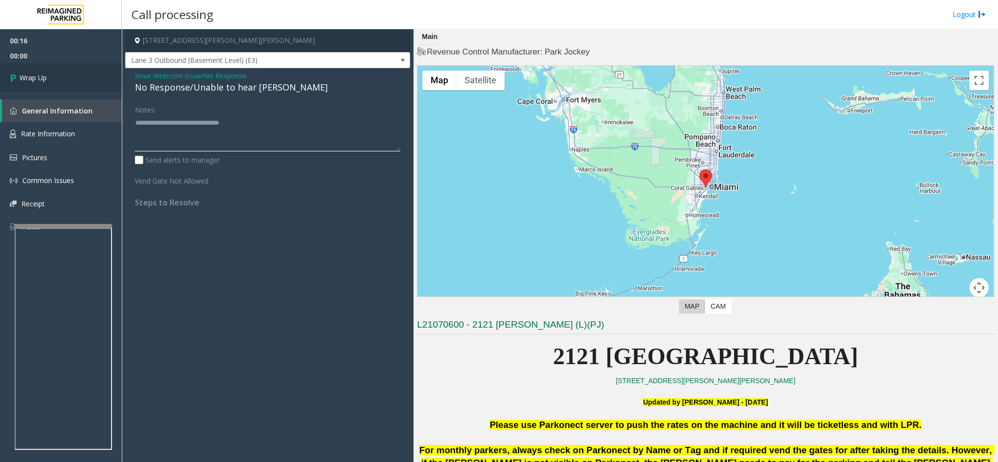
type textarea "**********"
click at [103, 78] on link "Wrap Up" at bounding box center [61, 77] width 122 height 29
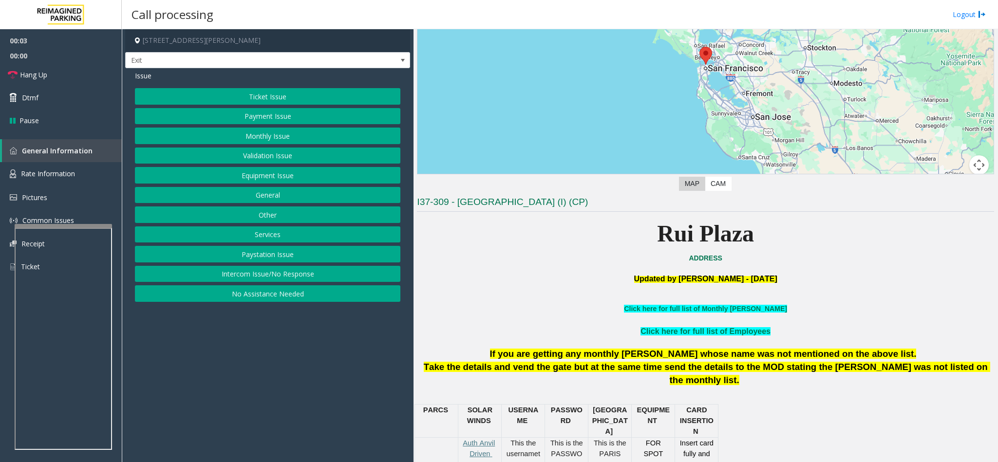
scroll to position [146, 0]
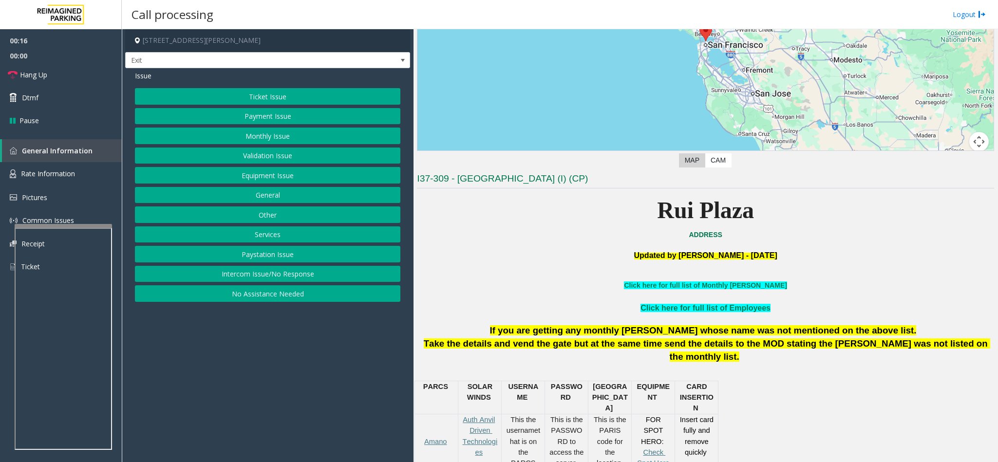
click at [262, 237] on button "Services" at bounding box center [267, 234] width 265 height 17
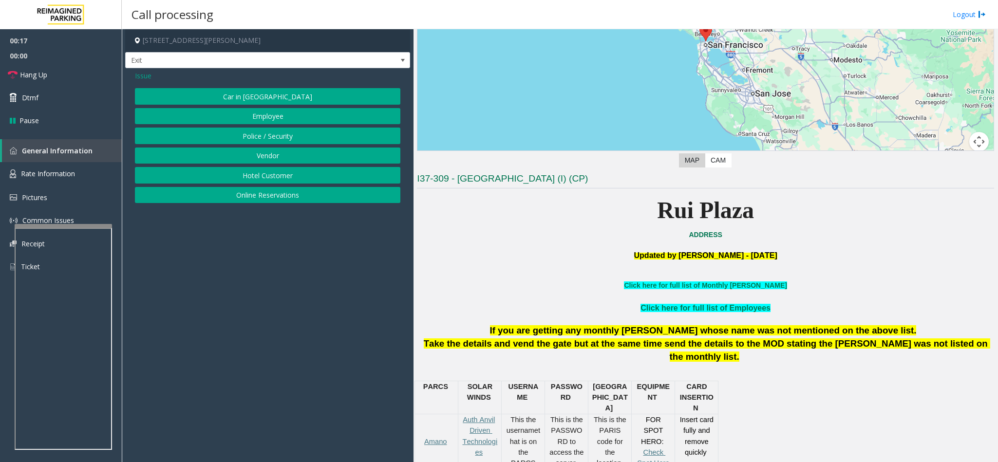
click at [264, 182] on button "Hotel Customer" at bounding box center [267, 175] width 265 height 17
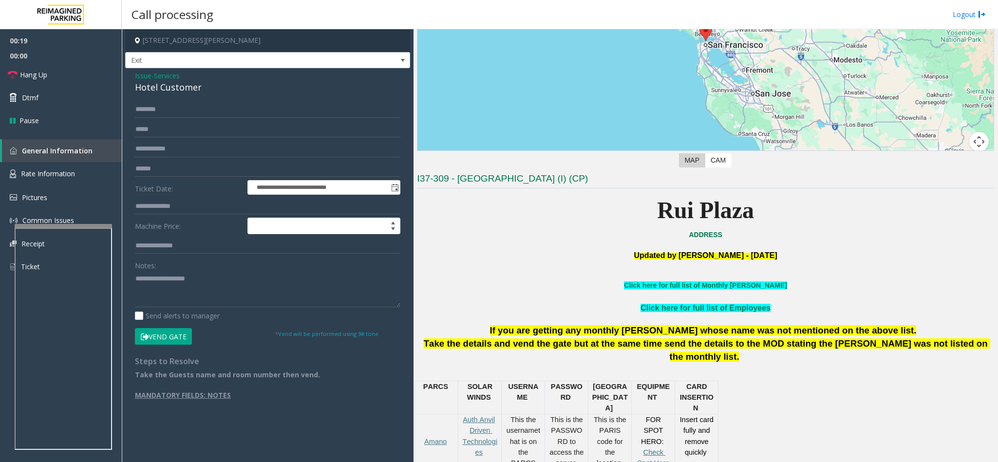
click at [158, 88] on div "Hotel Customer" at bounding box center [267, 87] width 265 height 13
type textarea "**********"
click at [158, 196] on form "**********" at bounding box center [267, 222] width 265 height 243
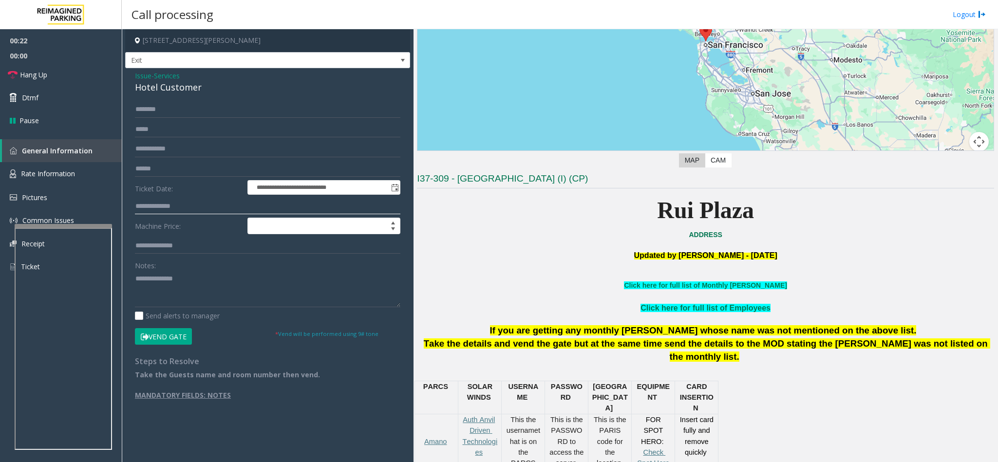
click at [158, 201] on input "text" at bounding box center [267, 206] width 265 height 17
type input "****"
click at [136, 278] on textarea at bounding box center [267, 289] width 265 height 37
click at [149, 110] on input "text" at bounding box center [267, 109] width 265 height 17
click at [76, 80] on link "Hang Up" at bounding box center [61, 74] width 122 height 23
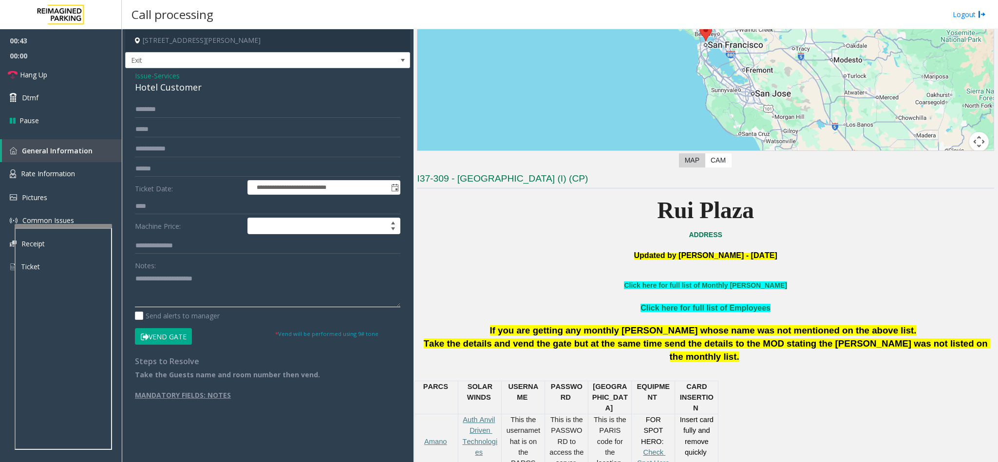
click at [237, 291] on textarea at bounding box center [267, 289] width 265 height 37
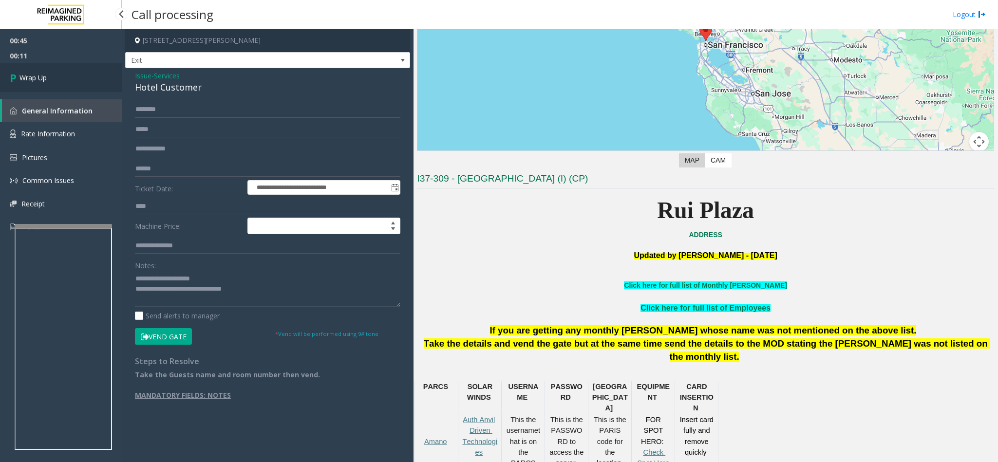
type textarea "**********"
click at [63, 74] on link "Wrap Up" at bounding box center [61, 77] width 122 height 29
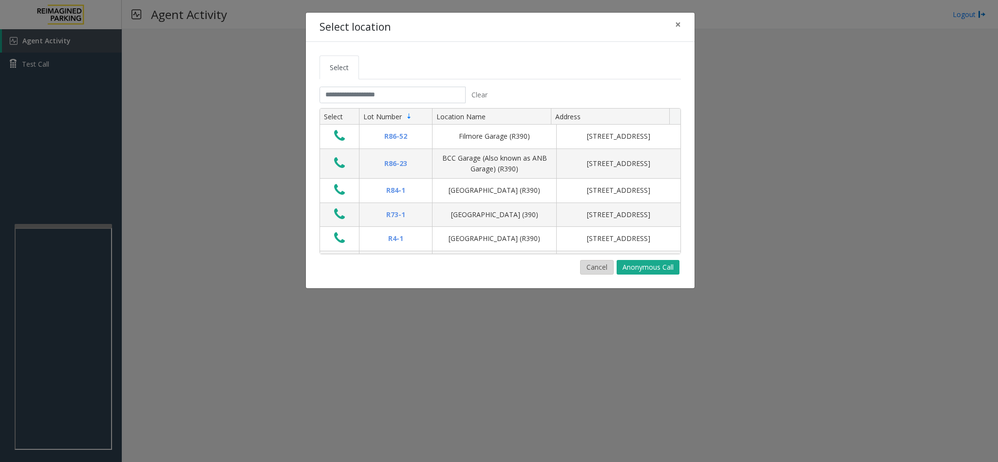
click at [593, 269] on button "Cancel" at bounding box center [597, 267] width 34 height 15
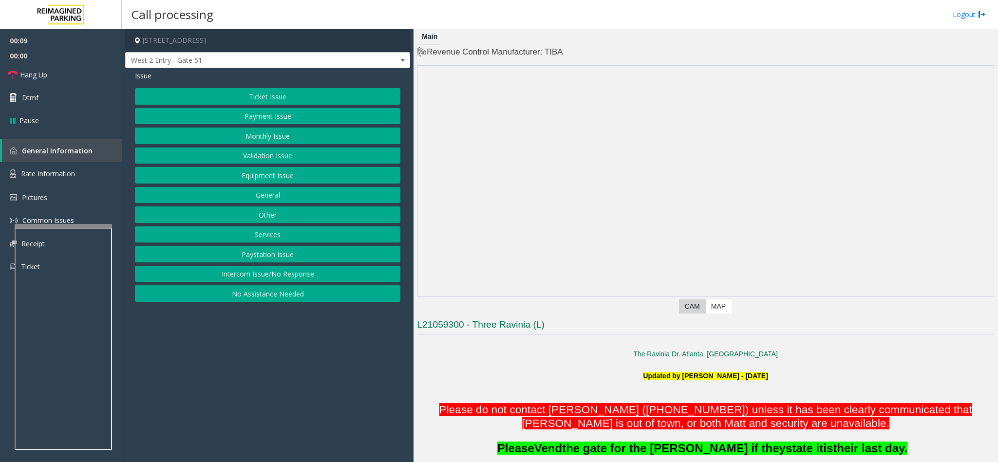
scroll to position [73, 0]
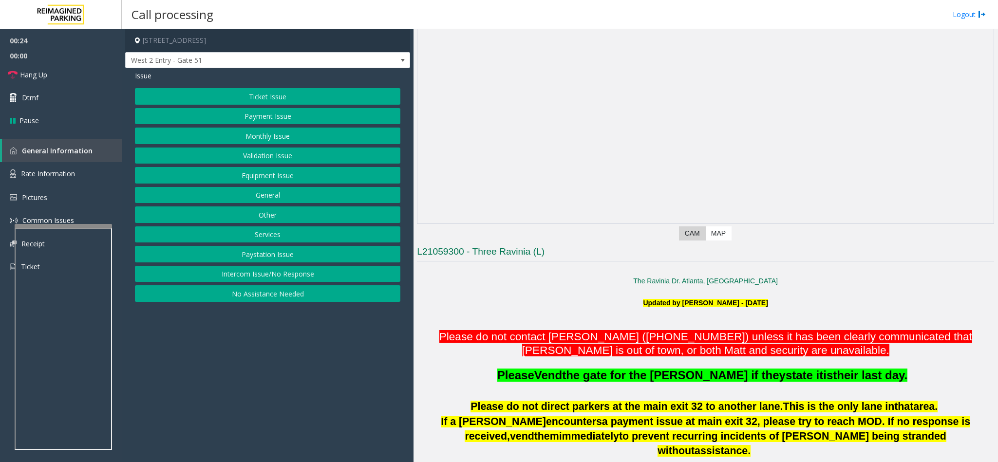
click at [316, 281] on button "Intercom Issue/No Response" at bounding box center [267, 274] width 265 height 17
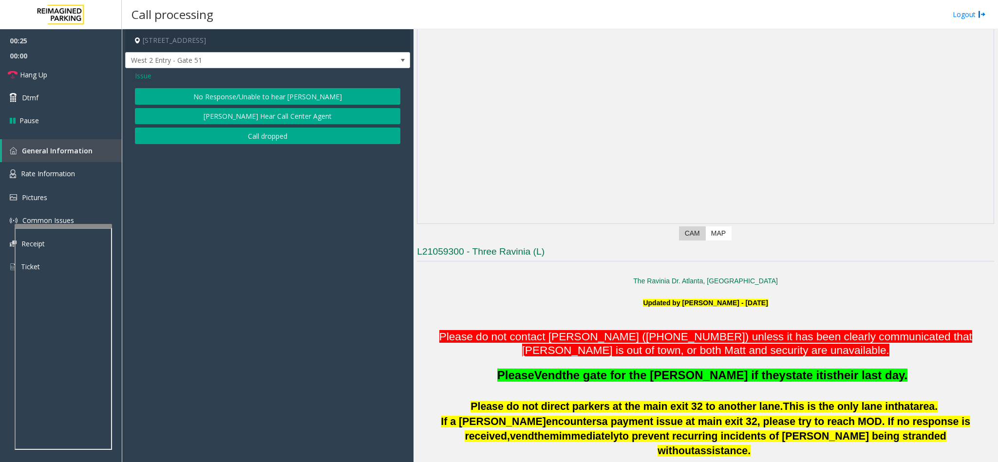
click at [266, 91] on button "No Response/Unable to hear [PERSON_NAME]" at bounding box center [267, 96] width 265 height 17
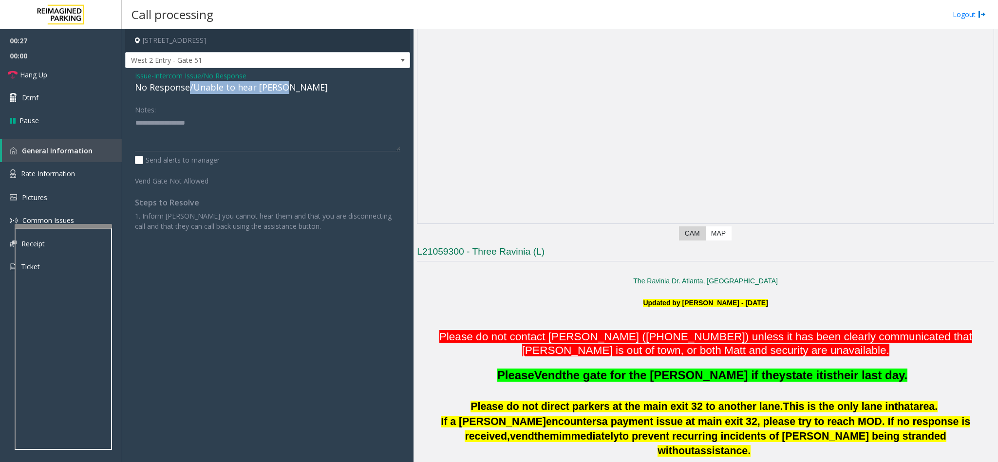
drag, startPoint x: 189, startPoint y: 88, endPoint x: 295, endPoint y: 87, distance: 106.2
click at [295, 87] on div "No Response/Unable to hear [PERSON_NAME]" at bounding box center [267, 87] width 265 height 13
click at [138, 123] on textarea at bounding box center [267, 133] width 265 height 37
type textarea "**********"
click at [66, 72] on link "Hang Up" at bounding box center [61, 74] width 122 height 23
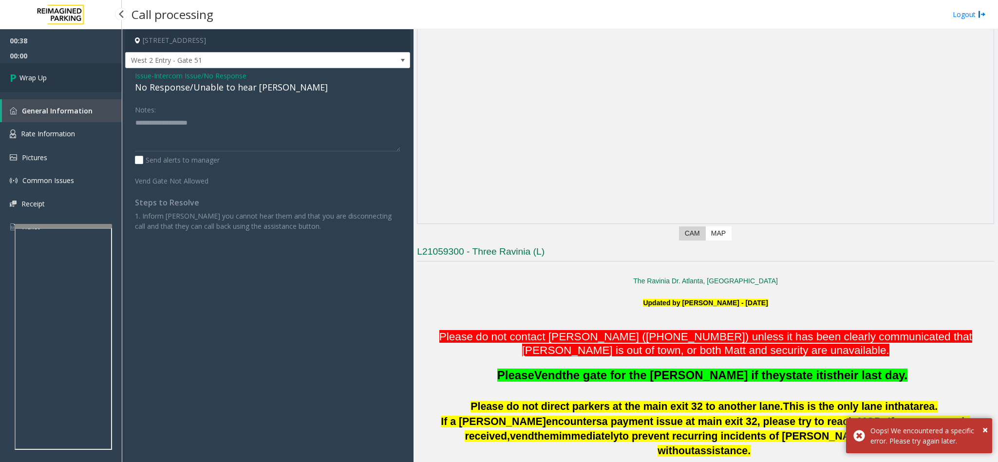
click at [66, 72] on link "Wrap Up" at bounding box center [61, 77] width 122 height 29
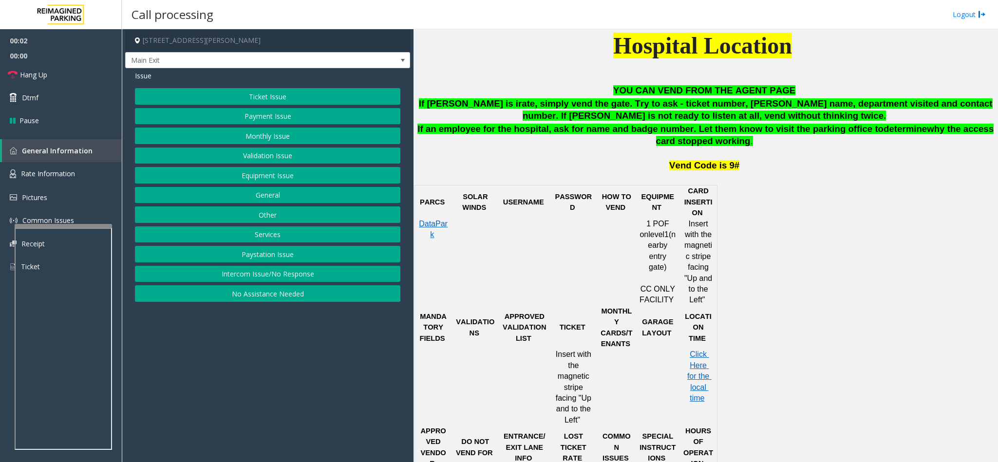
scroll to position [511, 0]
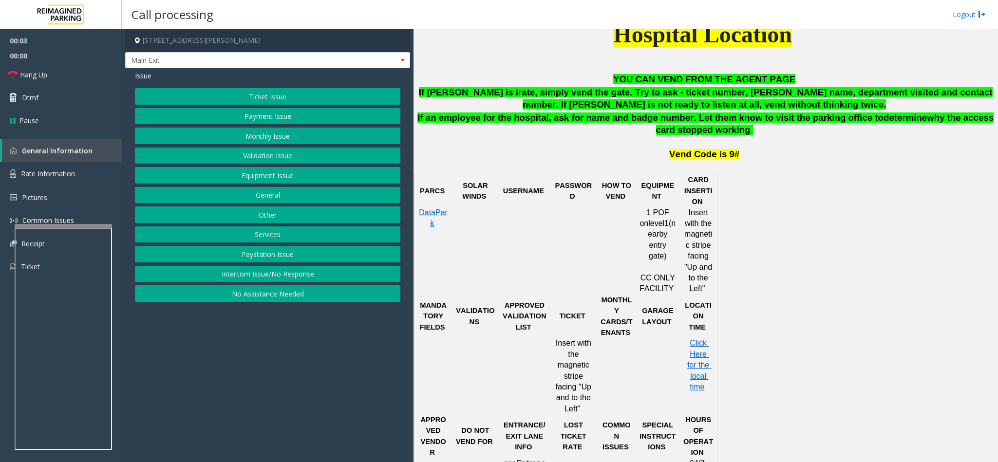
click at [266, 137] on button "Monthly Issue" at bounding box center [267, 136] width 265 height 17
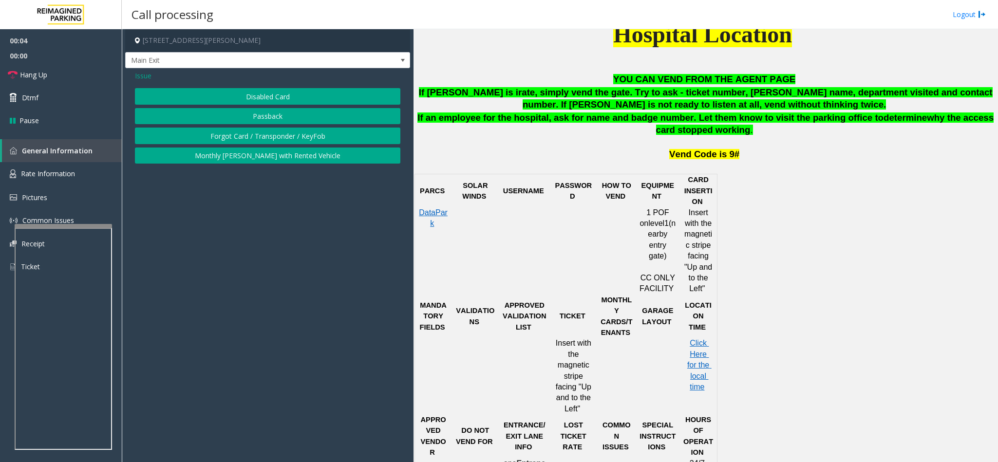
click at [244, 98] on button "Disabled Card" at bounding box center [267, 96] width 265 height 17
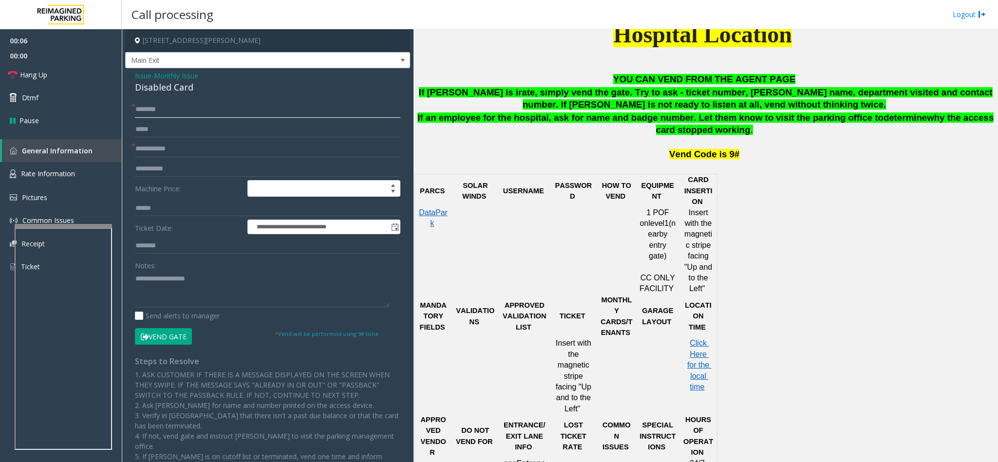
click at [185, 104] on input "text" at bounding box center [267, 109] width 265 height 17
type input "**********"
click at [176, 147] on input "text" at bounding box center [267, 149] width 265 height 17
type input "**********"
click at [172, 336] on button "Vend Gate" at bounding box center [163, 336] width 57 height 17
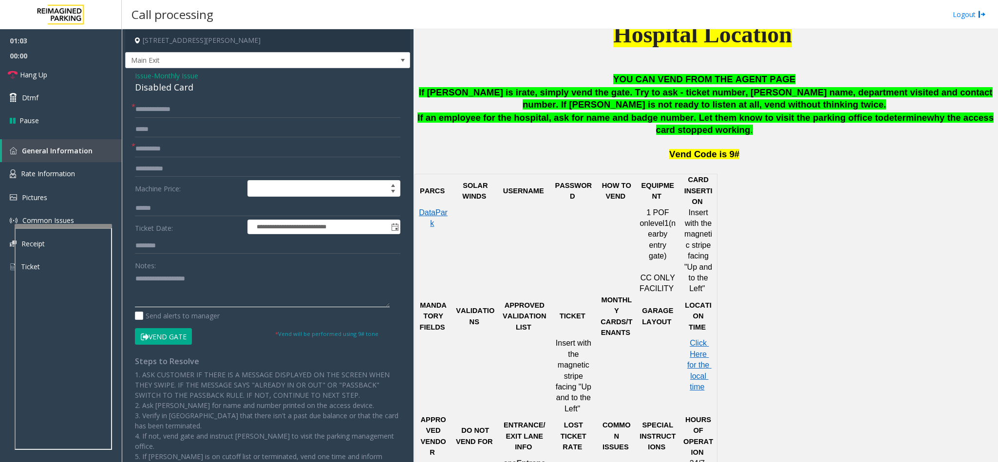
click at [172, 277] on textarea at bounding box center [262, 289] width 255 height 37
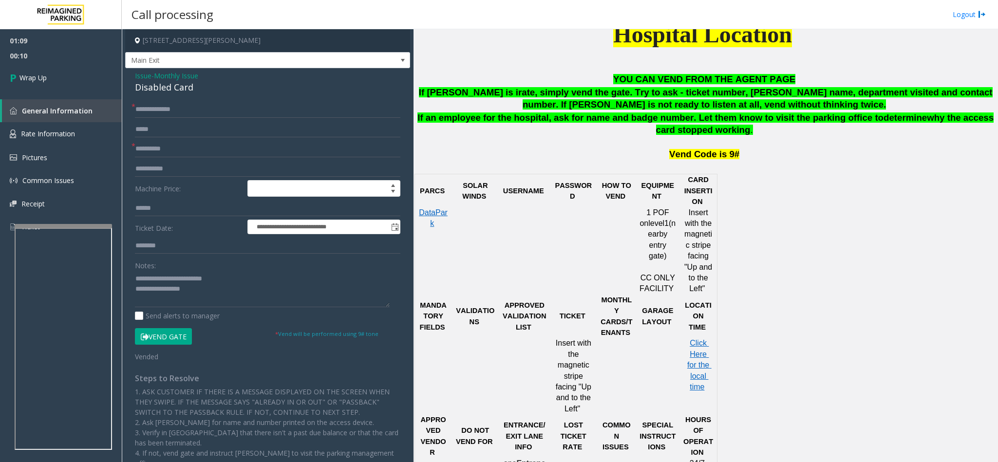
click at [639, 115] on span "If an employee for the hospital, ask for name and badge number. Let them know t…" at bounding box center [650, 118] width 466 height 10
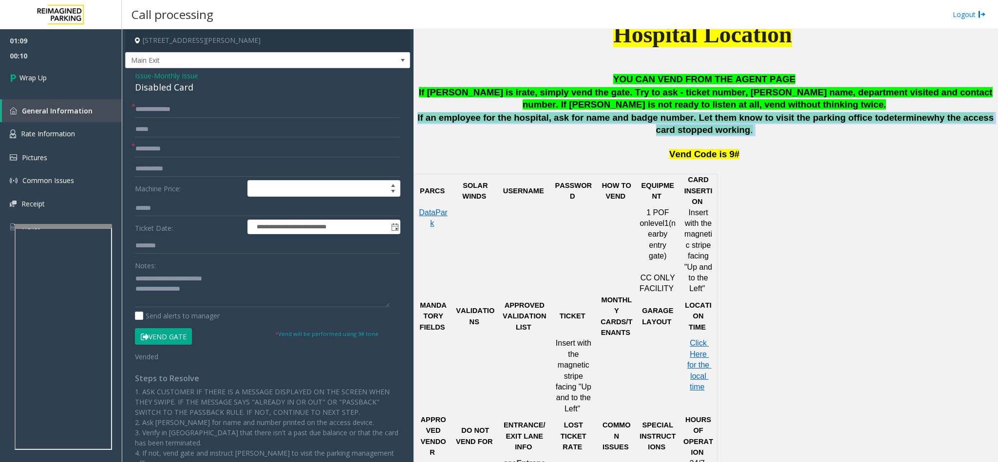
click at [639, 115] on span "If an employee for the hospital, ask for name and badge number. Let them know t…" at bounding box center [650, 118] width 466 height 10
copy p "If an employee for the hospital, ask for name and badge number. Let them know t…"
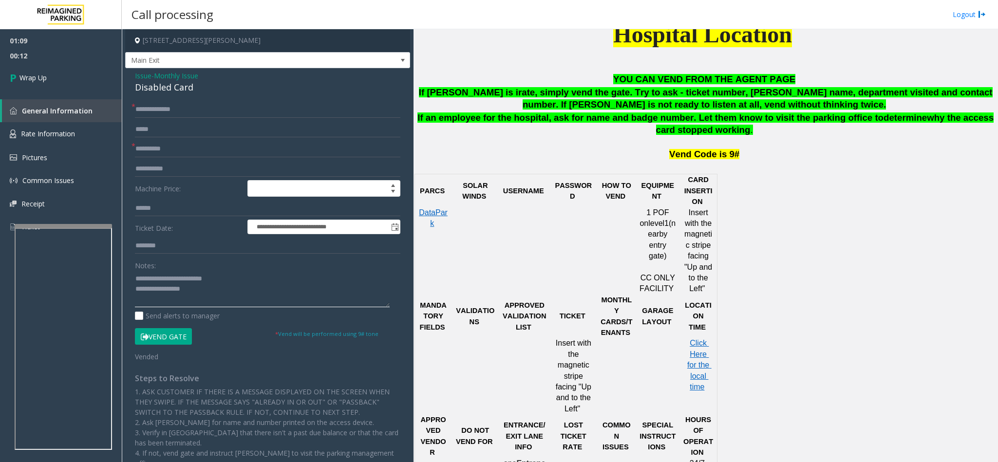
click at [190, 288] on textarea at bounding box center [262, 289] width 255 height 37
paste textarea "**********"
type textarea "**********"
click at [84, 69] on link "Wrap Up" at bounding box center [61, 77] width 122 height 29
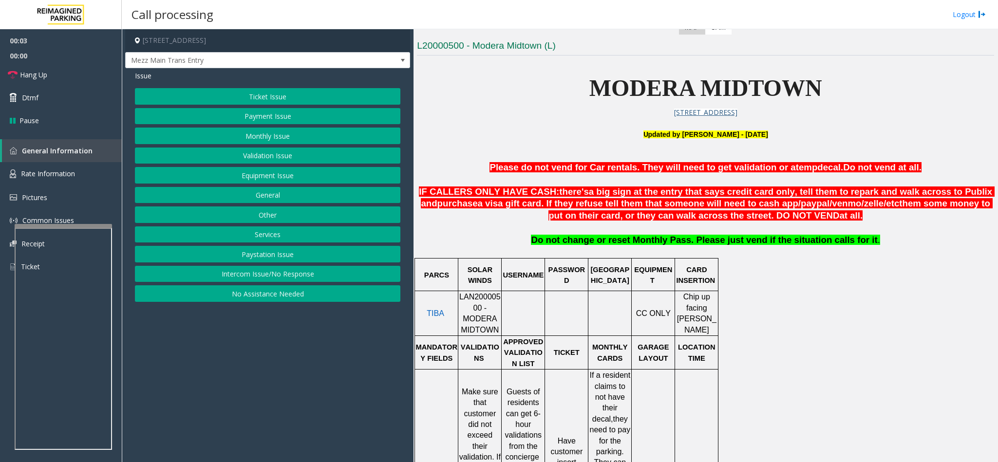
scroll to position [292, 0]
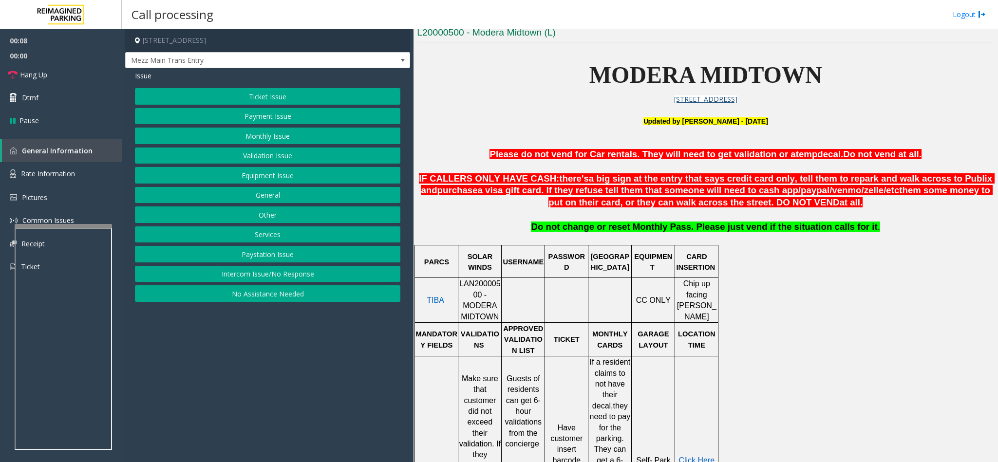
click at [258, 282] on button "Intercom Issue/No Response" at bounding box center [267, 274] width 265 height 17
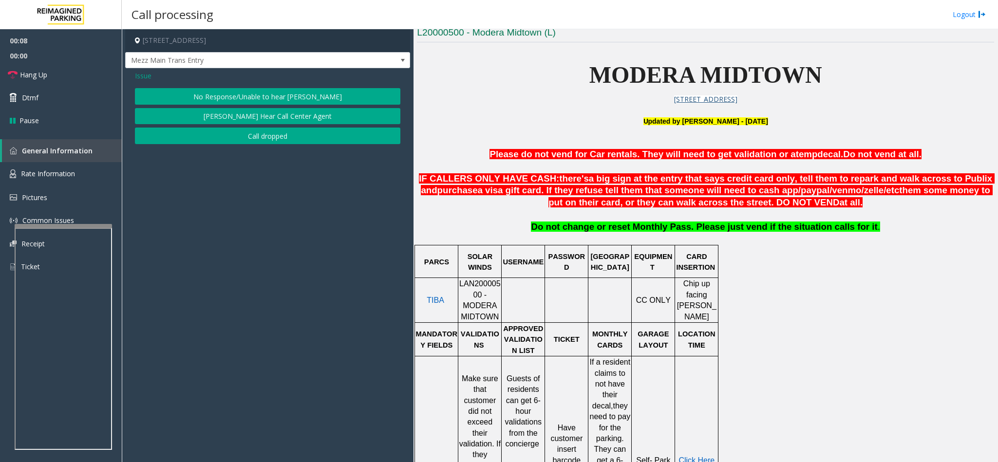
click at [226, 94] on button "No Response/Unable to hear [PERSON_NAME]" at bounding box center [267, 96] width 265 height 17
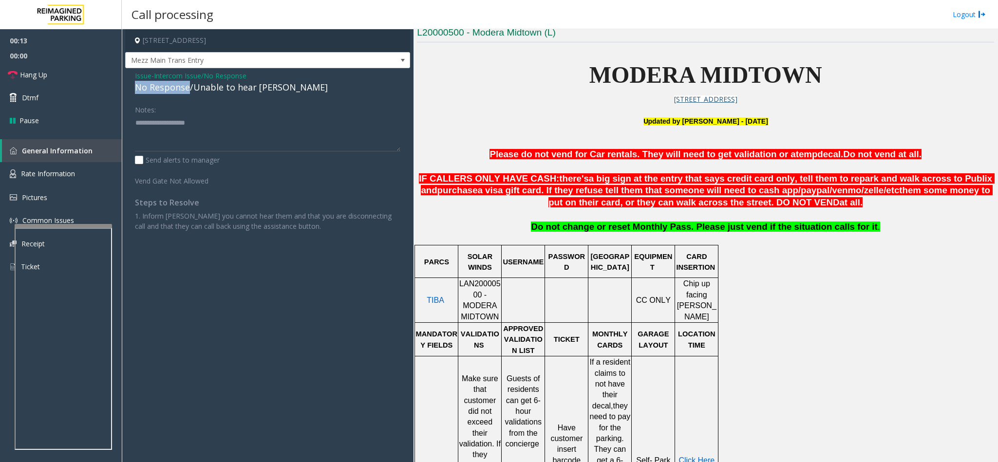
drag, startPoint x: 188, startPoint y: 88, endPoint x: 135, endPoint y: 88, distance: 53.6
click at [133, 88] on div "Issue - Intercom Issue/No Response No Response/Unable to hear parker Notes: Sen…" at bounding box center [267, 154] width 285 height 173
type textarea "**********"
click at [40, 75] on span "Hang Up" at bounding box center [33, 75] width 27 height 10
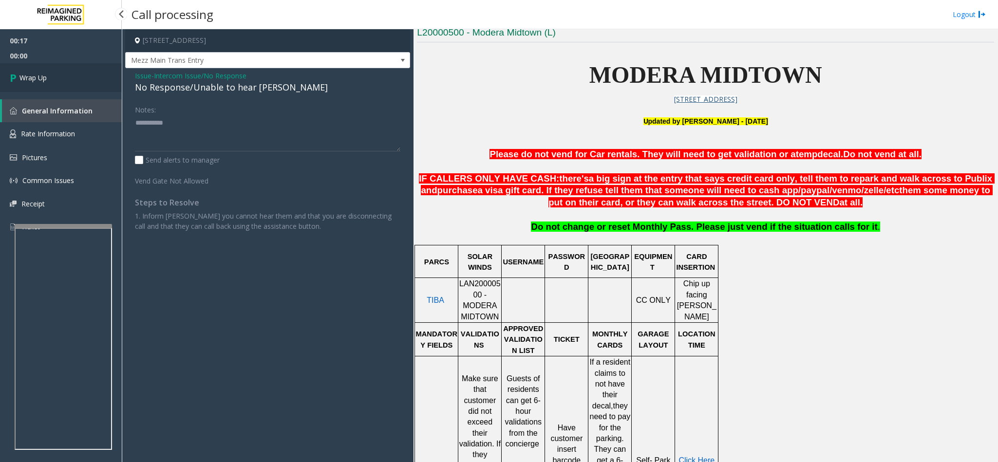
click at [96, 74] on link "Wrap Up" at bounding box center [61, 77] width 122 height 29
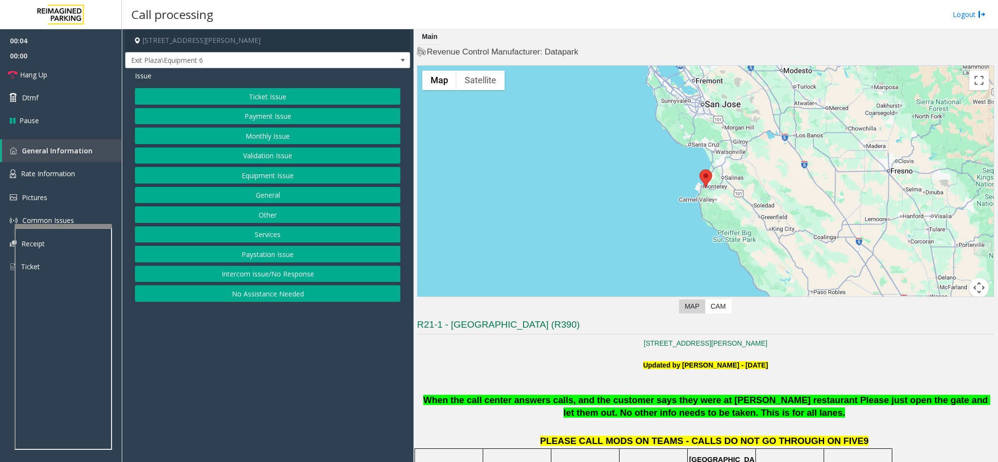
click at [290, 100] on button "Ticket Issue" at bounding box center [267, 96] width 265 height 17
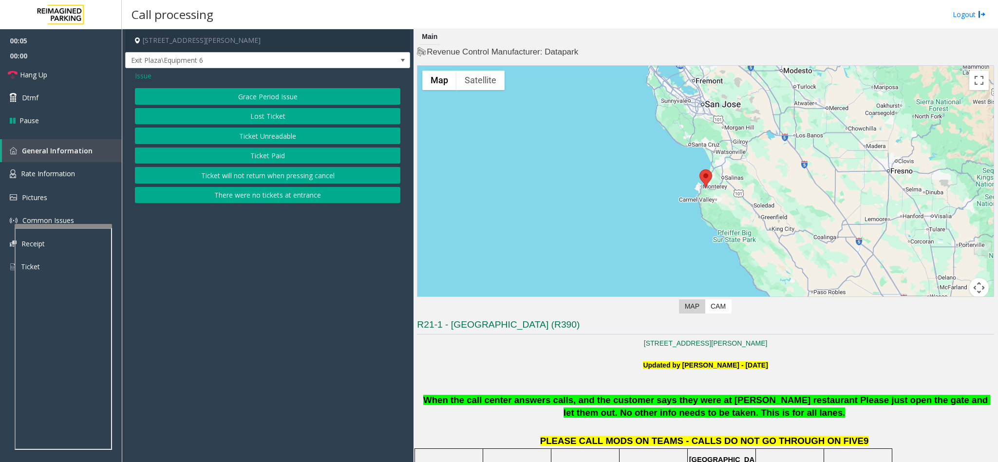
click at [275, 136] on button "Ticket Unreadable" at bounding box center [267, 136] width 265 height 17
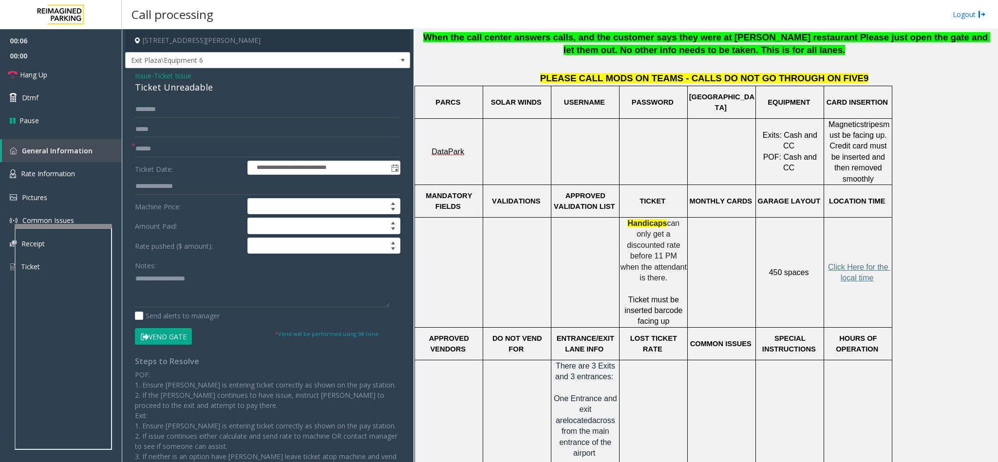
scroll to position [365, 0]
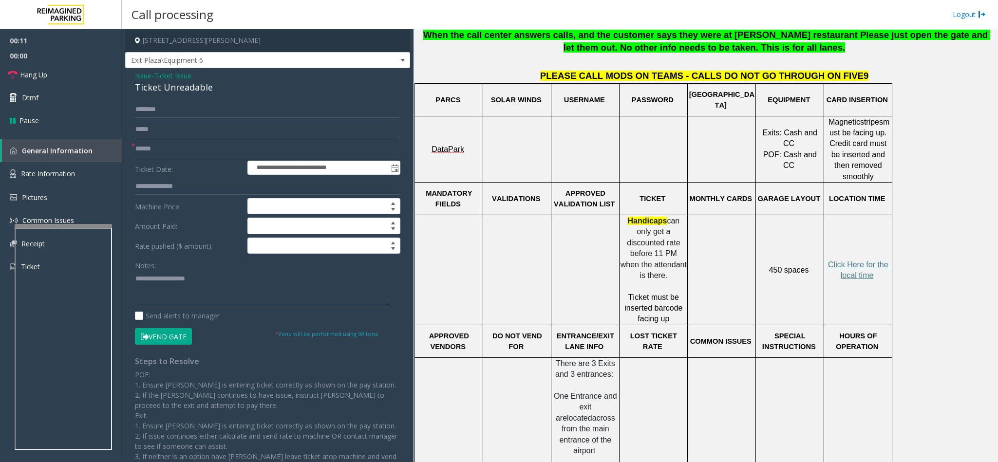
click at [156, 93] on div "Ticket Unreadable" at bounding box center [267, 87] width 265 height 13
click at [137, 281] on textarea at bounding box center [262, 289] width 255 height 37
type textarea "**********"
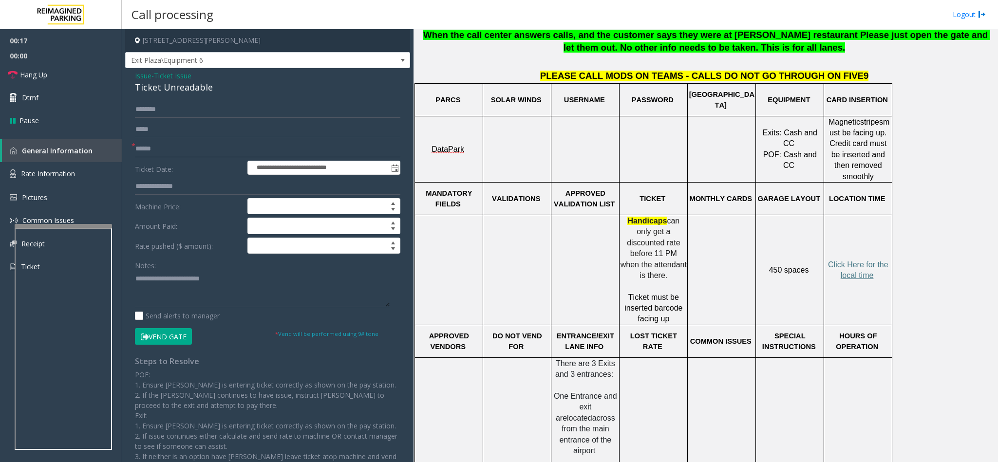
click at [166, 147] on input "text" at bounding box center [267, 149] width 265 height 17
type input "******"
click at [161, 344] on button "Vend Gate" at bounding box center [163, 336] width 57 height 17
click at [153, 285] on textarea at bounding box center [262, 289] width 255 height 37
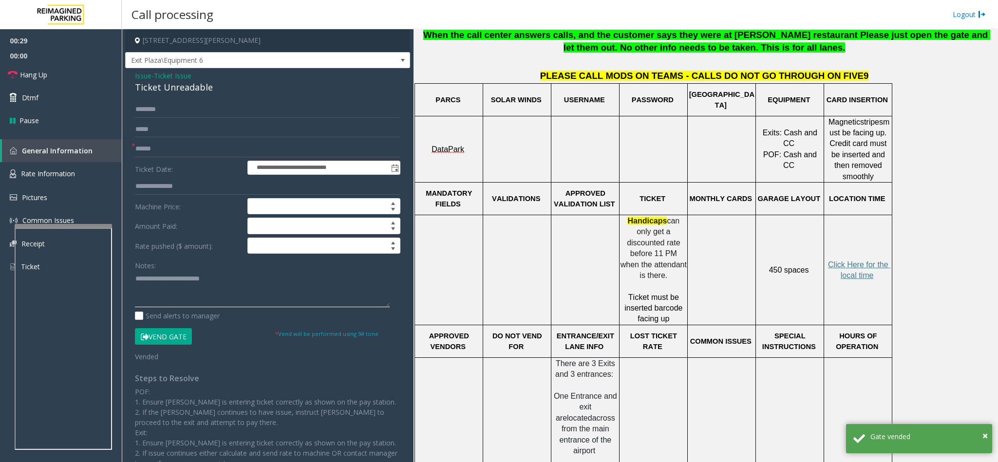
click at [219, 284] on textarea at bounding box center [262, 289] width 255 height 37
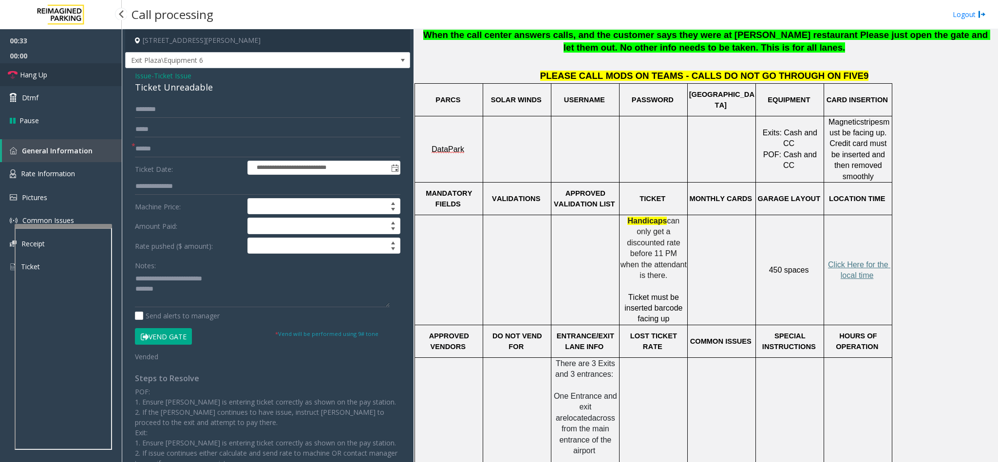
click at [52, 76] on link "Hang Up" at bounding box center [61, 74] width 122 height 23
click at [170, 295] on textarea at bounding box center [262, 289] width 255 height 37
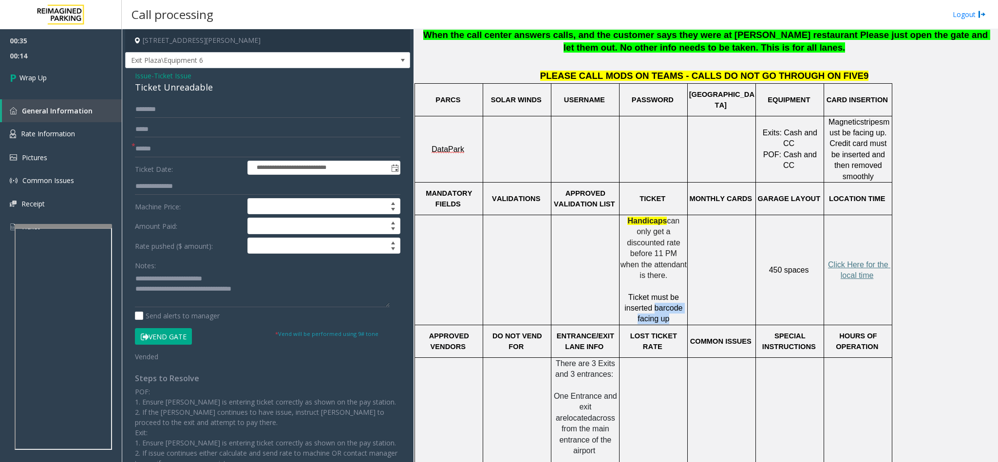
drag, startPoint x: 655, startPoint y: 294, endPoint x: 668, endPoint y: 300, distance: 14.6
click at [668, 300] on span "Ticket must be inserted barcode facing up" at bounding box center [653, 308] width 58 height 30
copy span "barcode facing up"
paste textarea "**********"
click at [269, 287] on textarea at bounding box center [262, 289] width 255 height 37
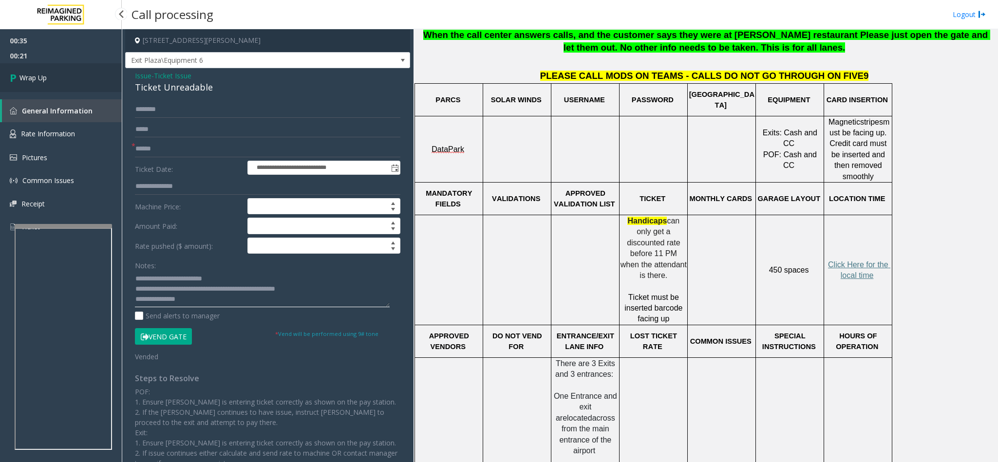
type textarea "**********"
click at [53, 82] on link "Wrap Up" at bounding box center [61, 77] width 122 height 29
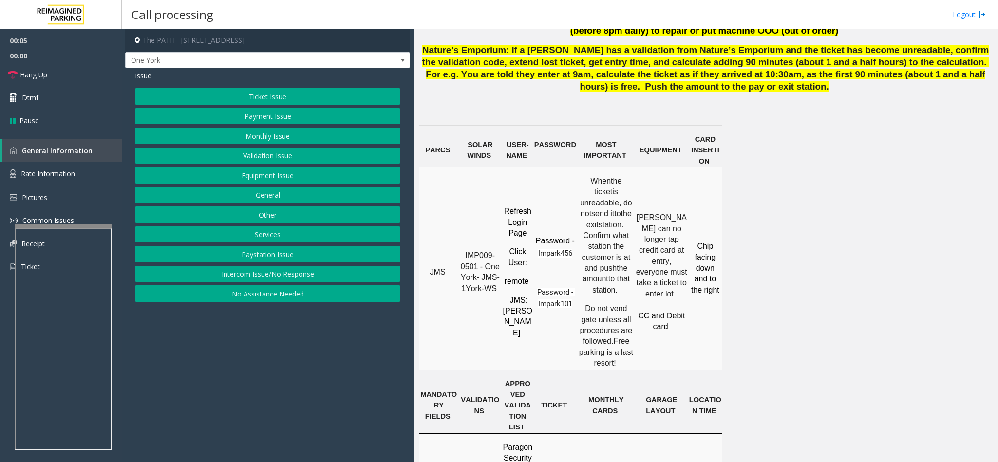
scroll to position [731, 0]
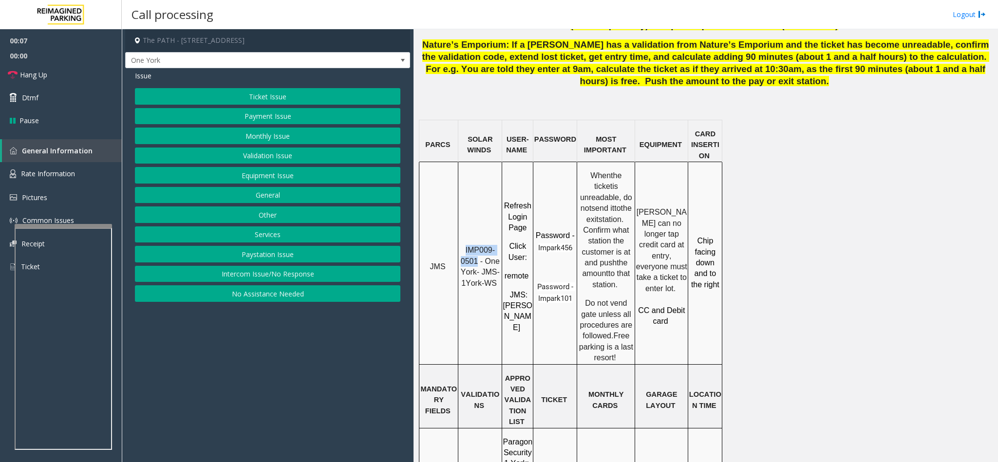
copy span "IMP009-0501"
drag, startPoint x: 464, startPoint y: 214, endPoint x: 63, endPoint y: 113, distance: 413.3
click at [476, 245] on p "IMP009-0501 - One York- JMS-1York-WS" at bounding box center [480, 267] width 42 height 44
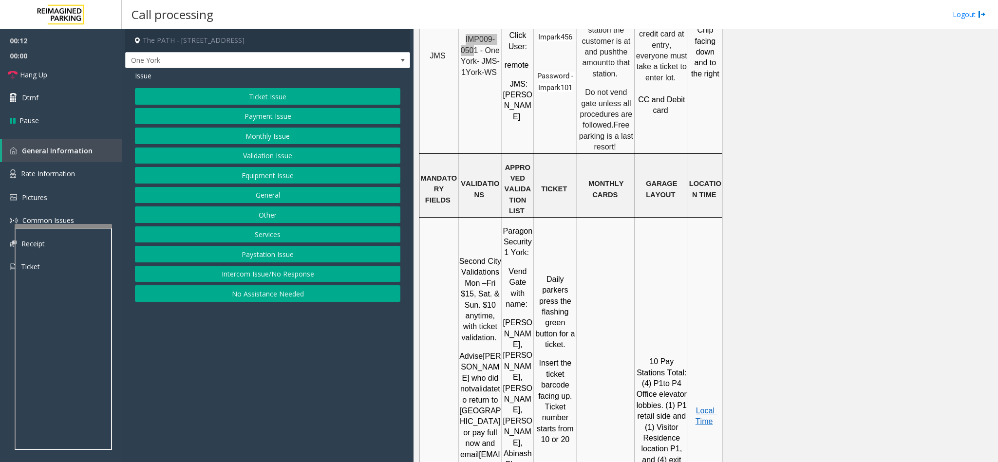
scroll to position [950, 0]
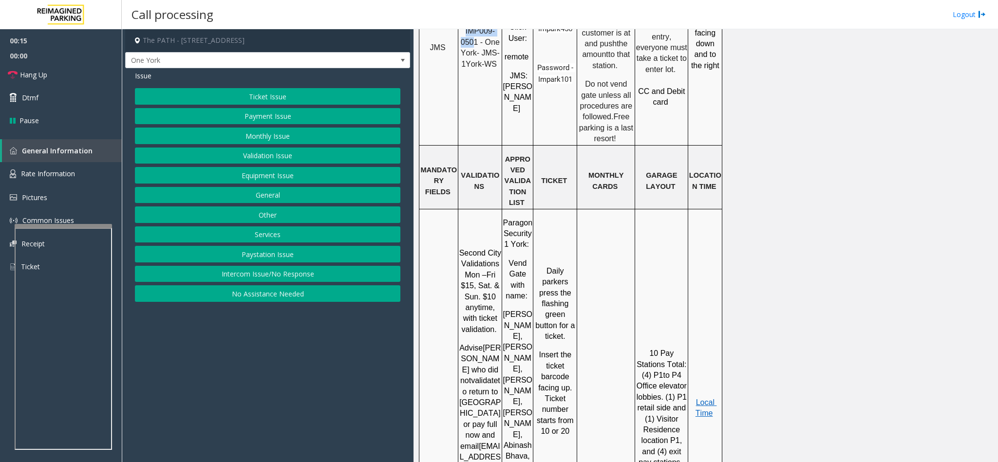
drag, startPoint x: 275, startPoint y: 94, endPoint x: 266, endPoint y: 94, distance: 9.3
click at [266, 94] on button "Ticket Issue" at bounding box center [267, 96] width 265 height 17
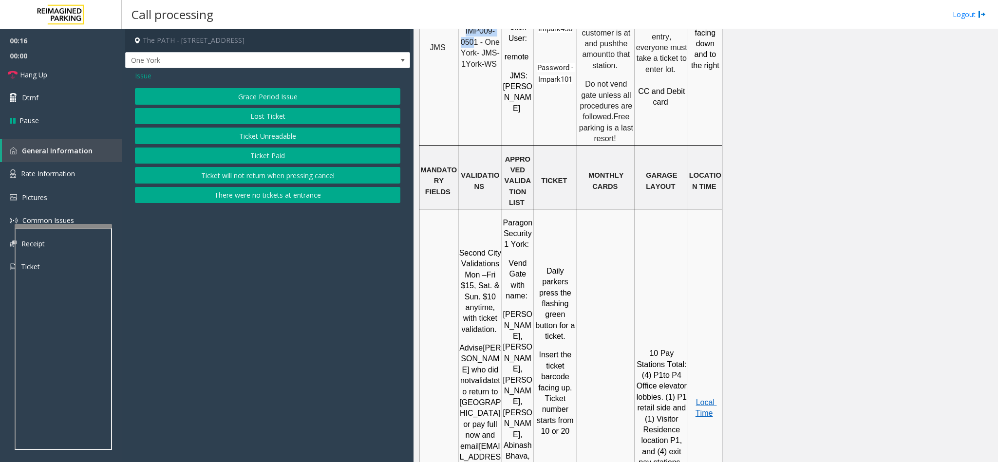
click at [218, 139] on button "Ticket Unreadable" at bounding box center [267, 136] width 265 height 17
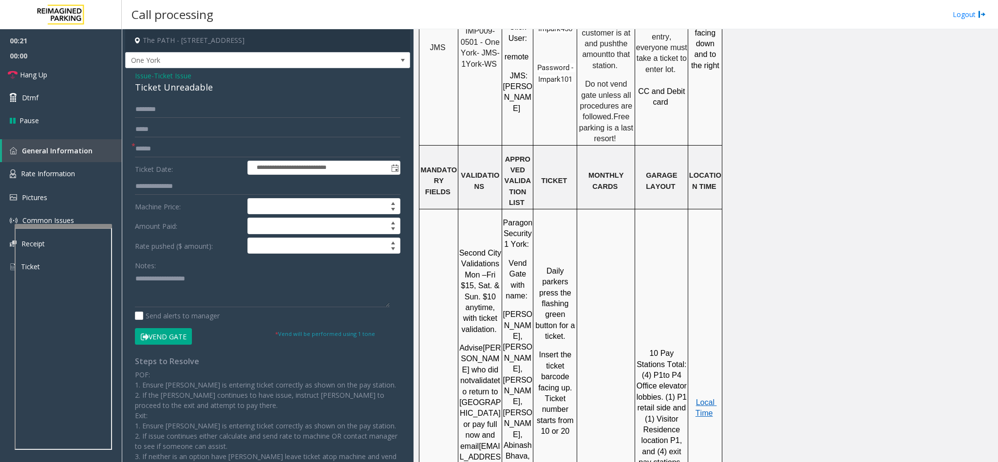
click at [157, 88] on div "Ticket Unreadable" at bounding box center [267, 87] width 265 height 13
type textarea "**********"
click at [164, 152] on input "text" at bounding box center [267, 149] width 265 height 17
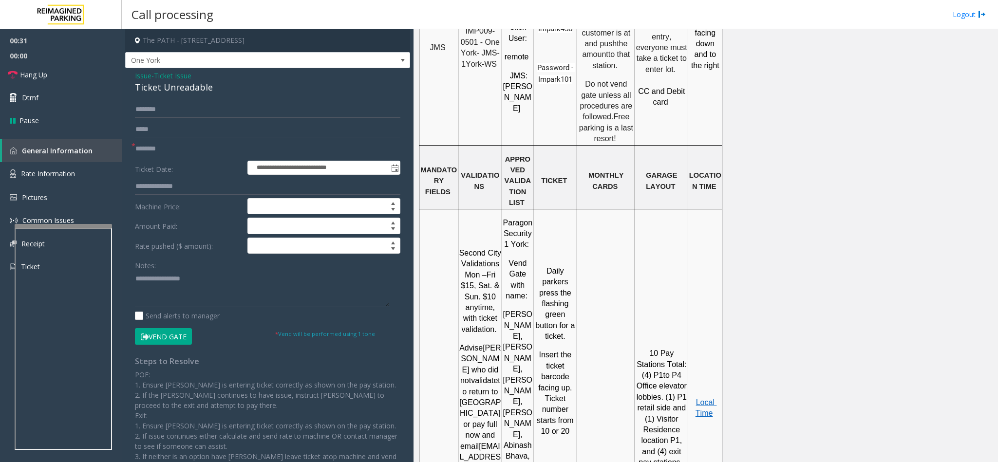
type input "********"
click at [136, 282] on textarea at bounding box center [262, 289] width 255 height 37
click at [263, 278] on textarea at bounding box center [262, 289] width 255 height 37
click at [237, 277] on textarea at bounding box center [262, 289] width 255 height 37
click at [47, 78] on span "Hang Up" at bounding box center [33, 75] width 27 height 10
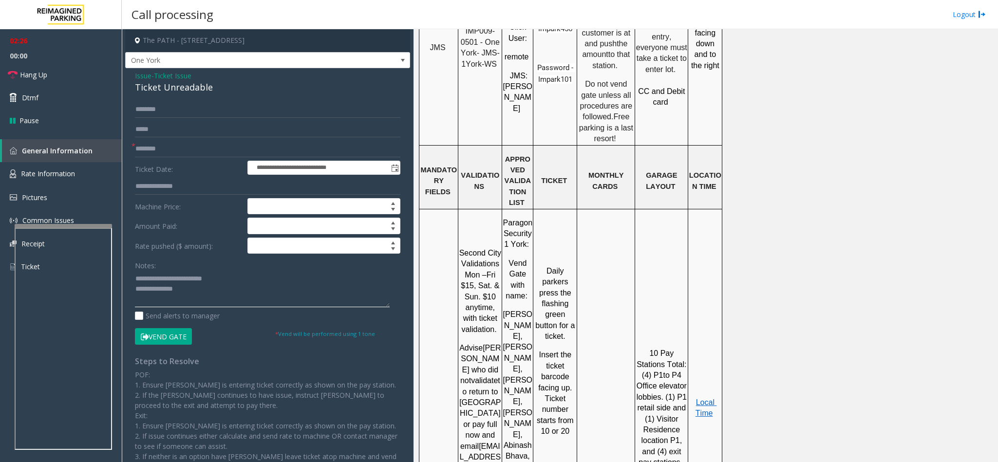
click at [198, 295] on textarea at bounding box center [262, 289] width 255 height 37
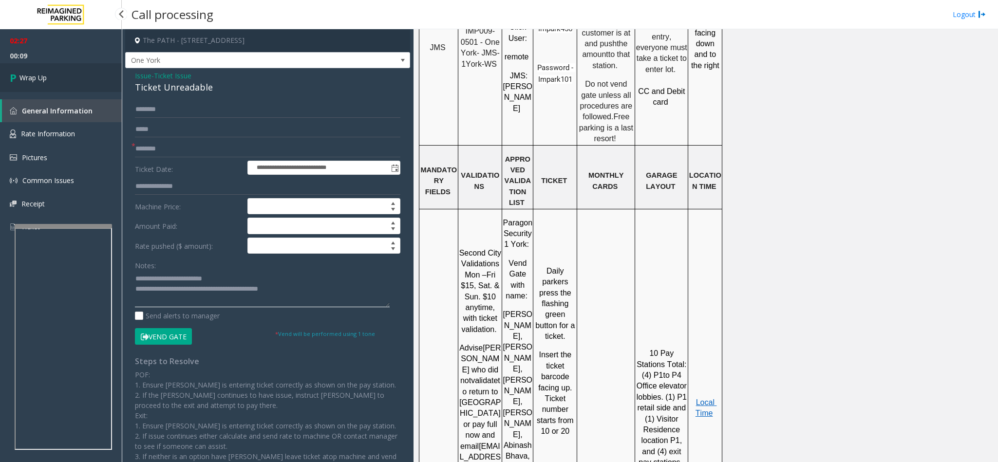
type textarea "**********"
click at [44, 80] on span "Wrap Up" at bounding box center [32, 78] width 27 height 10
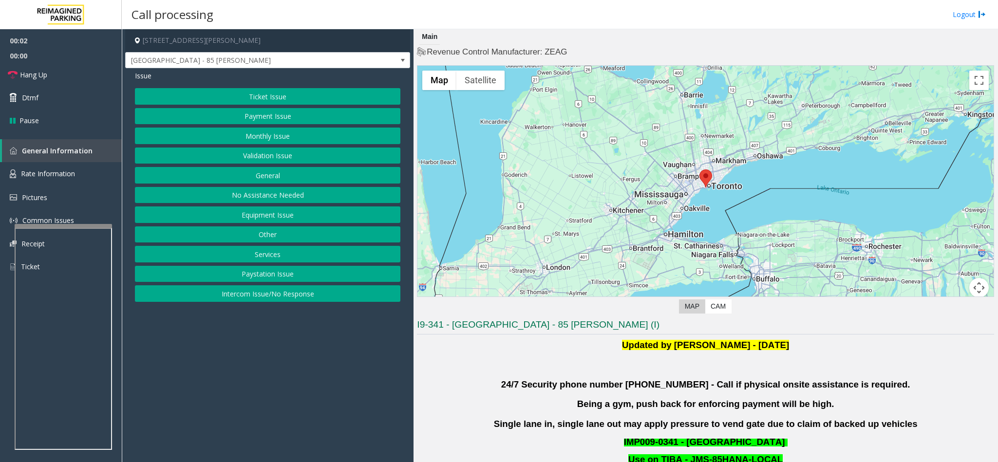
click at [262, 161] on button "Validation Issue" at bounding box center [267, 156] width 265 height 17
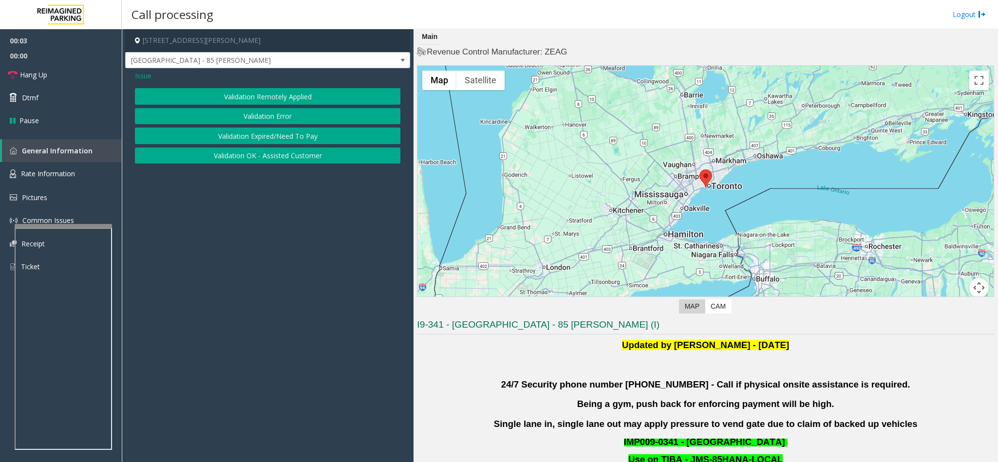
click at [238, 118] on button "Validation Error" at bounding box center [267, 116] width 265 height 17
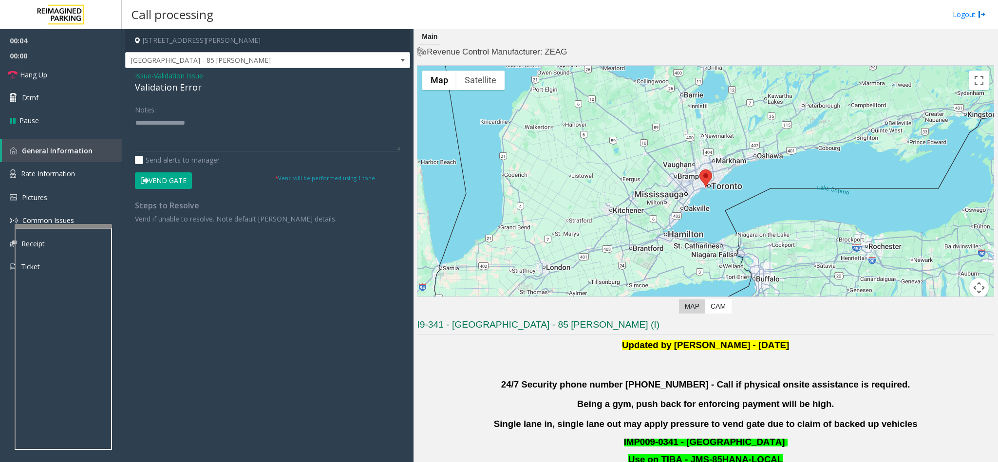
click at [148, 83] on div "Validation Error" at bounding box center [267, 87] width 265 height 13
click at [137, 126] on textarea at bounding box center [267, 133] width 265 height 37
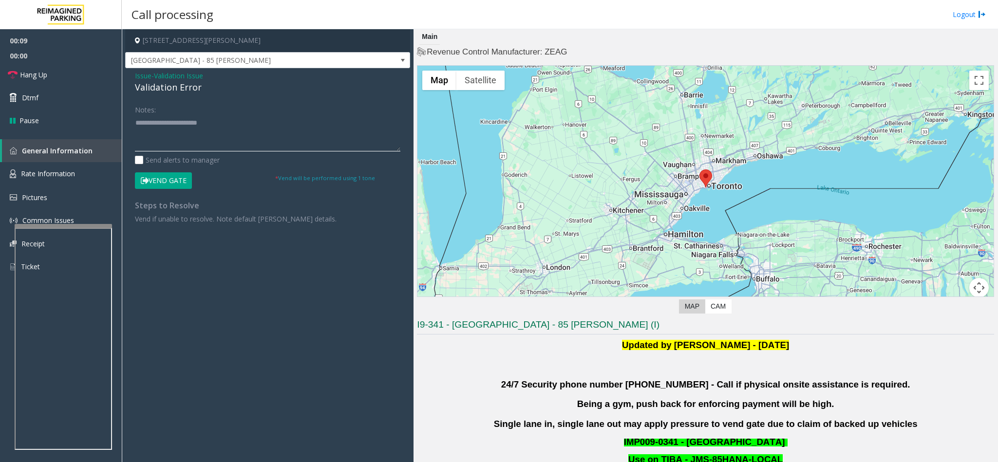
click at [227, 125] on textarea at bounding box center [267, 133] width 265 height 37
click at [197, 143] on textarea at bounding box center [267, 133] width 265 height 37
click at [172, 124] on textarea at bounding box center [267, 133] width 265 height 37
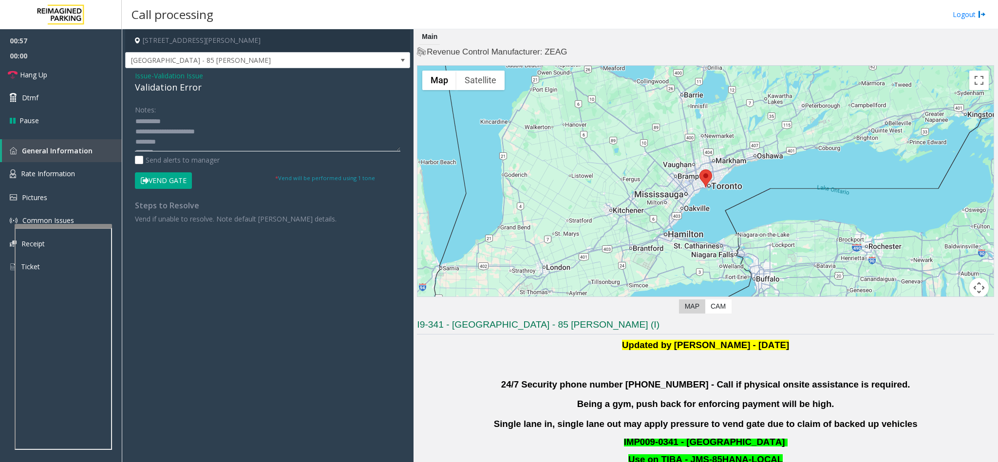
click at [188, 140] on textarea at bounding box center [267, 133] width 265 height 37
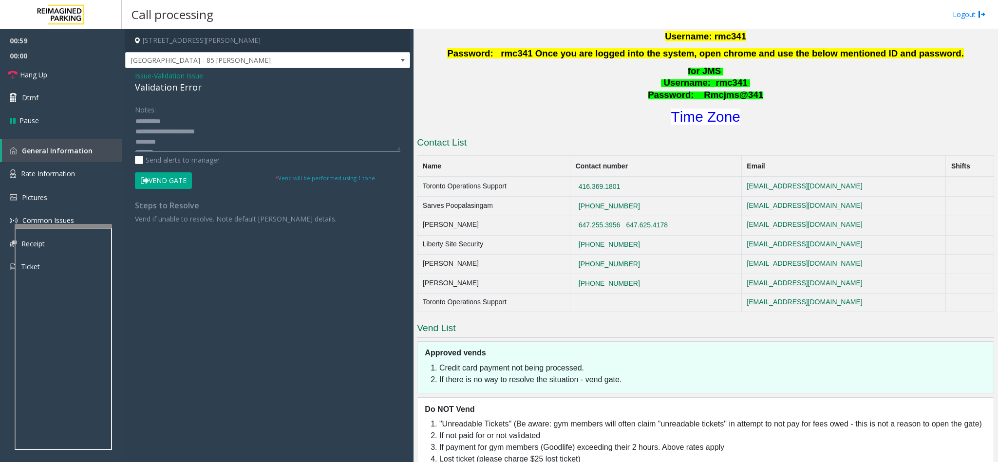
scroll to position [511, 0]
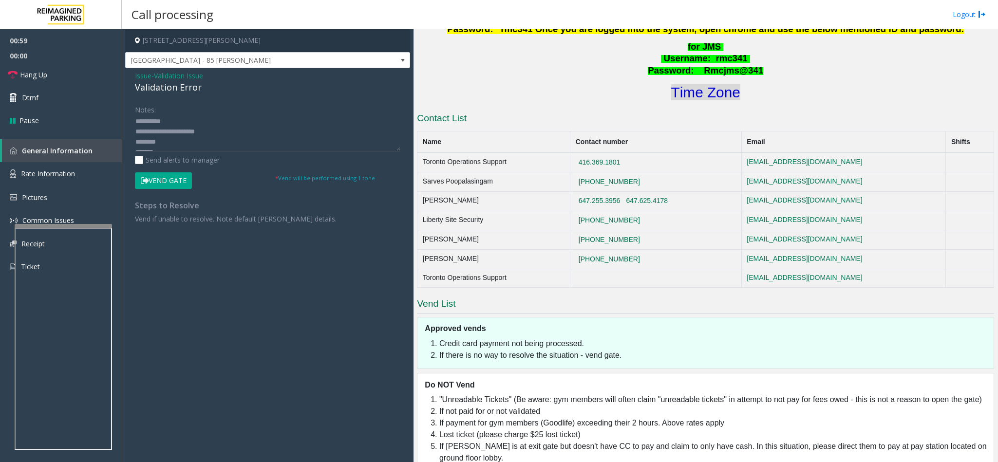
click at [696, 94] on font "Time Zone" at bounding box center [705, 92] width 69 height 16
click at [164, 142] on textarea at bounding box center [267, 133] width 265 height 37
click at [169, 185] on button "Vend Gate" at bounding box center [163, 180] width 57 height 17
click at [188, 127] on textarea at bounding box center [267, 133] width 265 height 37
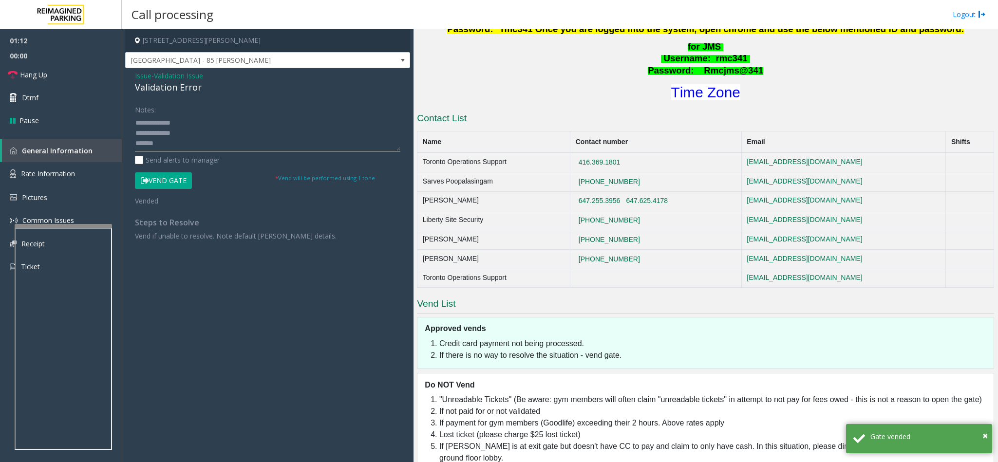
click at [169, 134] on textarea at bounding box center [267, 133] width 265 height 37
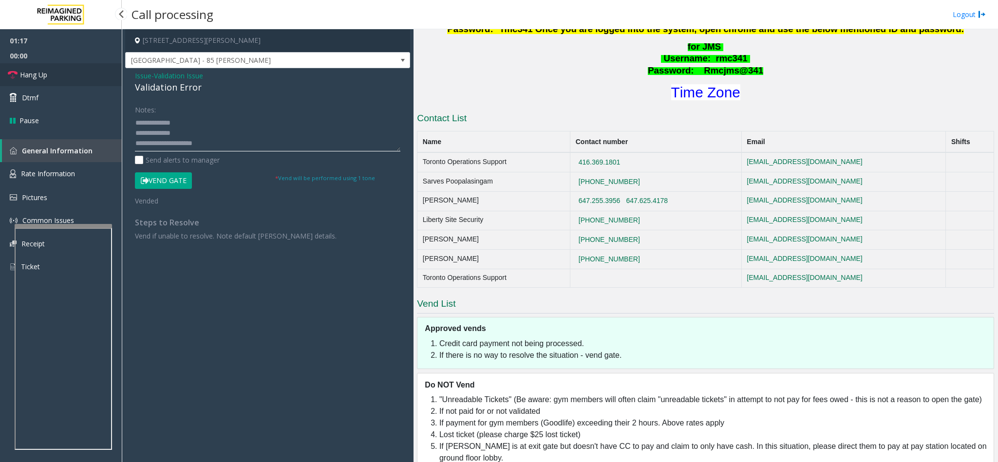
type textarea "**********"
click at [91, 72] on link "Hang Up" at bounding box center [61, 74] width 122 height 23
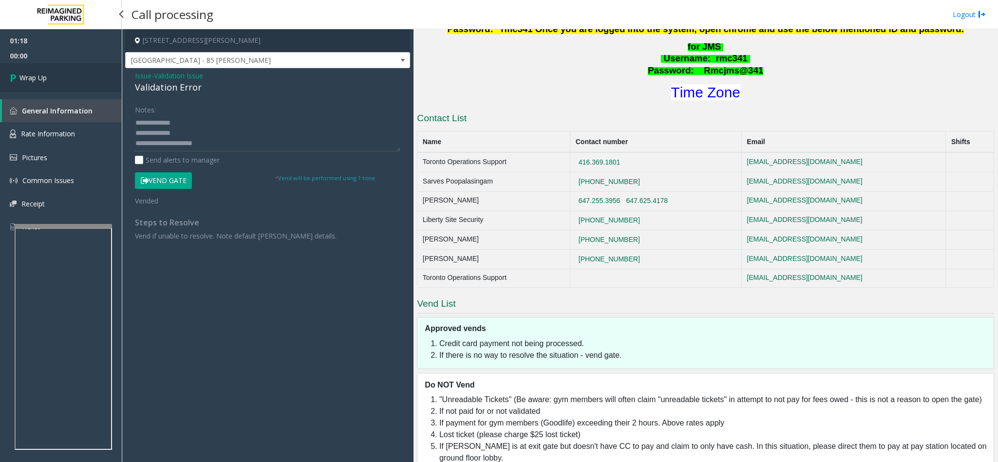
click at [91, 72] on link "Wrap Up" at bounding box center [61, 77] width 122 height 29
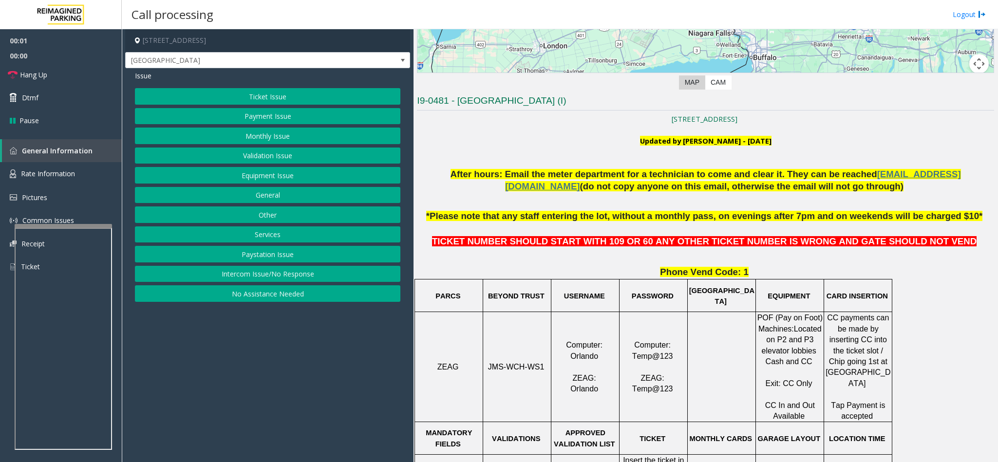
scroll to position [292, 0]
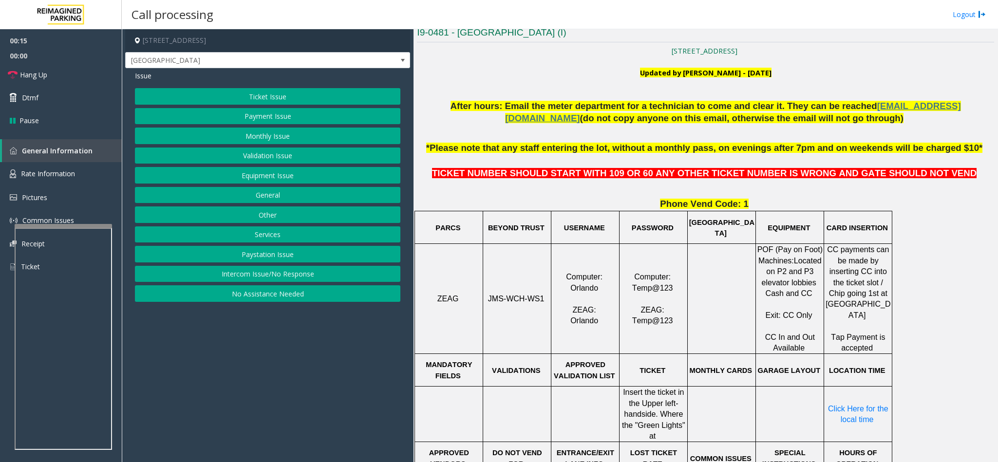
click at [272, 118] on button "Payment Issue" at bounding box center [267, 116] width 265 height 17
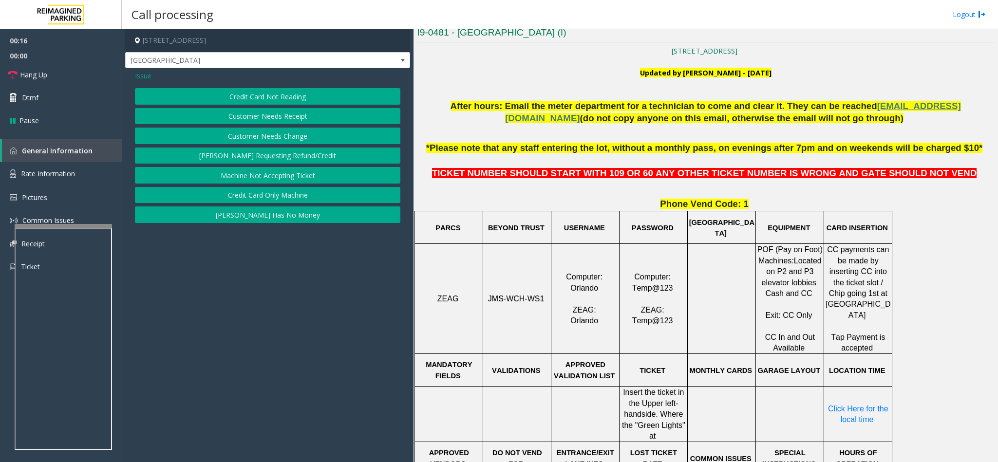
click at [266, 101] on button "Credit Card Not Reading" at bounding box center [267, 96] width 265 height 17
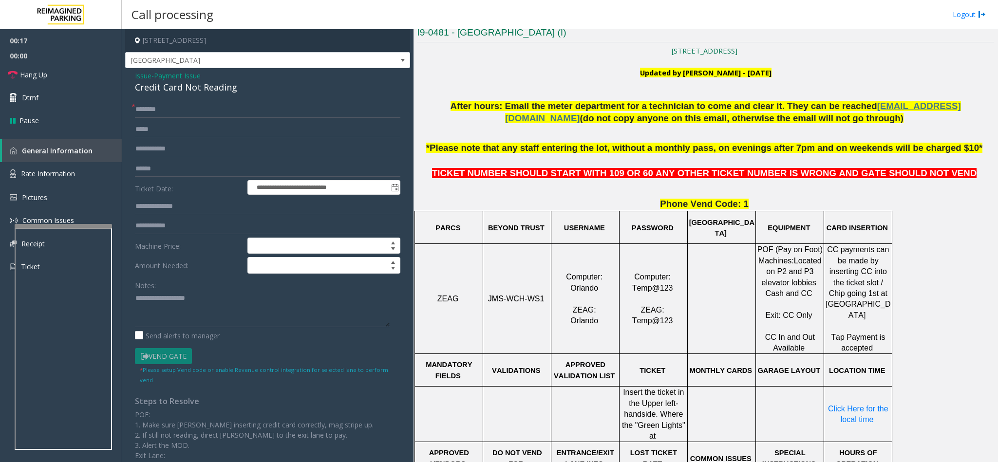
click at [157, 87] on div "Credit Card Not Reading" at bounding box center [267, 87] width 265 height 13
click at [135, 297] on textarea at bounding box center [262, 309] width 255 height 37
type textarea "**********"
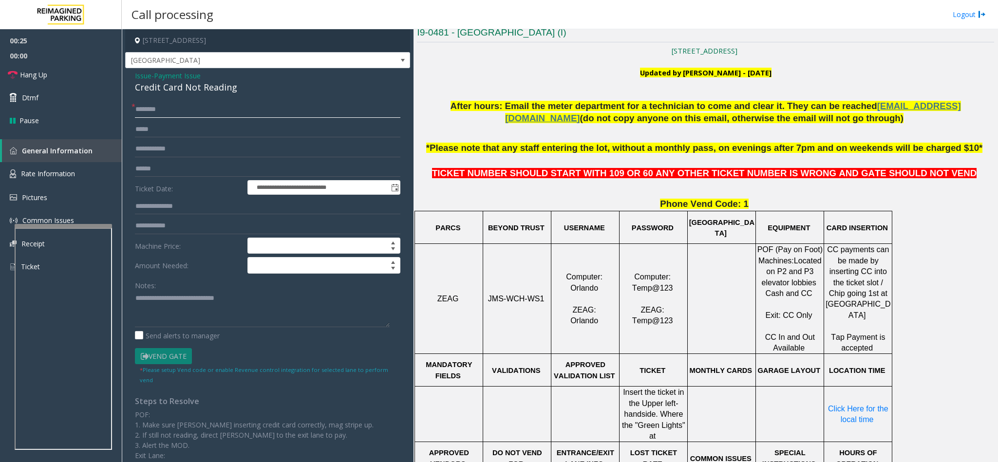
click at [156, 113] on input "text" at bounding box center [267, 109] width 265 height 17
type input "**"
click at [95, 76] on link "Hang Up" at bounding box center [61, 74] width 122 height 23
click at [258, 306] on textarea at bounding box center [262, 309] width 255 height 37
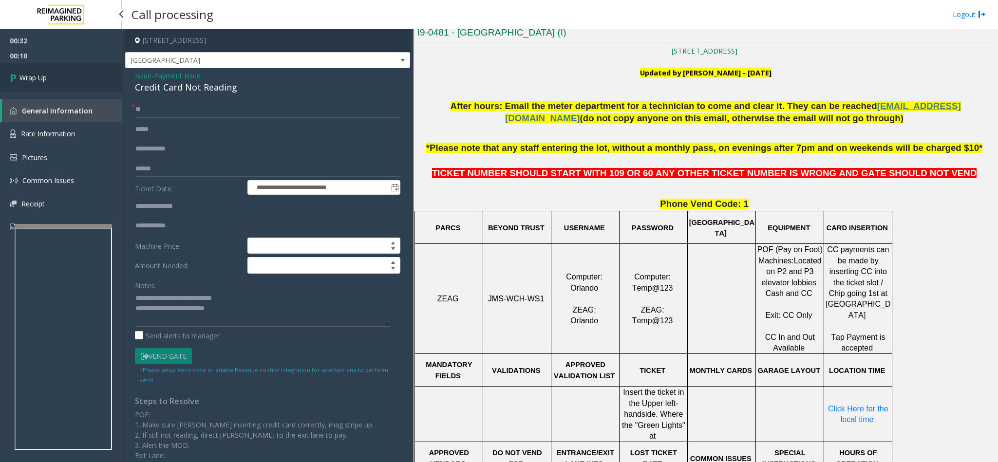
type textarea "**********"
click at [40, 72] on link "Wrap Up" at bounding box center [61, 77] width 122 height 29
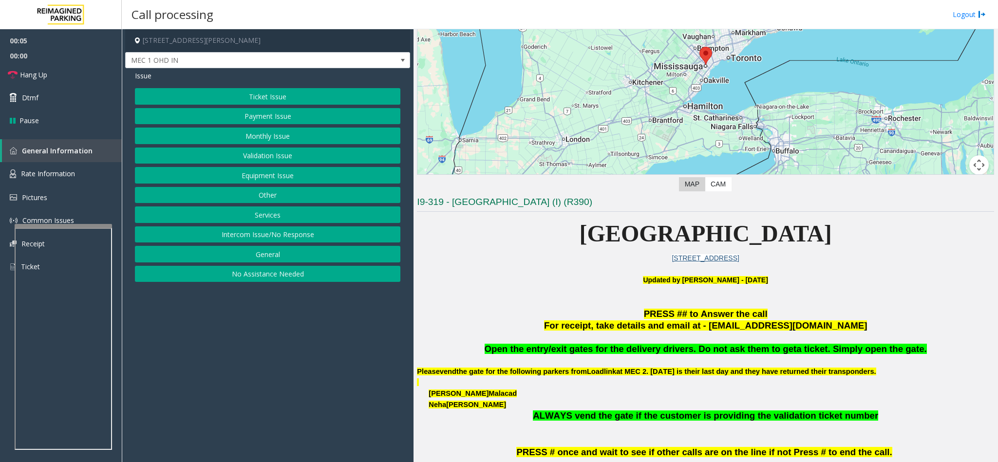
scroll to position [146, 0]
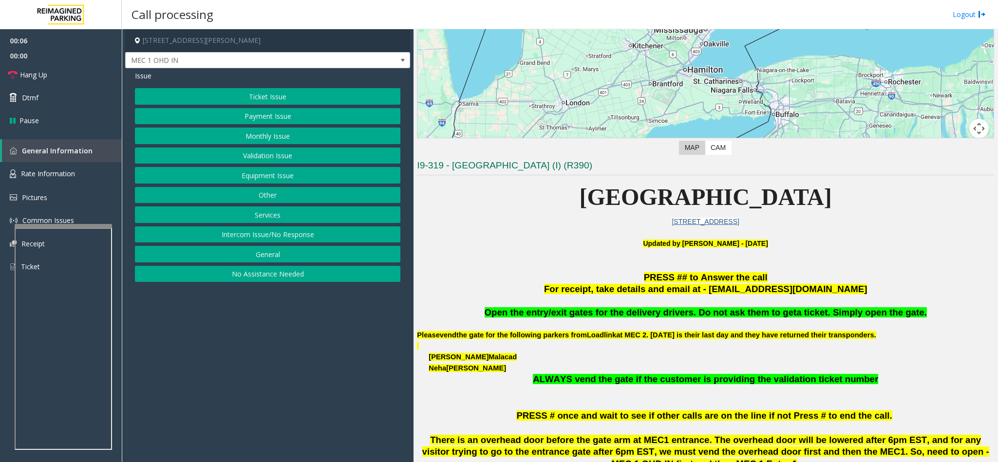
click at [247, 237] on button "Intercom Issue/No Response" at bounding box center [267, 234] width 265 height 17
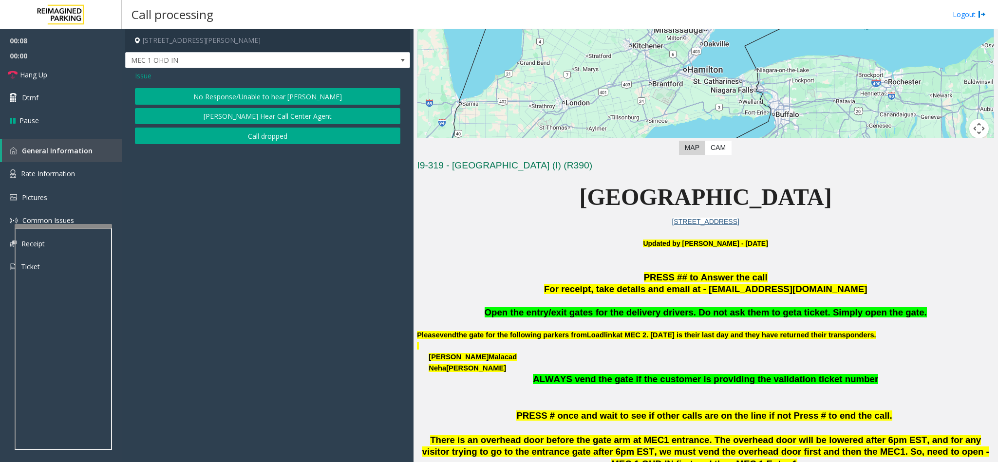
click at [230, 98] on button "No Response/Unable to hear [PERSON_NAME]" at bounding box center [267, 96] width 265 height 17
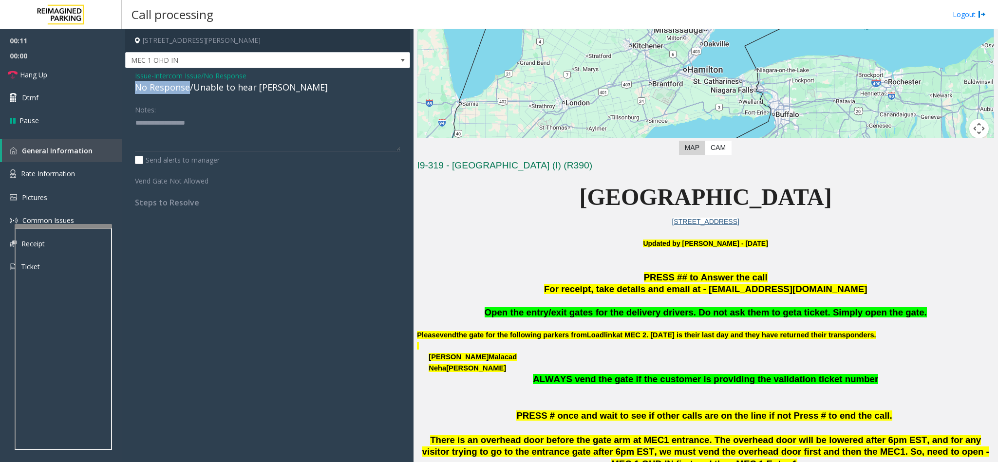
drag, startPoint x: 188, startPoint y: 91, endPoint x: 133, endPoint y: 86, distance: 54.2
click at [133, 86] on div "Issue - Intercom Issue/No Response No Response/Unable to hear [PERSON_NAME] Not…" at bounding box center [267, 142] width 285 height 149
click at [188, 123] on textarea at bounding box center [267, 133] width 265 height 37
type textarea "**********"
click at [91, 77] on link "Hang Up" at bounding box center [61, 74] width 122 height 23
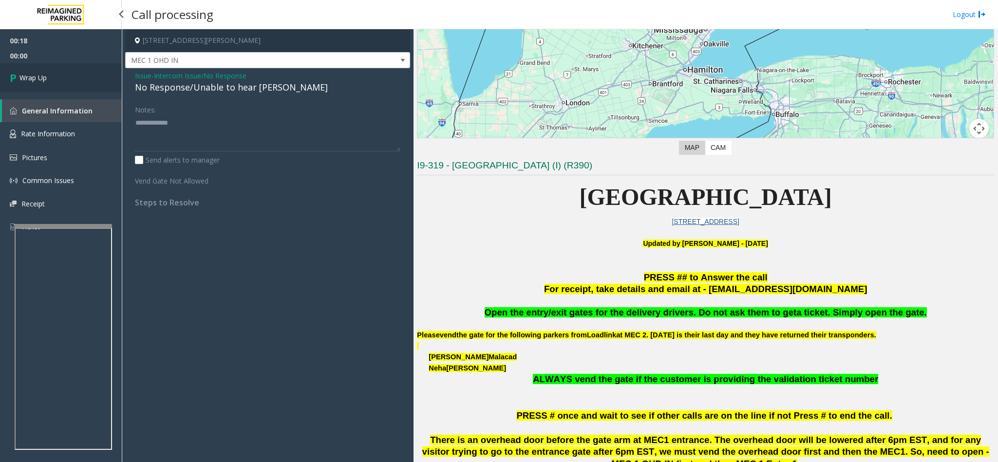
click at [91, 76] on link "Wrap Up" at bounding box center [61, 77] width 122 height 29
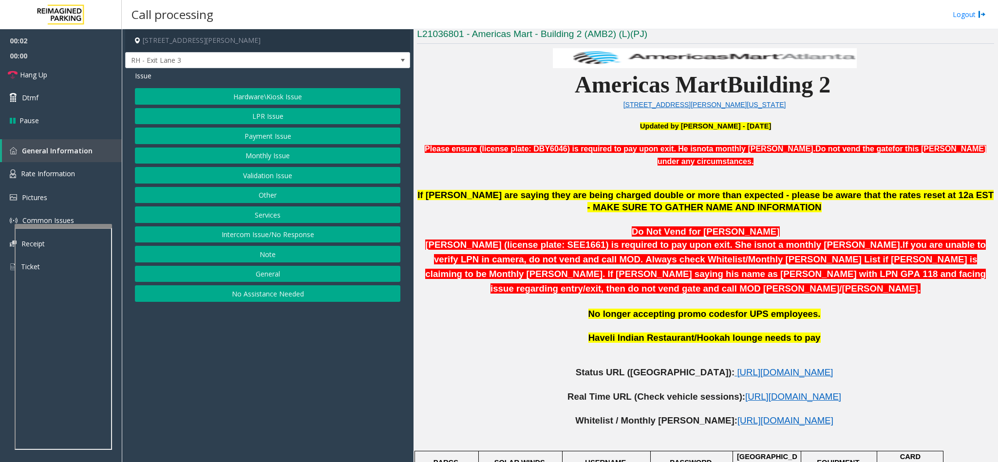
scroll to position [292, 0]
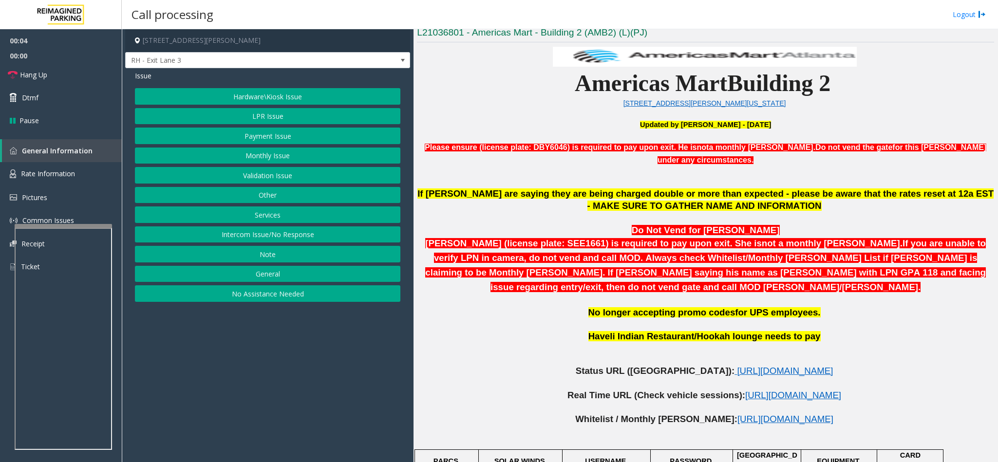
drag, startPoint x: 285, startPoint y: 237, endPoint x: 285, endPoint y: 197, distance: 39.4
click at [285, 237] on button "Intercom Issue/No Response" at bounding box center [267, 234] width 265 height 17
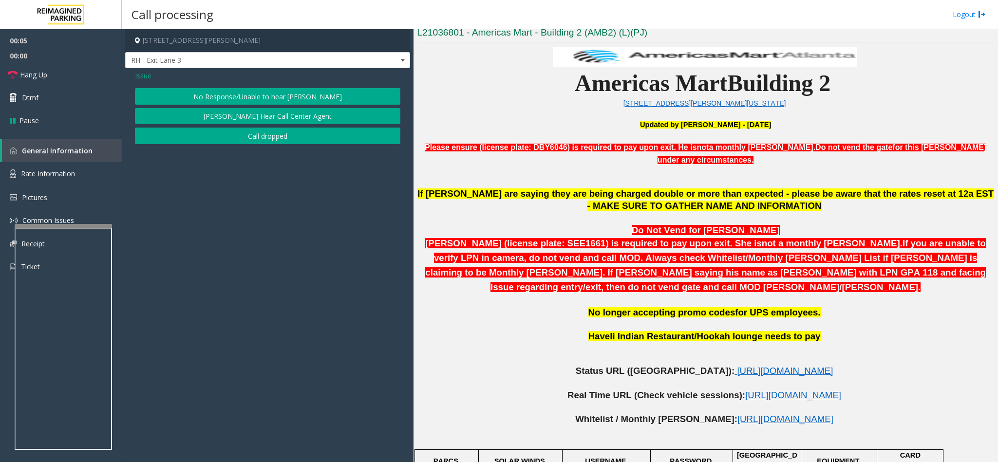
click at [270, 102] on button "No Response/Unable to hear [PERSON_NAME]" at bounding box center [267, 96] width 265 height 17
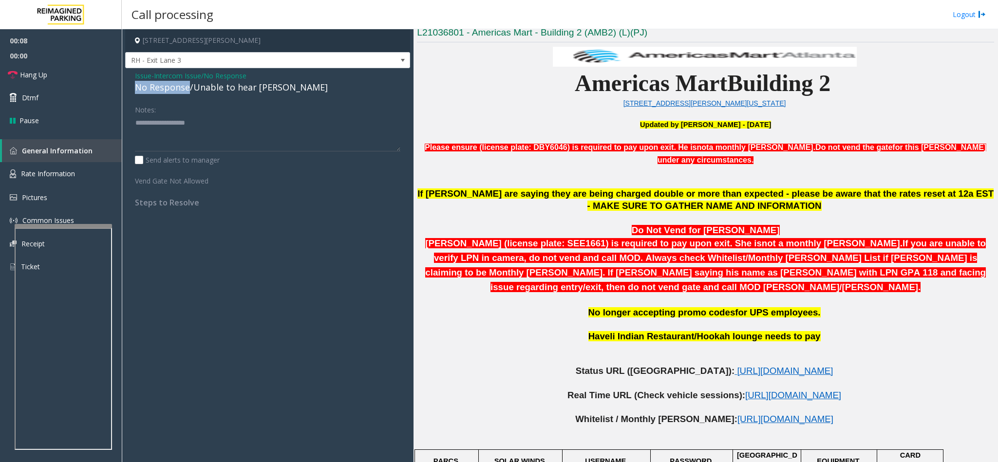
drag, startPoint x: 187, startPoint y: 92, endPoint x: 131, endPoint y: 87, distance: 56.7
click at [131, 87] on div "Issue - Intercom Issue/No Response No Response/Unable to hear [PERSON_NAME] Not…" at bounding box center [267, 142] width 285 height 149
click at [194, 127] on textarea at bounding box center [267, 133] width 265 height 37
type textarea "**********"
click at [72, 75] on link "Hang Up" at bounding box center [61, 74] width 122 height 23
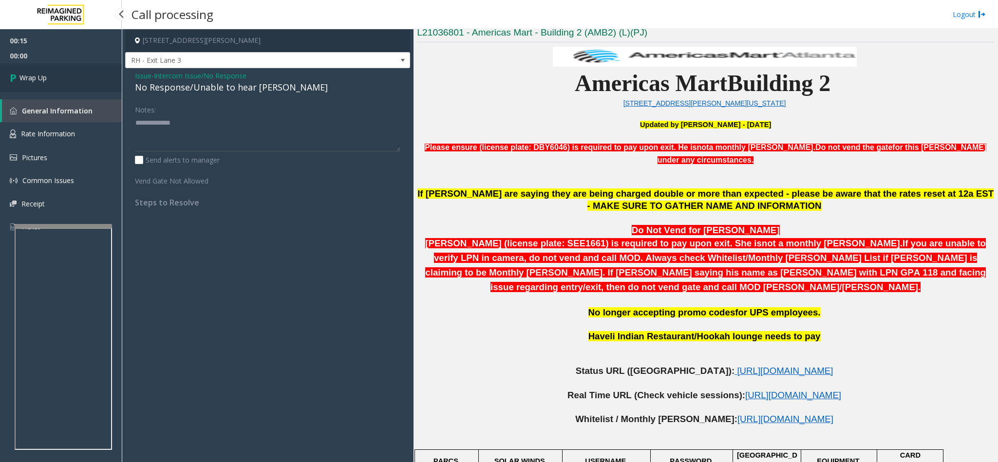
click at [72, 75] on link "Wrap Up" at bounding box center [61, 77] width 122 height 29
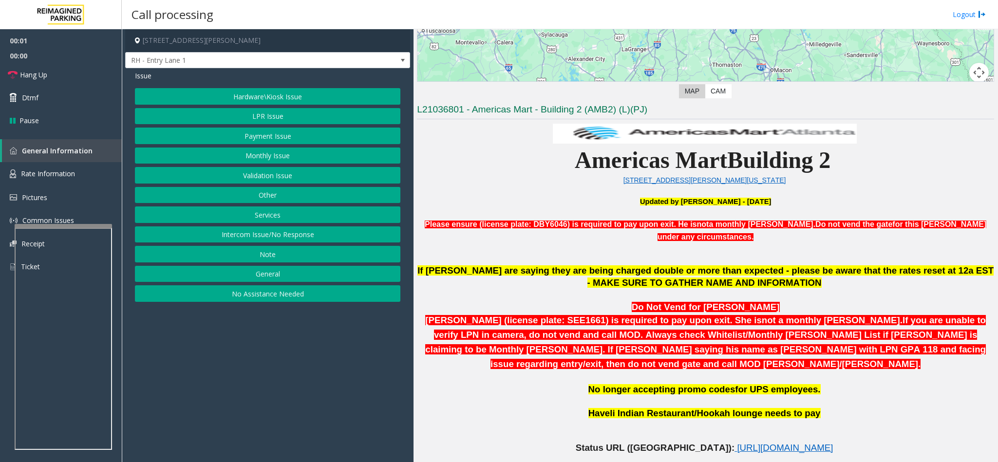
scroll to position [219, 0]
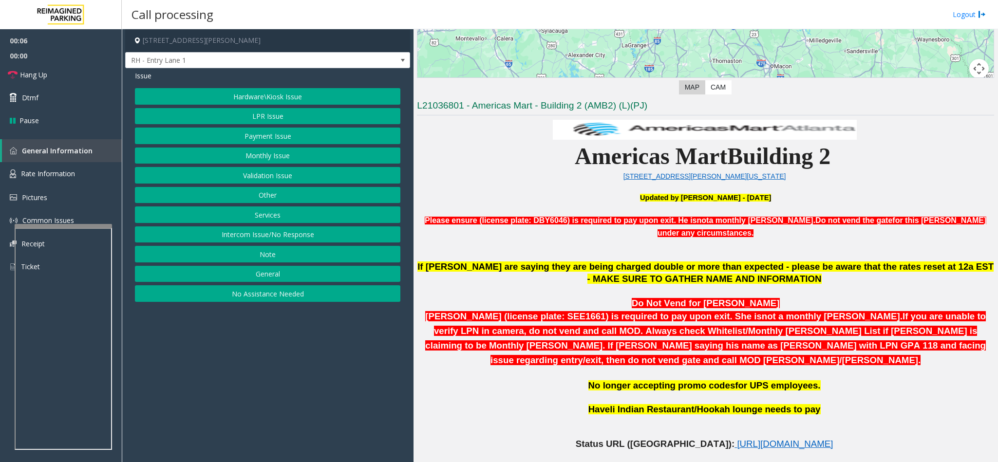
click at [260, 120] on button "LPR Issue" at bounding box center [267, 116] width 265 height 17
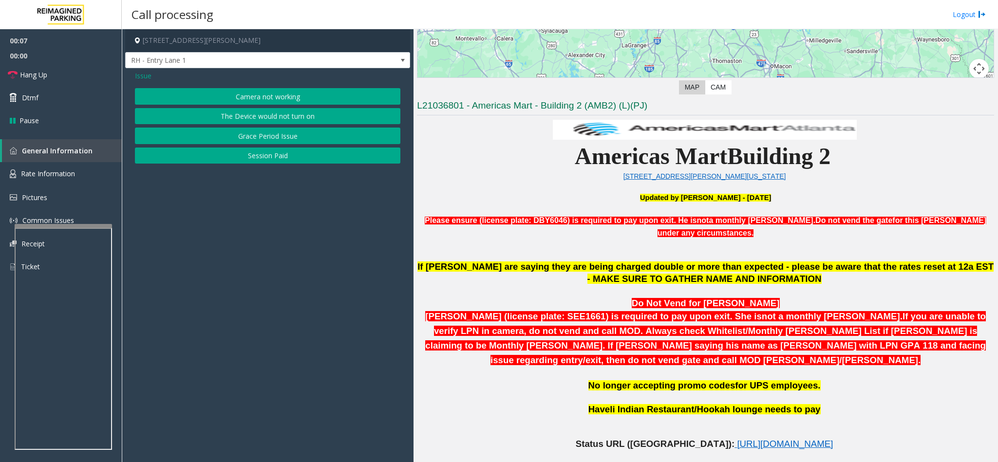
click at [253, 95] on button "Camera not working" at bounding box center [267, 96] width 265 height 17
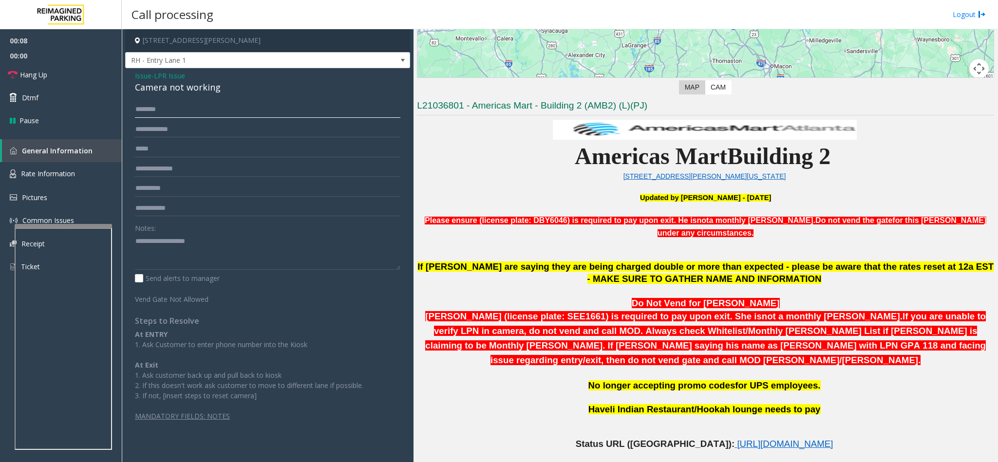
click at [167, 111] on input "text" at bounding box center [267, 109] width 265 height 17
click at [171, 106] on input "text" at bounding box center [267, 109] width 265 height 17
click at [174, 113] on input "text" at bounding box center [267, 109] width 265 height 17
click at [182, 89] on div "Camera not working" at bounding box center [267, 87] width 265 height 13
click at [182, 87] on div "Camera not working" at bounding box center [267, 87] width 265 height 13
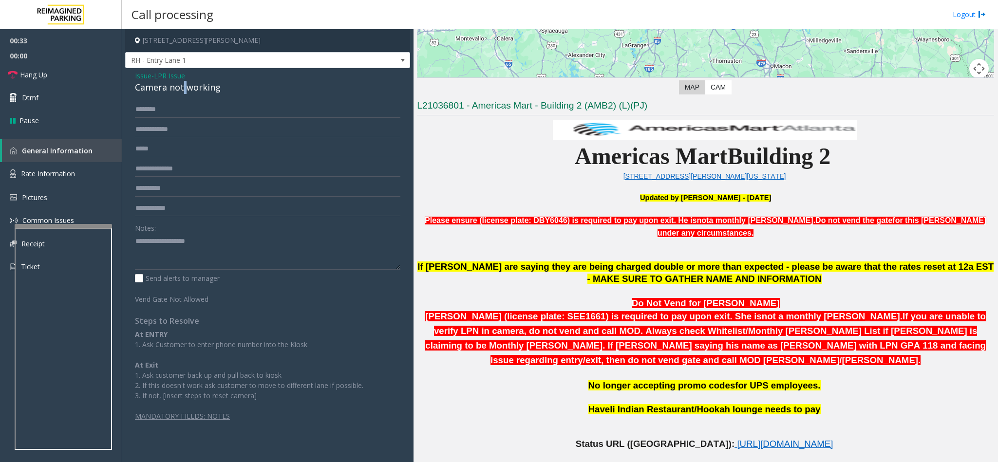
click at [182, 87] on div "Camera not working" at bounding box center [267, 87] width 265 height 13
click at [135, 240] on textarea at bounding box center [267, 251] width 265 height 37
type textarea "**********"
click at [153, 107] on input "text" at bounding box center [267, 109] width 265 height 17
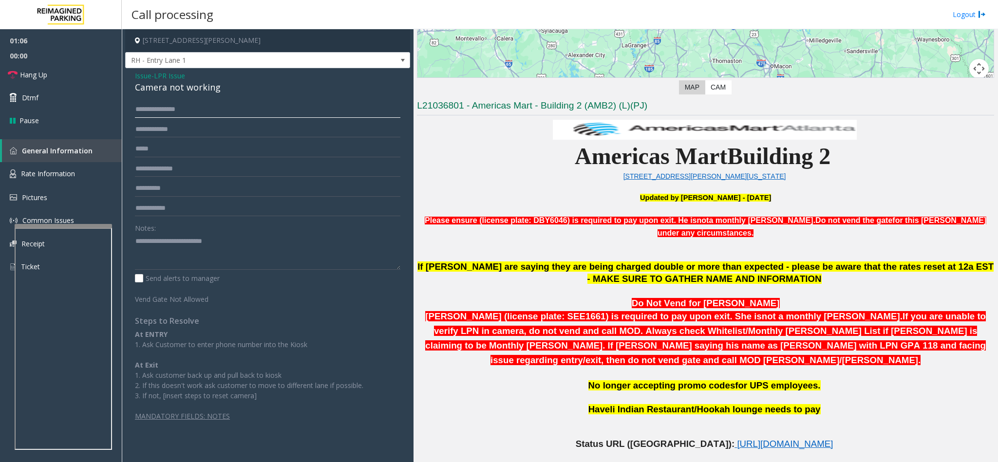
type input "**********"
click at [155, 131] on input "text" at bounding box center [267, 129] width 265 height 17
click at [254, 244] on textarea at bounding box center [267, 251] width 265 height 37
type textarea "**********"
click at [76, 81] on link "Hang Up" at bounding box center [61, 74] width 122 height 23
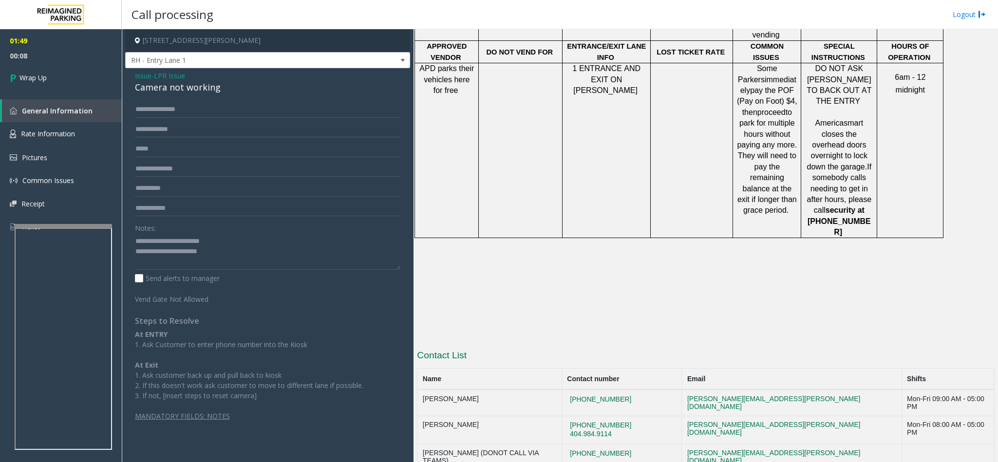
scroll to position [960, 0]
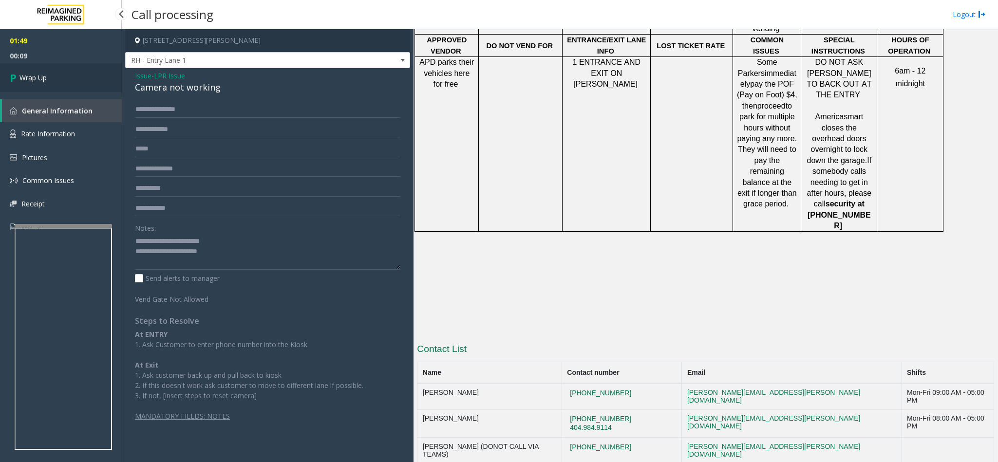
click at [56, 82] on link "Wrap Up" at bounding box center [61, 77] width 122 height 29
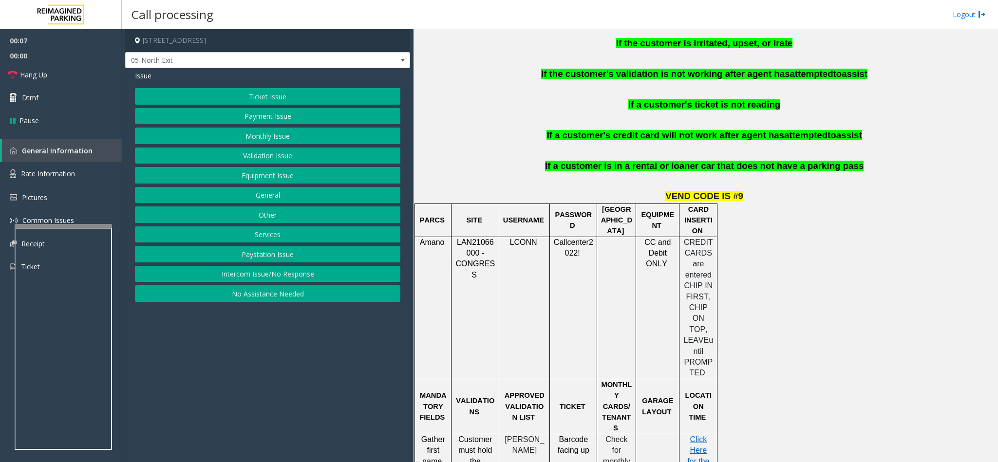
scroll to position [804, 0]
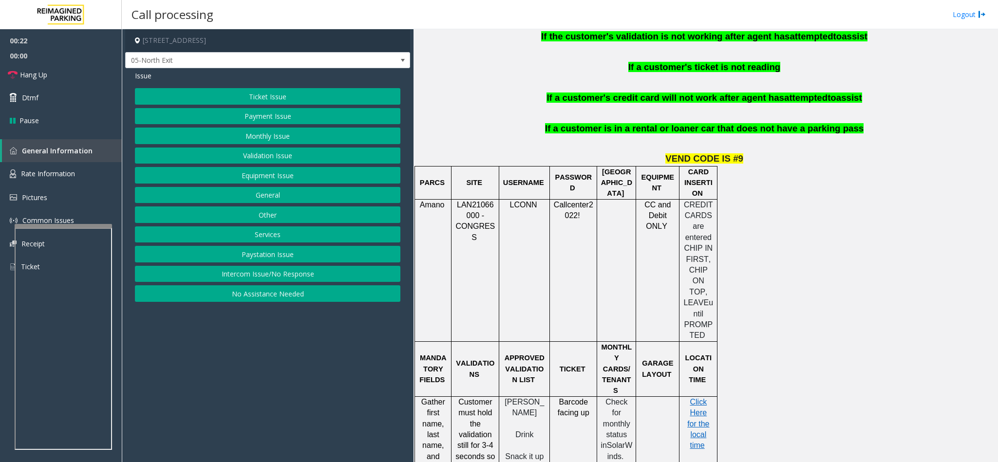
click at [257, 114] on button "Payment Issue" at bounding box center [267, 116] width 265 height 17
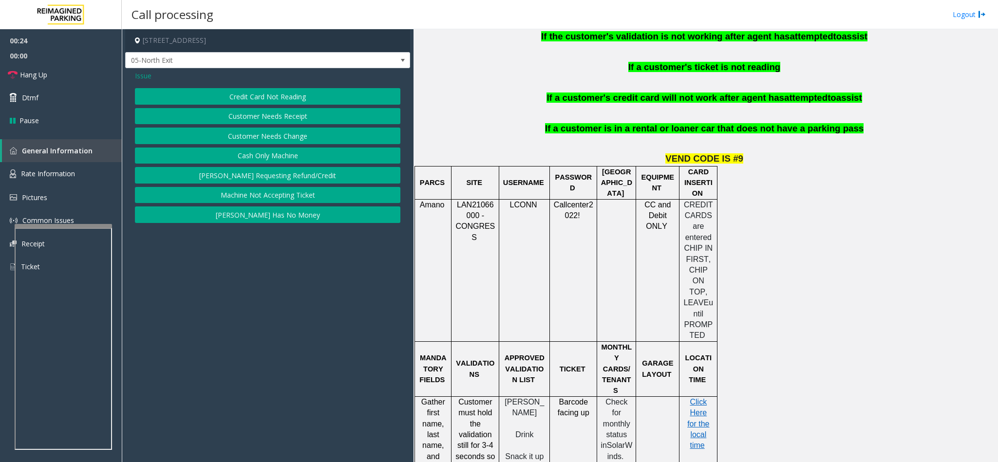
click at [257, 98] on button "Credit Card Not Reading" at bounding box center [267, 96] width 265 height 17
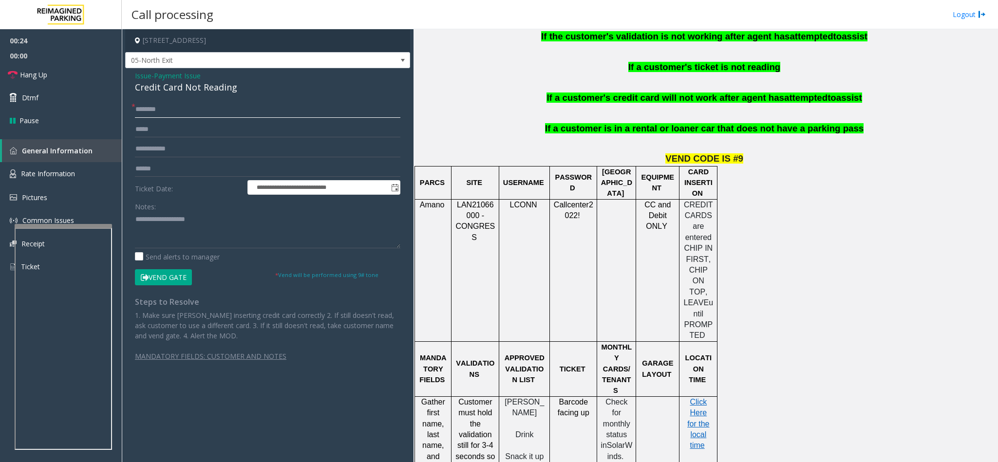
click at [162, 106] on input "text" at bounding box center [267, 109] width 265 height 17
type input "****"
click at [171, 167] on input "text" at bounding box center [267, 169] width 265 height 17
drag, startPoint x: 162, startPoint y: 92, endPoint x: 233, endPoint y: 87, distance: 70.8
click at [233, 87] on div "Credit Card Not Reading" at bounding box center [267, 87] width 265 height 13
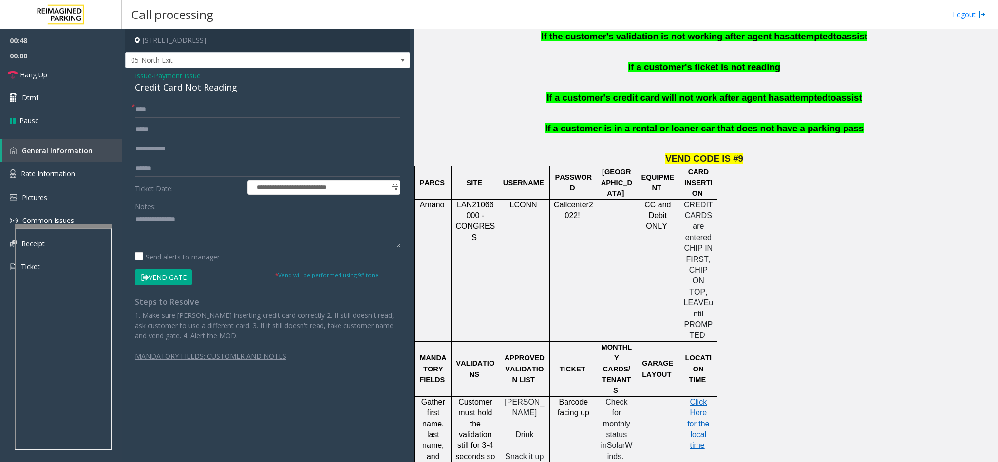
click at [133, 215] on div "**********" at bounding box center [268, 236] width 280 height 270
click at [136, 219] on textarea at bounding box center [267, 230] width 265 height 37
click at [253, 221] on textarea at bounding box center [267, 230] width 265 height 37
click at [152, 169] on input "text" at bounding box center [267, 169] width 265 height 17
click at [160, 230] on textarea at bounding box center [267, 230] width 265 height 37
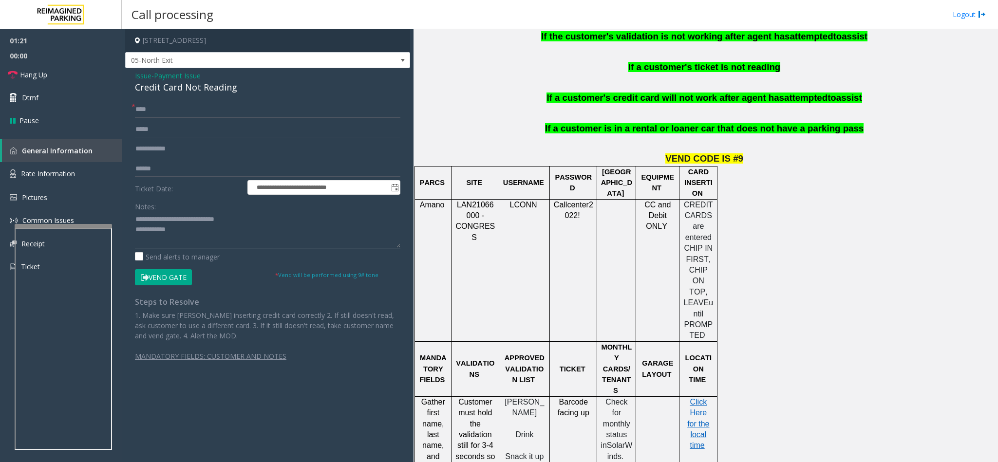
type textarea "**********"
click at [168, 281] on button "Vend Gate" at bounding box center [163, 277] width 57 height 17
click at [180, 237] on textarea at bounding box center [267, 230] width 265 height 37
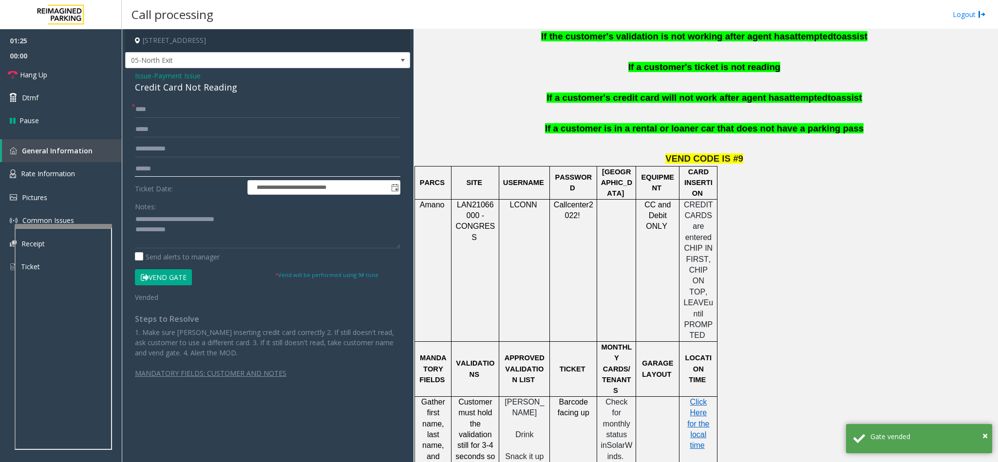
click at [162, 168] on input "text" at bounding box center [267, 169] width 265 height 17
type input "******"
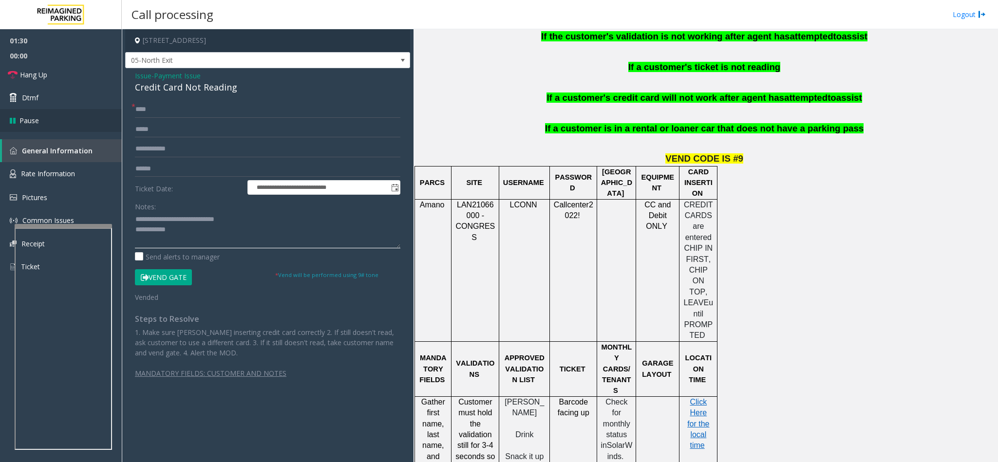
drag, startPoint x: 185, startPoint y: 237, endPoint x: 89, endPoint y: 127, distance: 145.3
click at [181, 237] on textarea at bounding box center [267, 230] width 265 height 37
click at [37, 68] on link "Hang Up" at bounding box center [61, 74] width 122 height 23
click at [188, 228] on textarea at bounding box center [267, 230] width 265 height 37
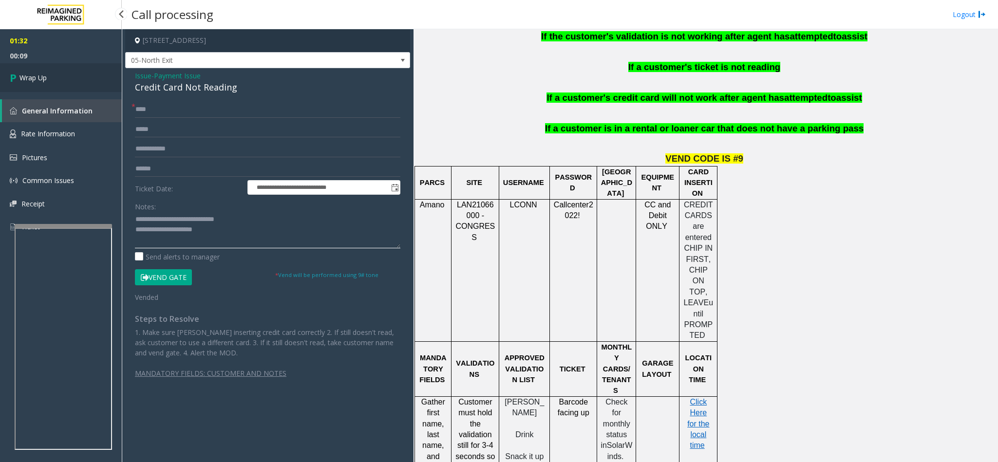
type textarea "**********"
click at [62, 80] on link "Wrap Up" at bounding box center [61, 77] width 122 height 29
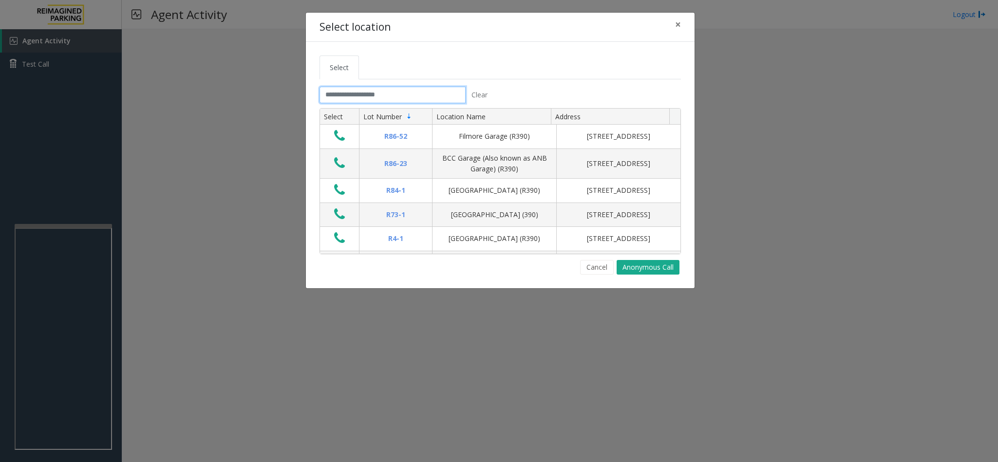
click at [358, 103] on input "text" at bounding box center [392, 95] width 146 height 17
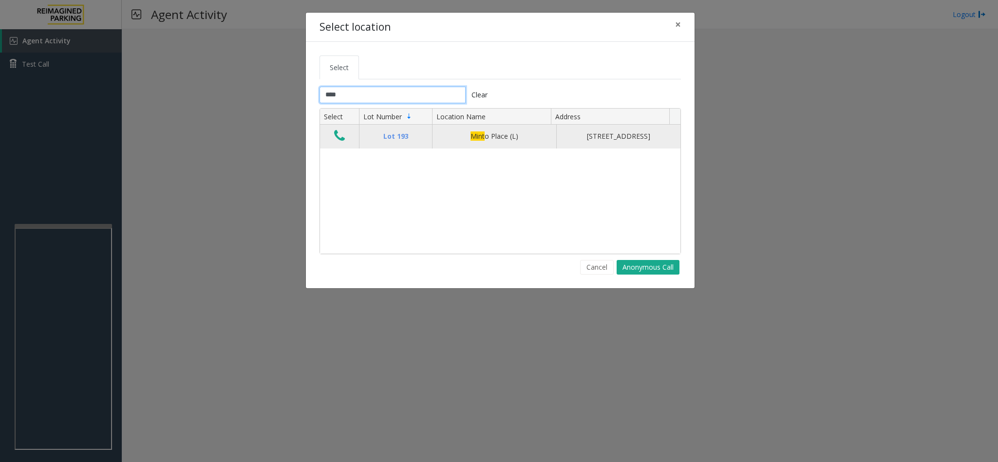
type input "****"
click at [340, 141] on icon "Data table" at bounding box center [339, 136] width 11 height 14
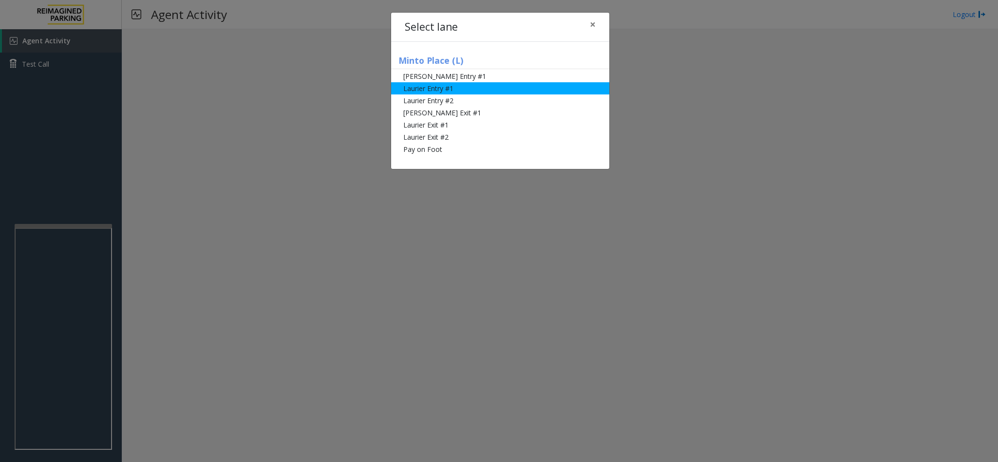
click at [452, 94] on li "Laurier Entry #1" at bounding box center [500, 88] width 218 height 12
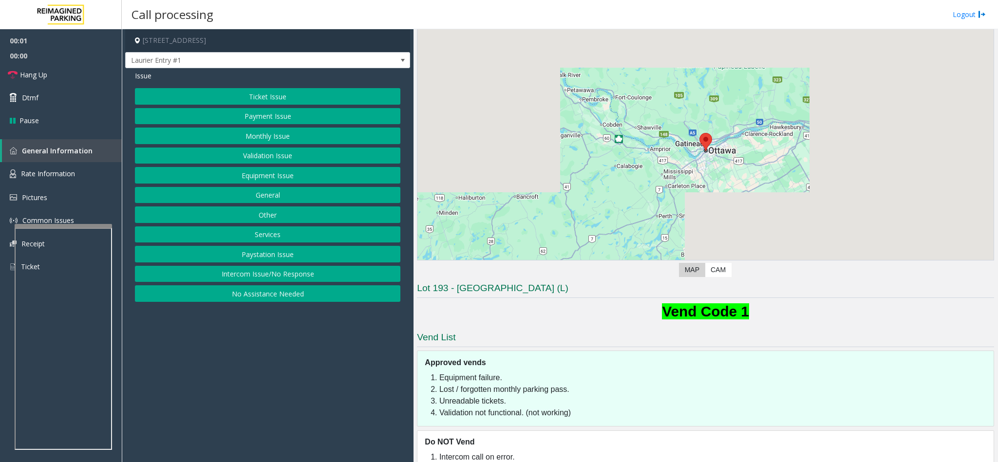
scroll to position [57, 0]
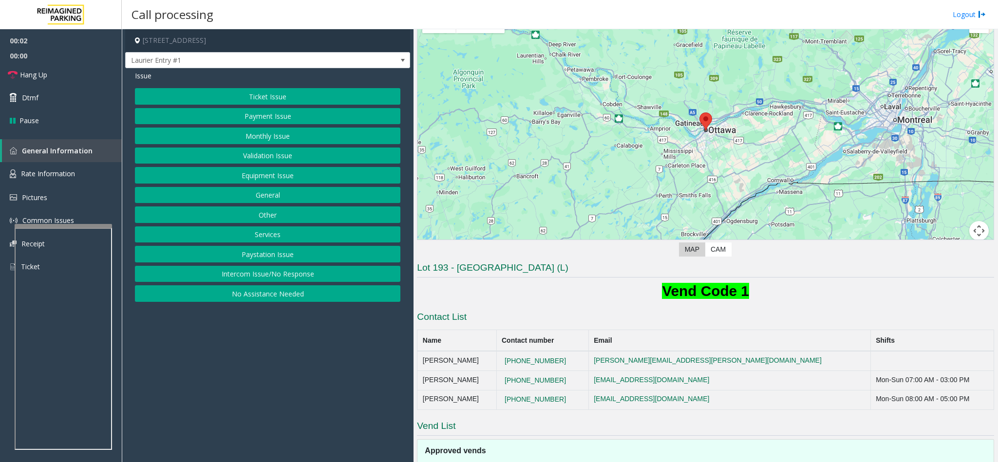
click at [220, 300] on button "No Assistance Needed" at bounding box center [267, 293] width 265 height 17
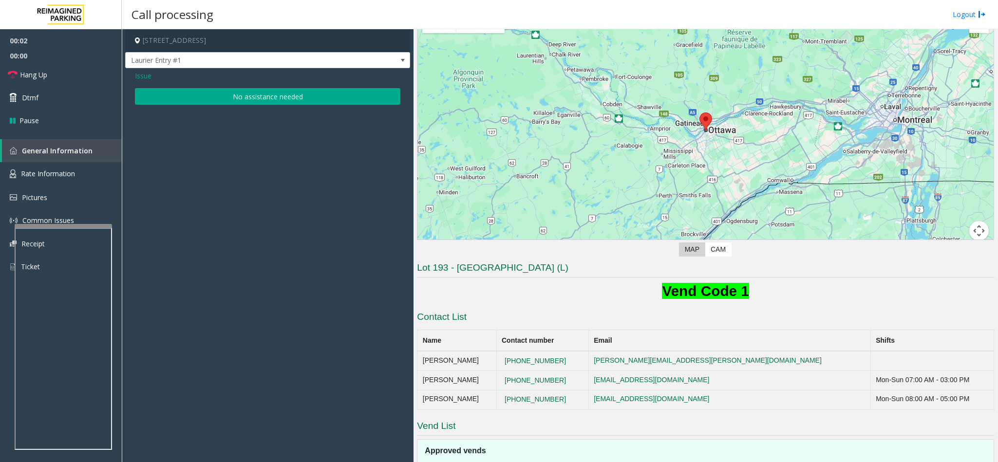
click at [259, 93] on button "No assistance needed" at bounding box center [267, 96] width 265 height 17
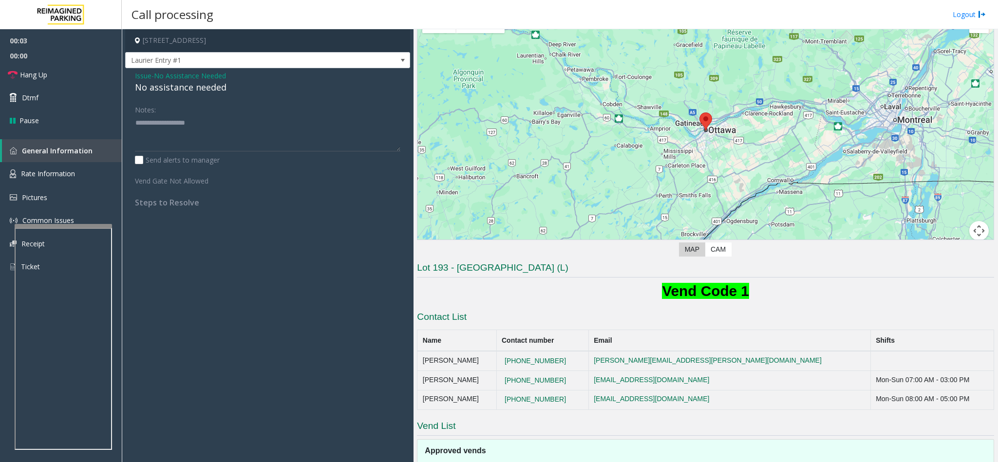
click at [210, 84] on div "No assistance needed" at bounding box center [267, 87] width 265 height 13
type textarea "**********"
click at [91, 75] on link "Hang Up" at bounding box center [61, 74] width 122 height 23
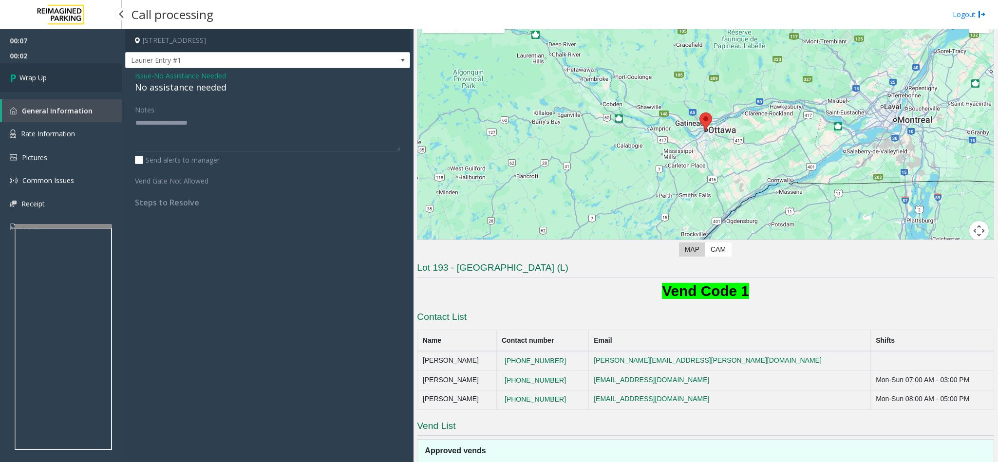
click at [78, 85] on link "Wrap Up" at bounding box center [61, 77] width 122 height 29
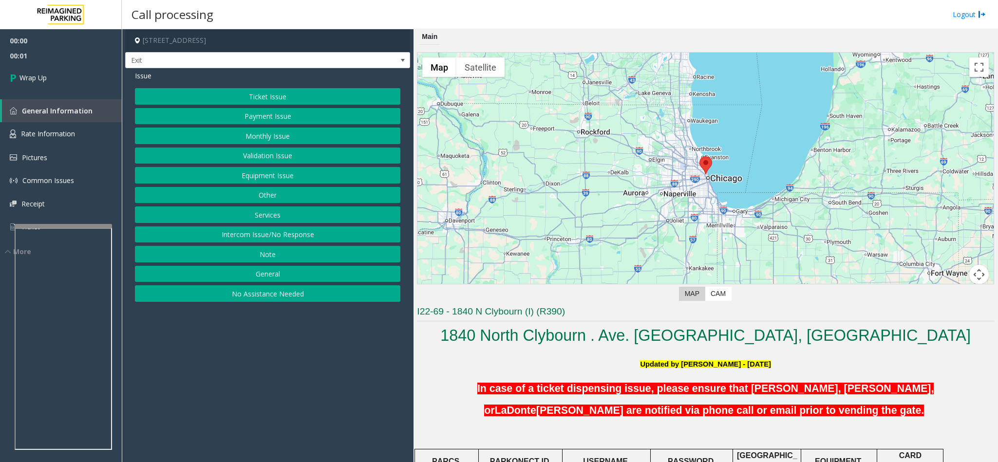
click at [277, 240] on button "Intercom Issue/No Response" at bounding box center [267, 234] width 265 height 17
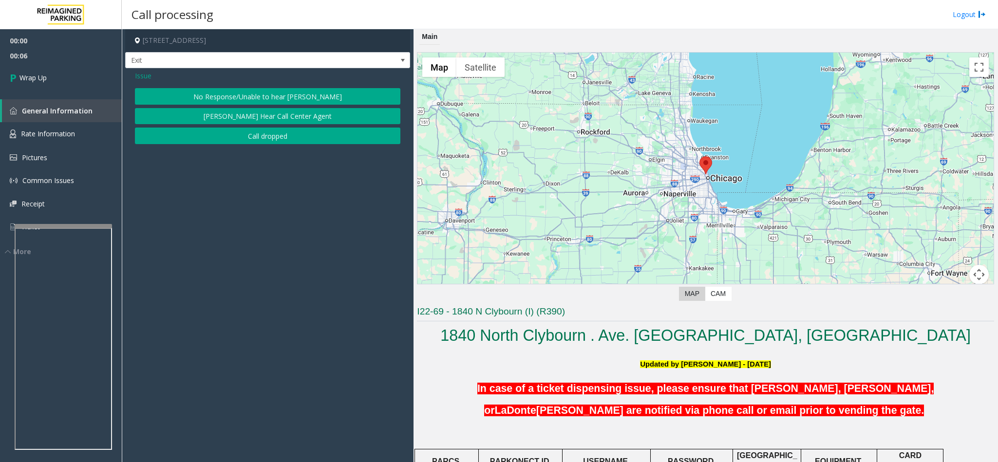
click at [256, 133] on button "Call dropped" at bounding box center [267, 136] width 265 height 17
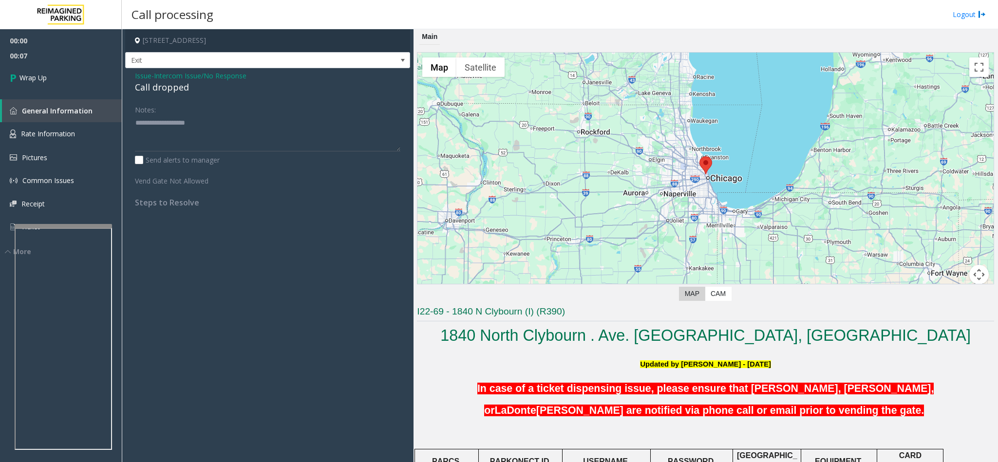
click at [162, 91] on div "Call dropped" at bounding box center [267, 87] width 265 height 13
type textarea "**********"
click at [60, 89] on link "Wrap Up" at bounding box center [61, 77] width 122 height 29
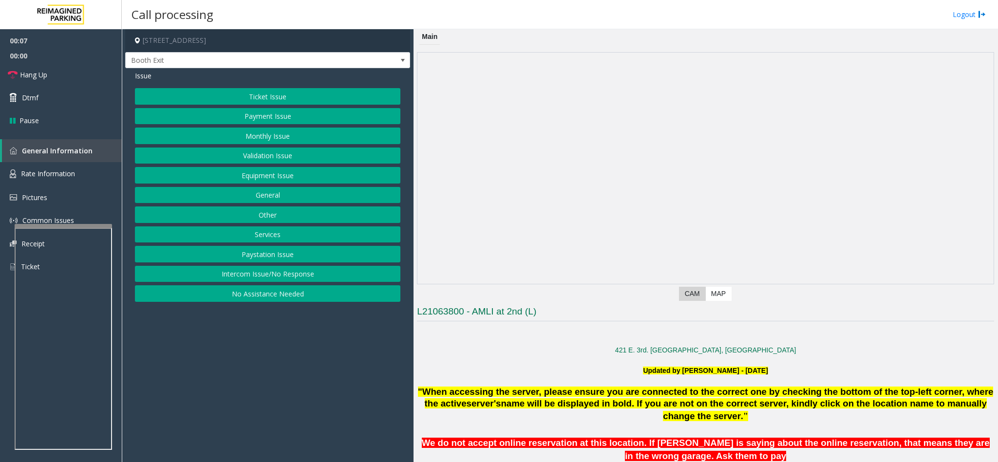
click at [264, 152] on button "Validation Issue" at bounding box center [267, 156] width 265 height 17
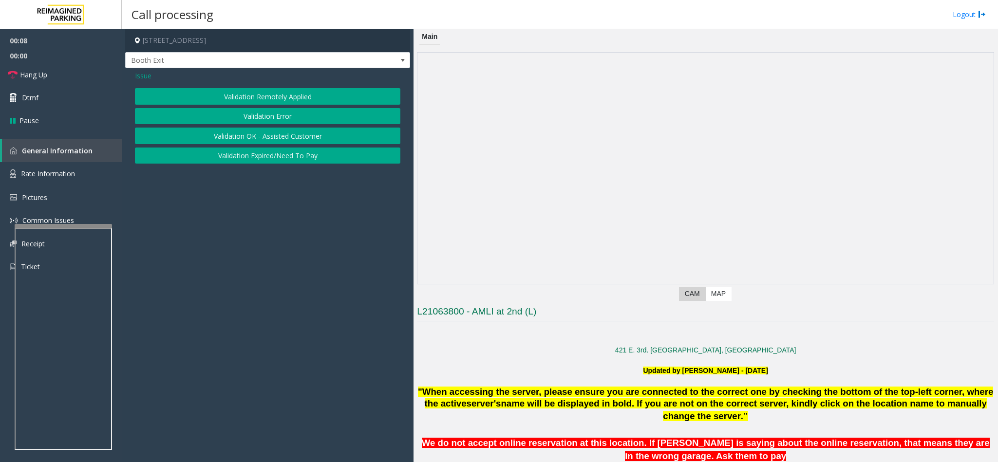
click at [254, 117] on button "Validation Error" at bounding box center [267, 116] width 265 height 17
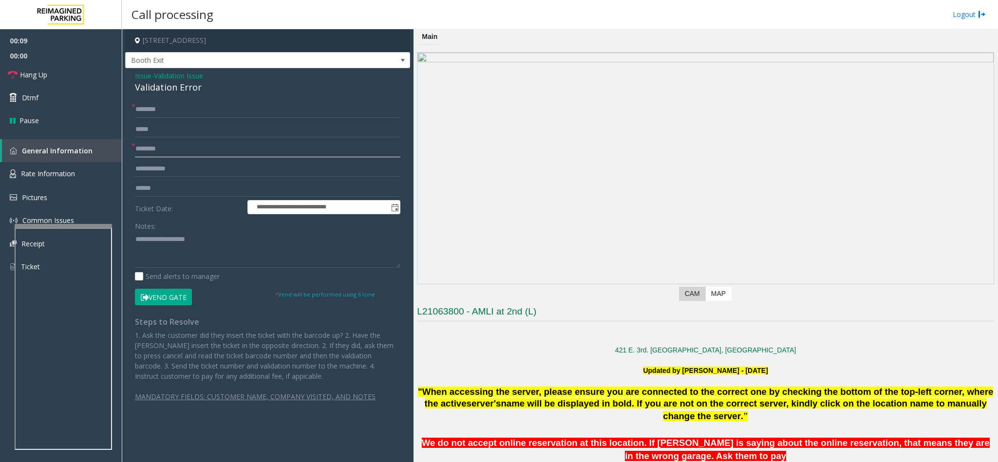
click at [158, 146] on input "text" at bounding box center [267, 149] width 265 height 17
type input "*******"
click at [156, 91] on div "Validation Error" at bounding box center [267, 87] width 265 height 13
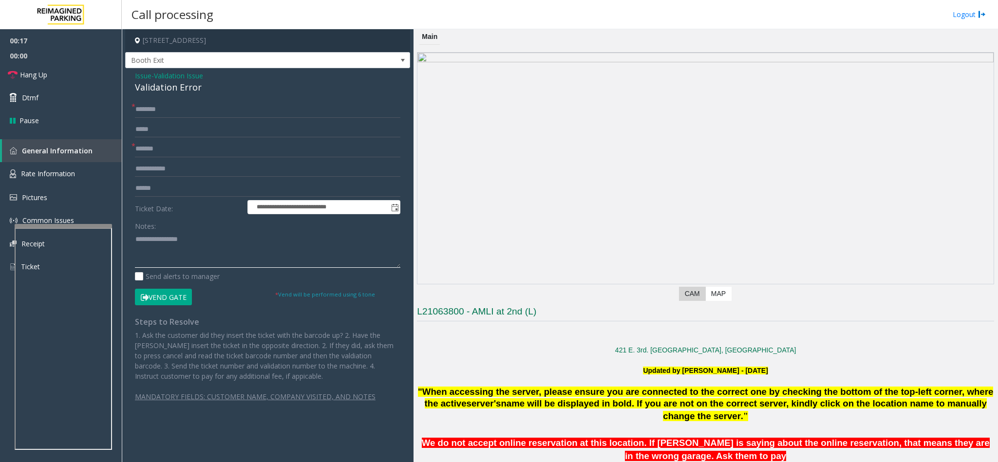
type textarea "**********"
drag, startPoint x: 159, startPoint y: 110, endPoint x: 167, endPoint y: 102, distance: 10.7
click at [166, 103] on input "text" at bounding box center [267, 109] width 265 height 17
type input "*****"
click at [158, 188] on input "text" at bounding box center [267, 188] width 265 height 17
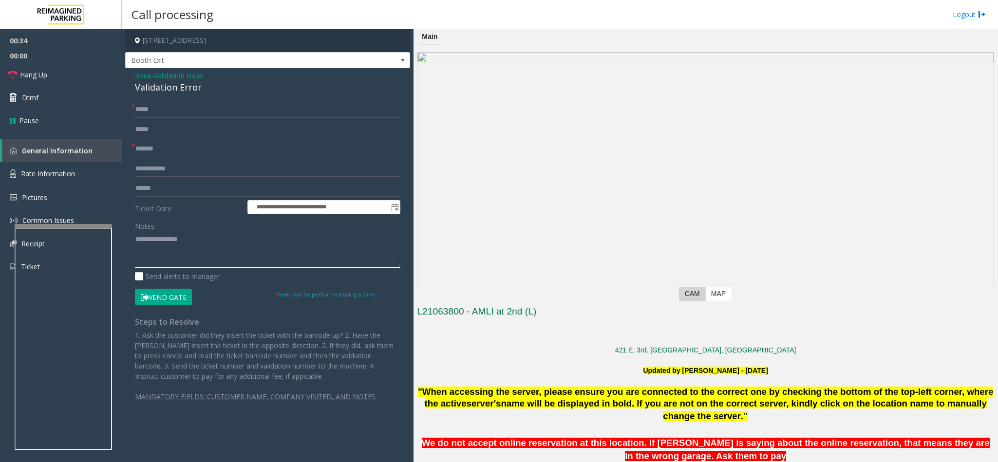
click at [136, 237] on textarea at bounding box center [267, 249] width 265 height 37
type textarea "**********"
click at [155, 191] on input "text" at bounding box center [267, 188] width 265 height 17
type input "*******"
click at [229, 247] on textarea at bounding box center [267, 249] width 265 height 37
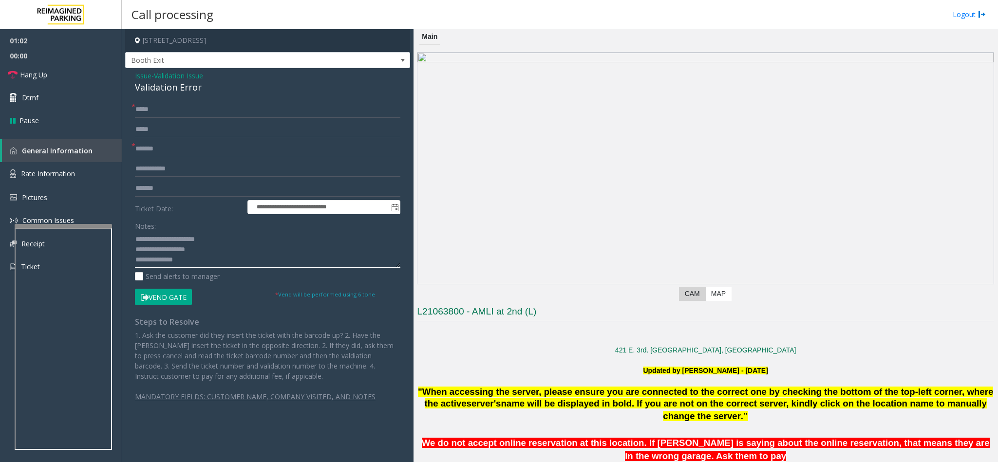
click at [228, 253] on textarea at bounding box center [267, 249] width 265 height 37
click at [182, 295] on button "Vend Gate" at bounding box center [163, 297] width 57 height 17
click at [205, 252] on textarea at bounding box center [267, 249] width 265 height 37
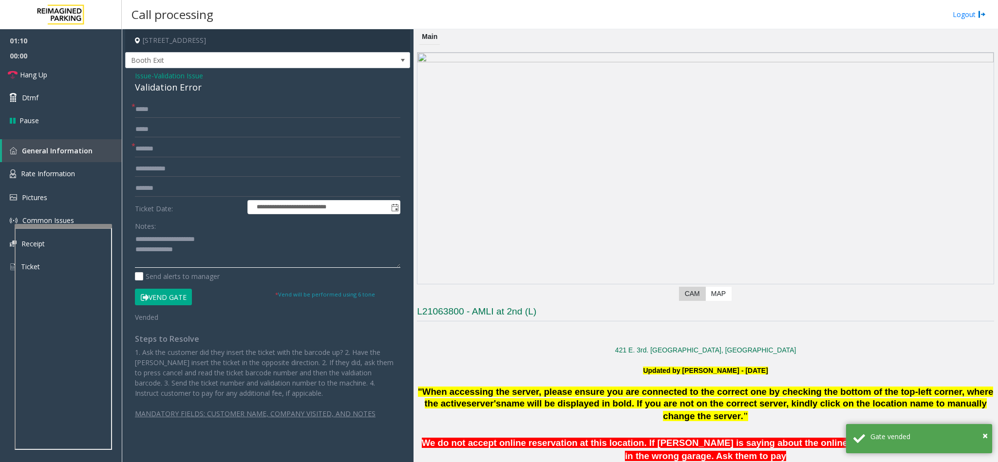
type textarea "**********"
click at [168, 300] on button "Vend Gate" at bounding box center [163, 297] width 57 height 17
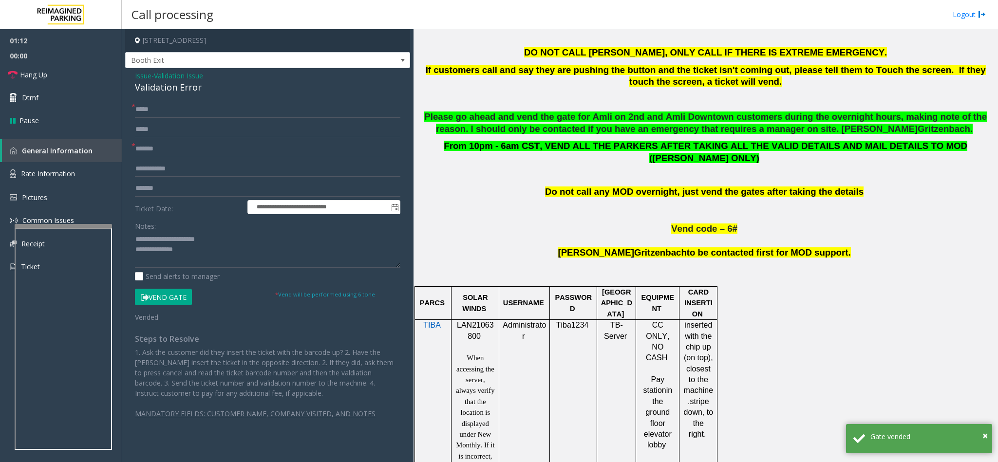
scroll to position [438, 0]
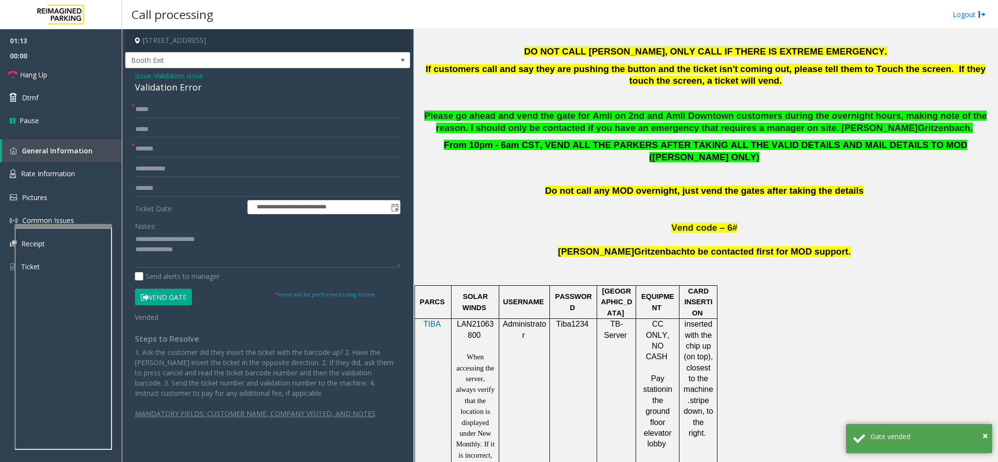
click at [477, 320] on span "LAN21063800" at bounding box center [475, 329] width 37 height 19
copy p "LAN21063800"
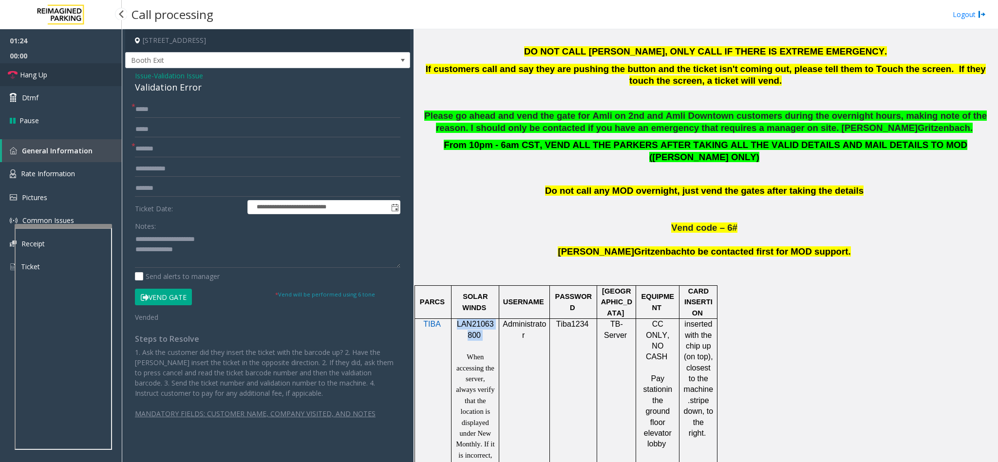
click at [56, 72] on link "Hang Up" at bounding box center [61, 74] width 122 height 23
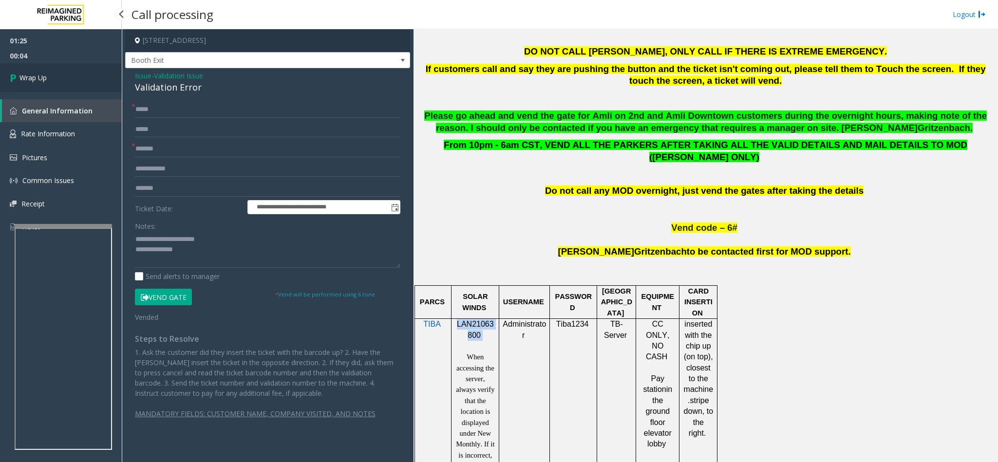
click at [59, 84] on link "Wrap Up" at bounding box center [61, 77] width 122 height 29
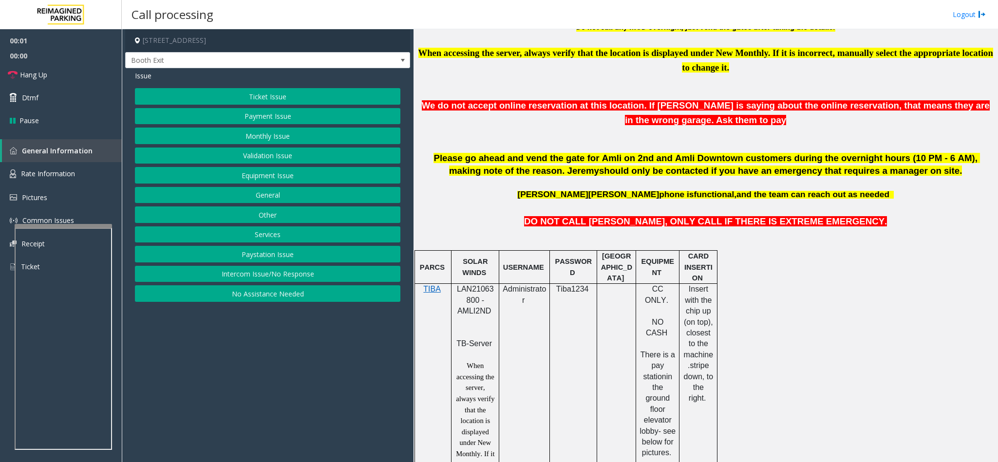
scroll to position [438, 0]
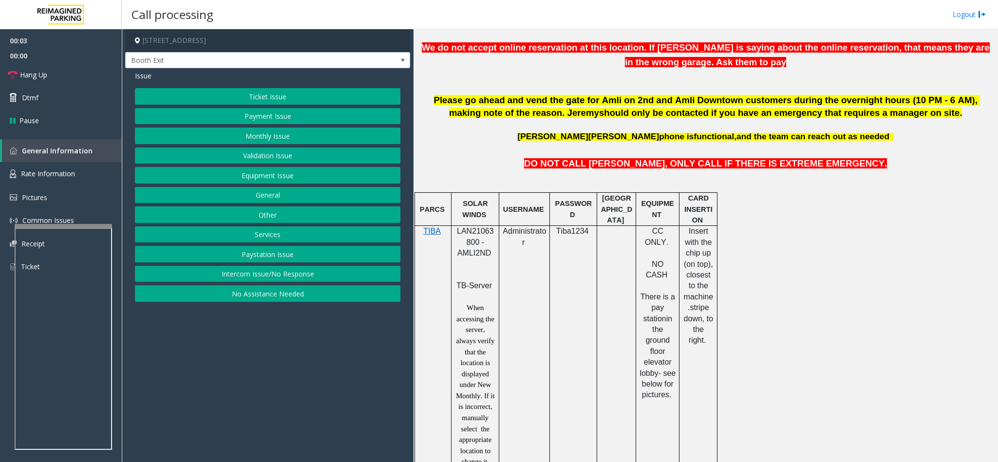
click at [474, 243] on span "LAN21063800 - AMLI2ND" at bounding box center [475, 242] width 37 height 30
copy span "LAN21063800"
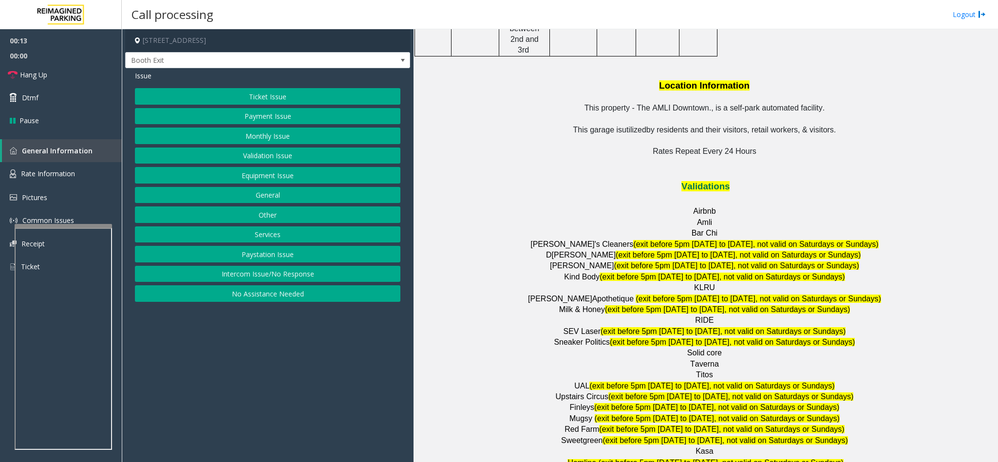
scroll to position [1169, 0]
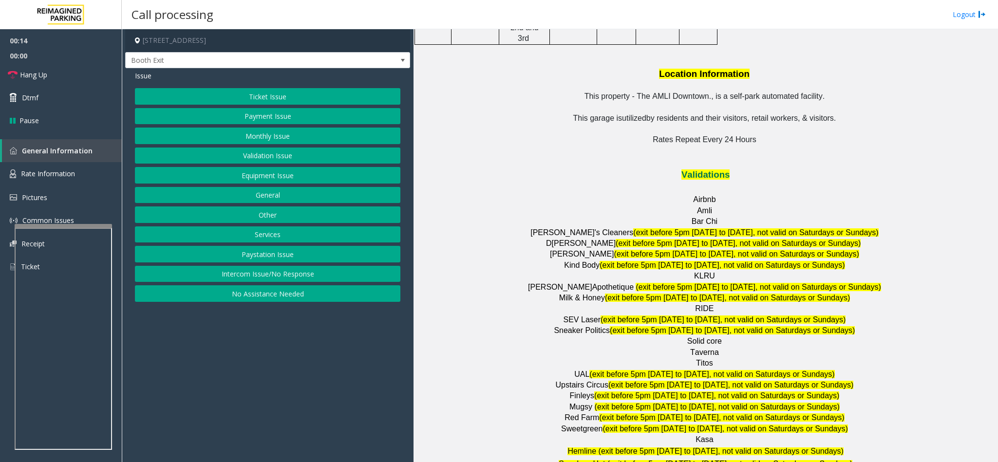
drag, startPoint x: 286, startPoint y: 162, endPoint x: 284, endPoint y: 158, distance: 5.0
click at [284, 158] on button "Validation Issue" at bounding box center [267, 156] width 265 height 17
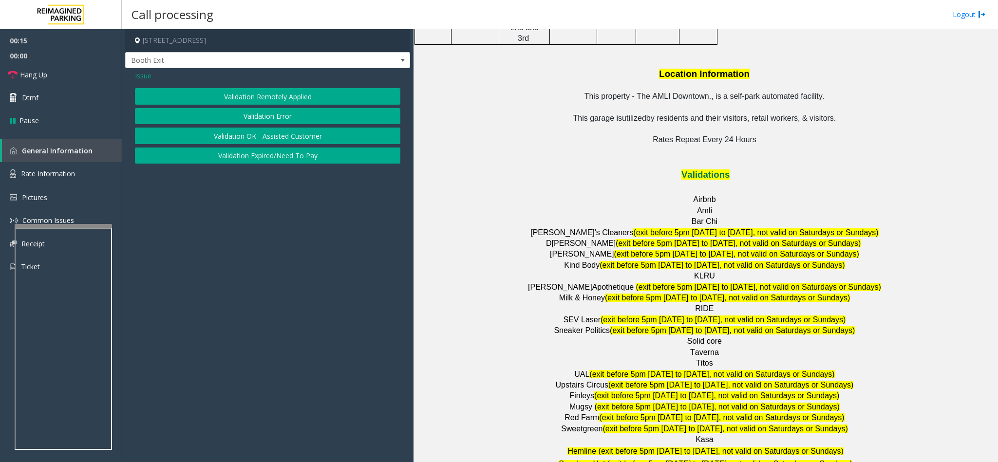
click at [259, 112] on button "Validation Error" at bounding box center [267, 116] width 265 height 17
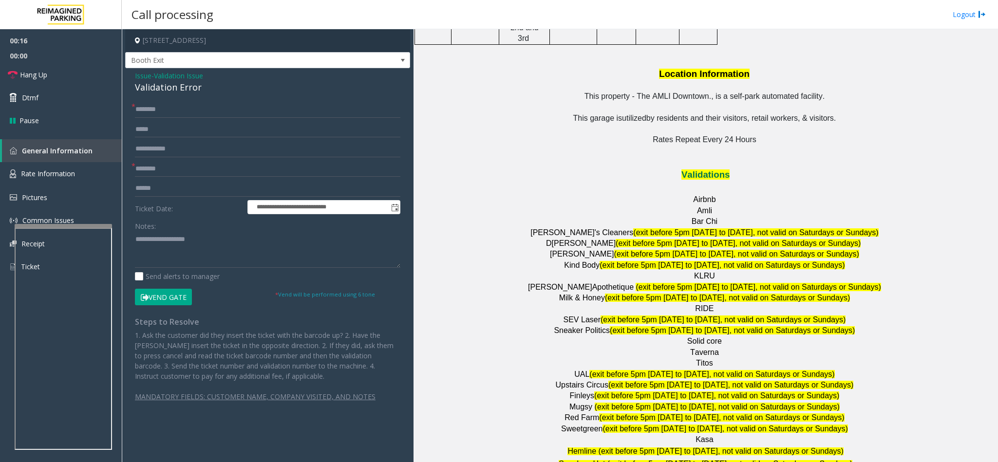
click at [148, 89] on div "Validation Error" at bounding box center [267, 87] width 265 height 13
type textarea "**********"
click at [184, 163] on input "text" at bounding box center [267, 169] width 265 height 17
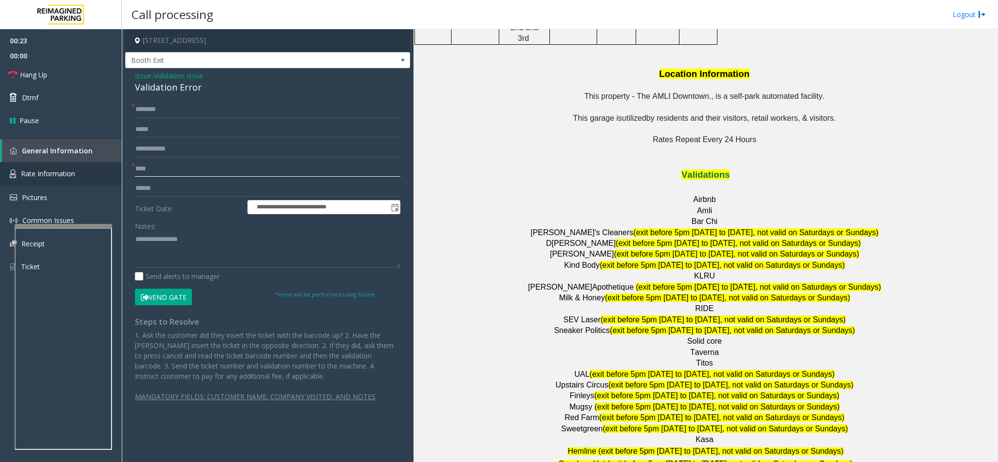
type input "****"
click at [163, 114] on input "text" at bounding box center [267, 109] width 265 height 17
type input "*****"
click at [167, 191] on input "text" at bounding box center [267, 188] width 265 height 17
click at [136, 241] on textarea at bounding box center [267, 249] width 265 height 37
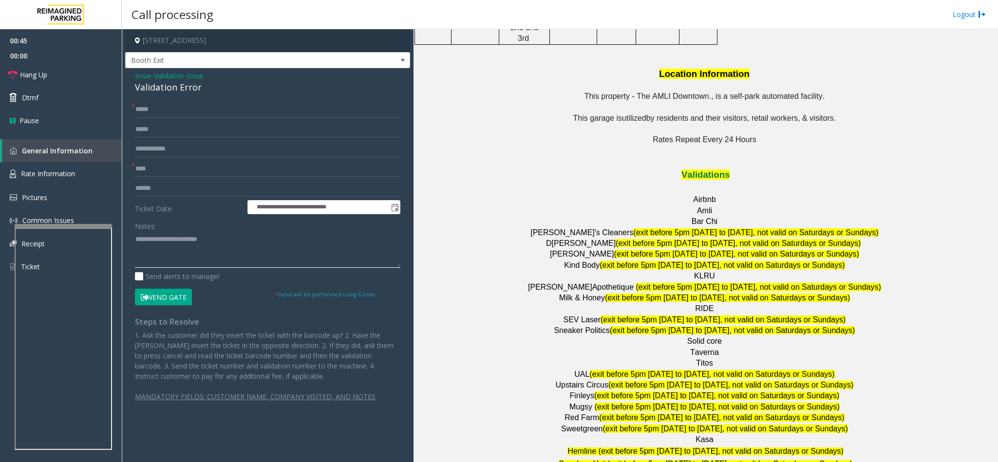
click at [220, 237] on textarea at bounding box center [267, 249] width 265 height 37
type textarea "**********"
click at [164, 196] on input "text" at bounding box center [267, 188] width 265 height 17
click at [181, 297] on button "Vend Gate" at bounding box center [163, 297] width 57 height 17
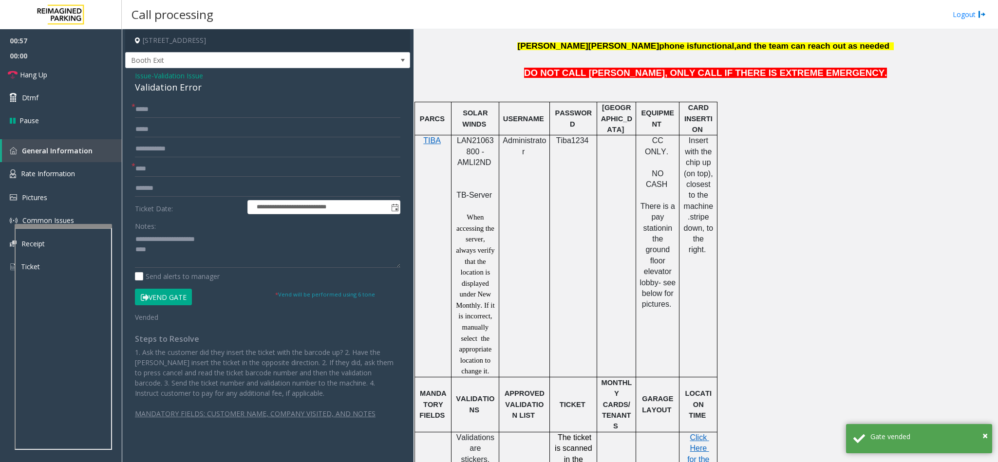
scroll to position [584, 0]
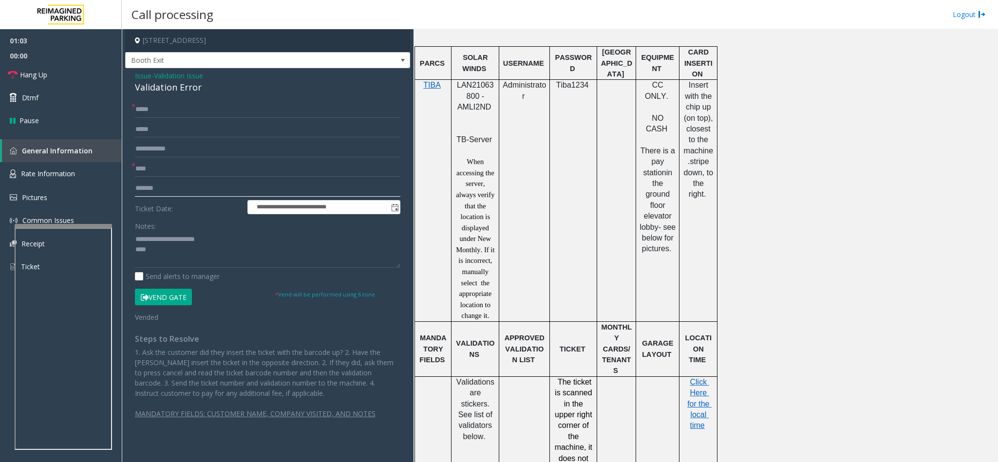
click at [172, 184] on input "*******" at bounding box center [267, 188] width 265 height 17
type input "*******"
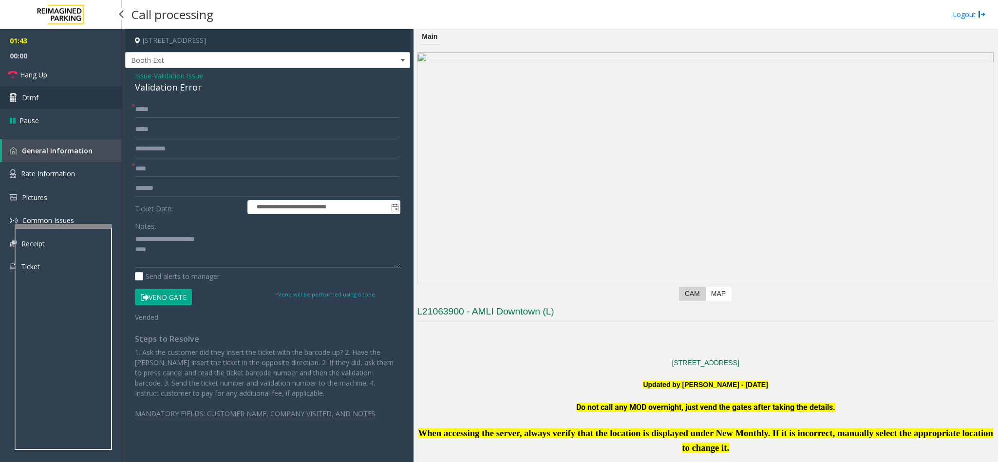
click at [31, 91] on link "Dtmf" at bounding box center [61, 97] width 122 height 23
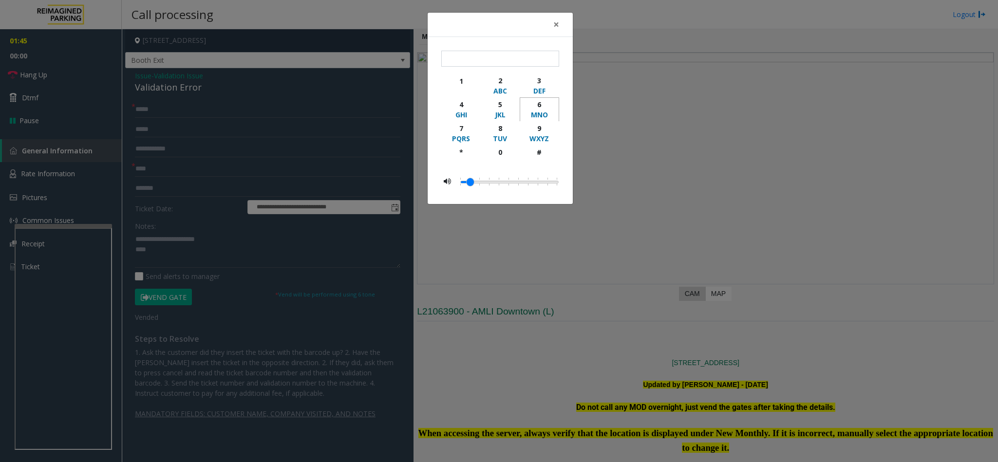
click at [534, 104] on div "6" at bounding box center [539, 104] width 27 height 10
type input "*"
click at [560, 22] on button "×" at bounding box center [555, 25] width 19 height 24
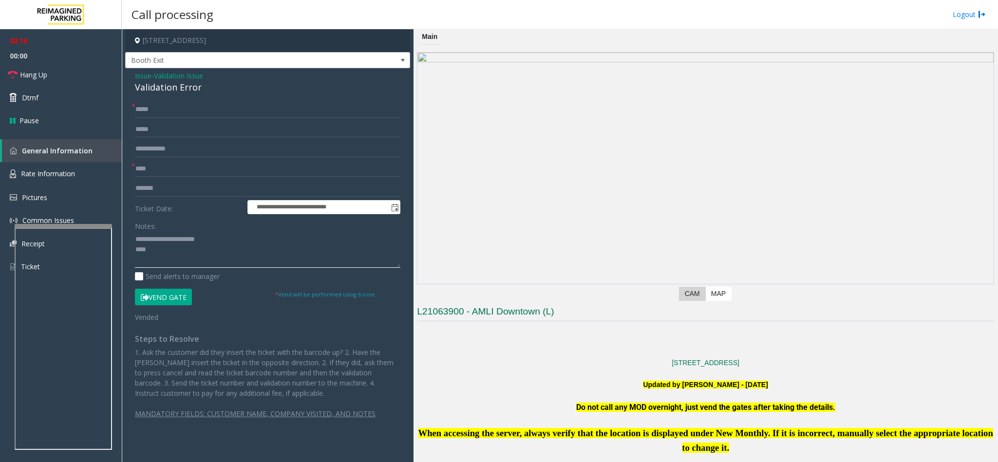
click at [225, 253] on textarea at bounding box center [267, 249] width 265 height 37
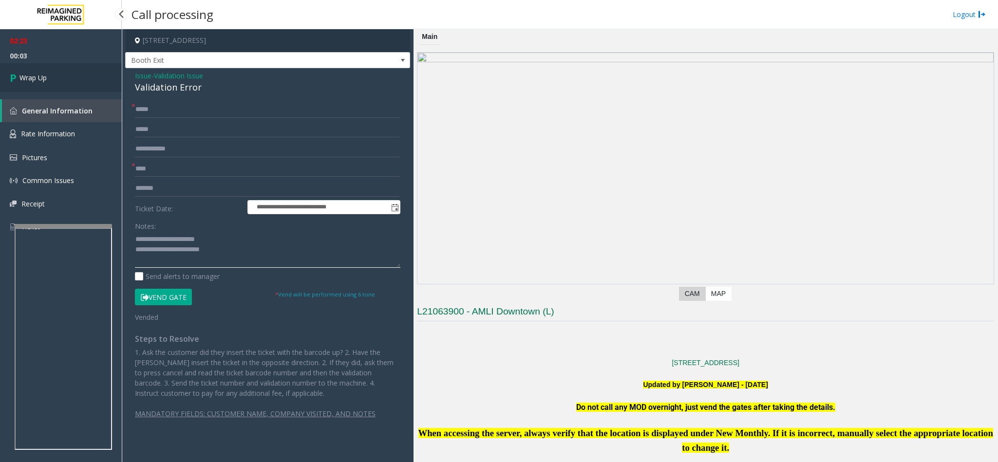
type textarea "**********"
click at [25, 76] on span "Wrap Up" at bounding box center [32, 78] width 27 height 10
